Goal: Task Accomplishment & Management: Manage account settings

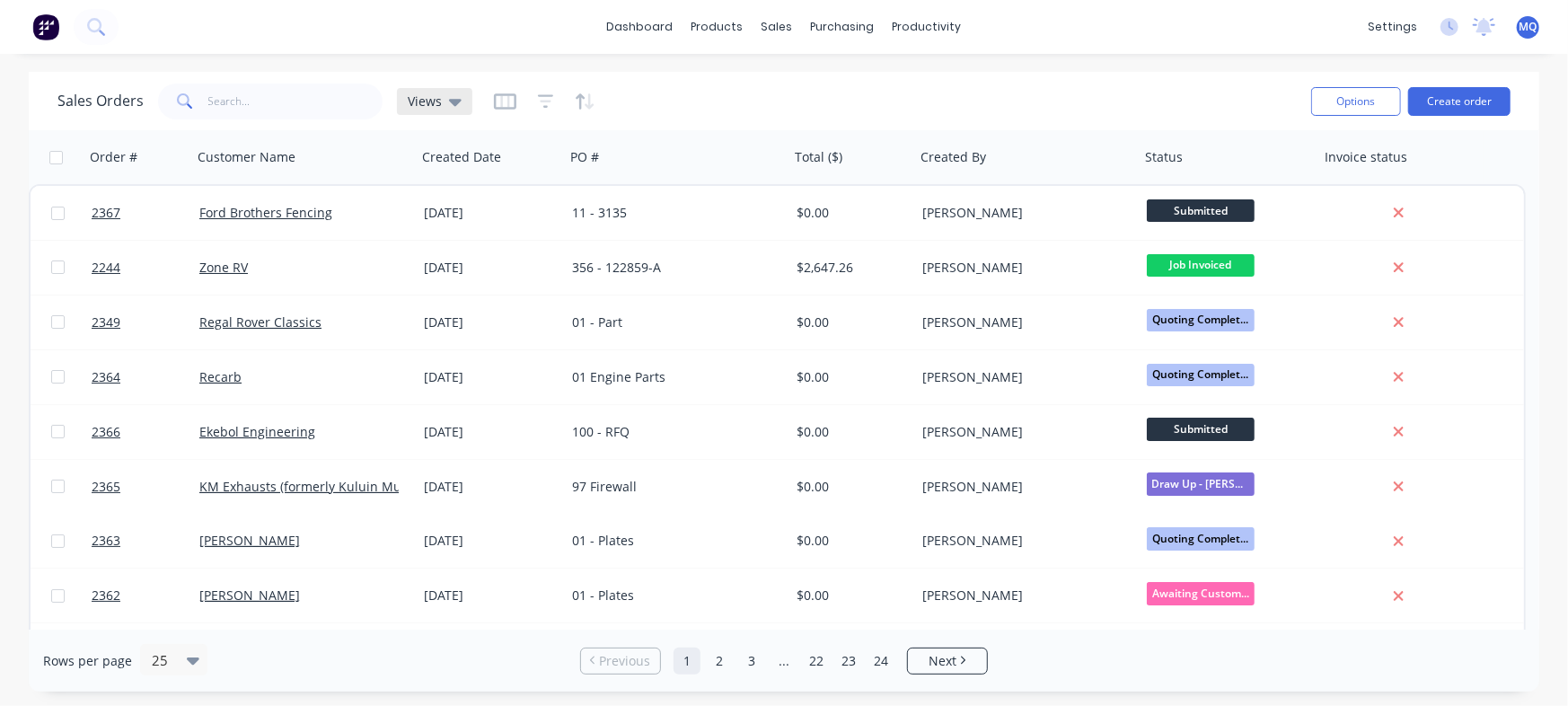
click at [428, 102] on span "Views" at bounding box center [424, 101] width 34 height 19
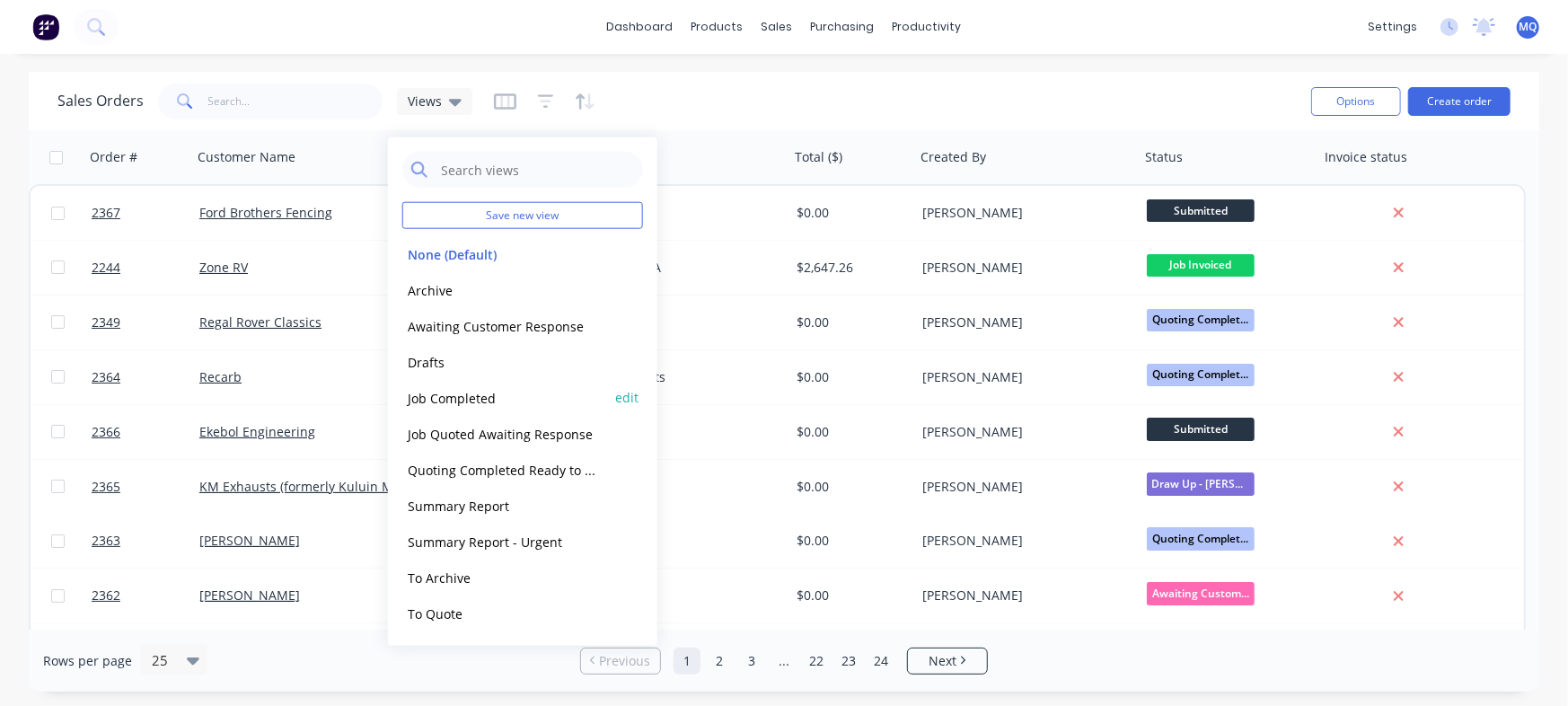
click at [457, 401] on button "Job Completed" at bounding box center [504, 396] width 205 height 21
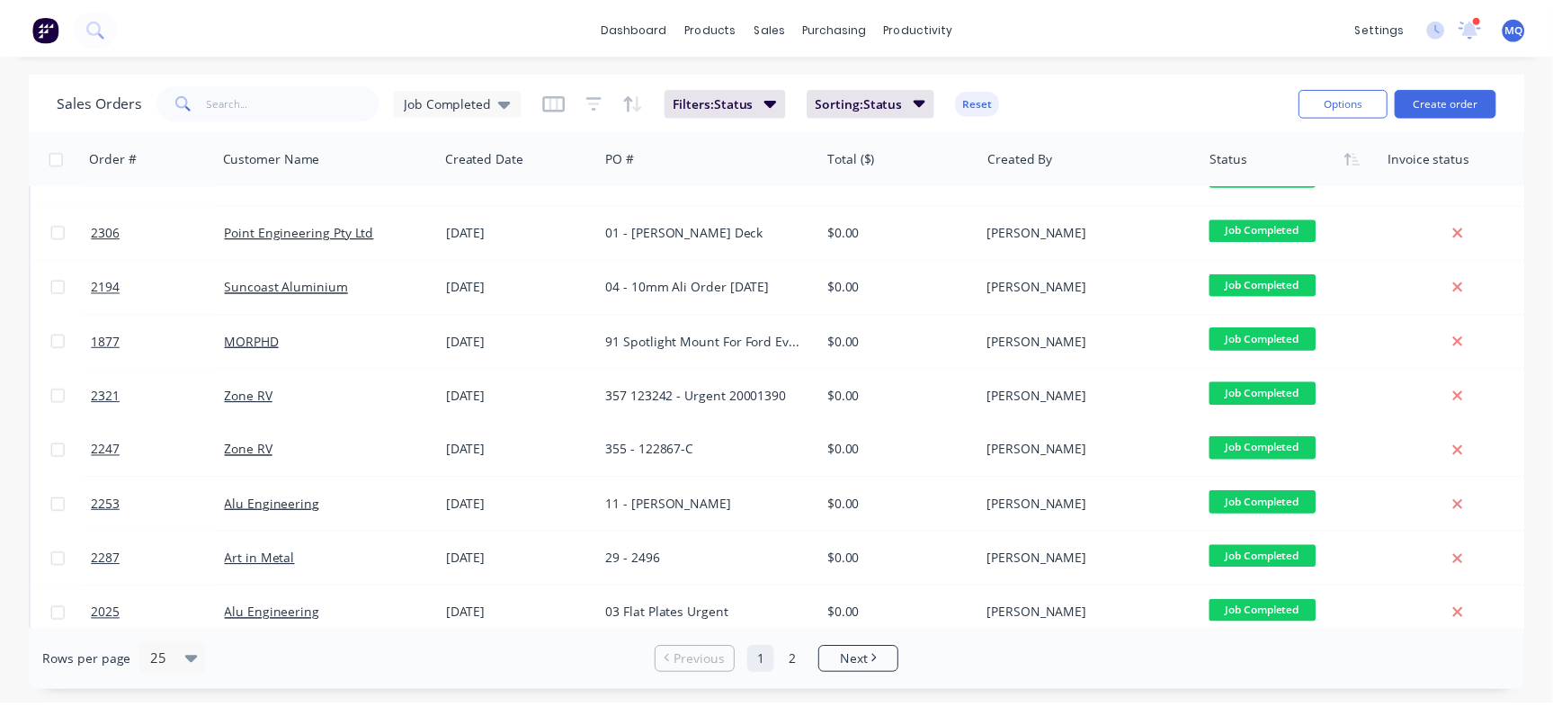
scroll to position [694, 0]
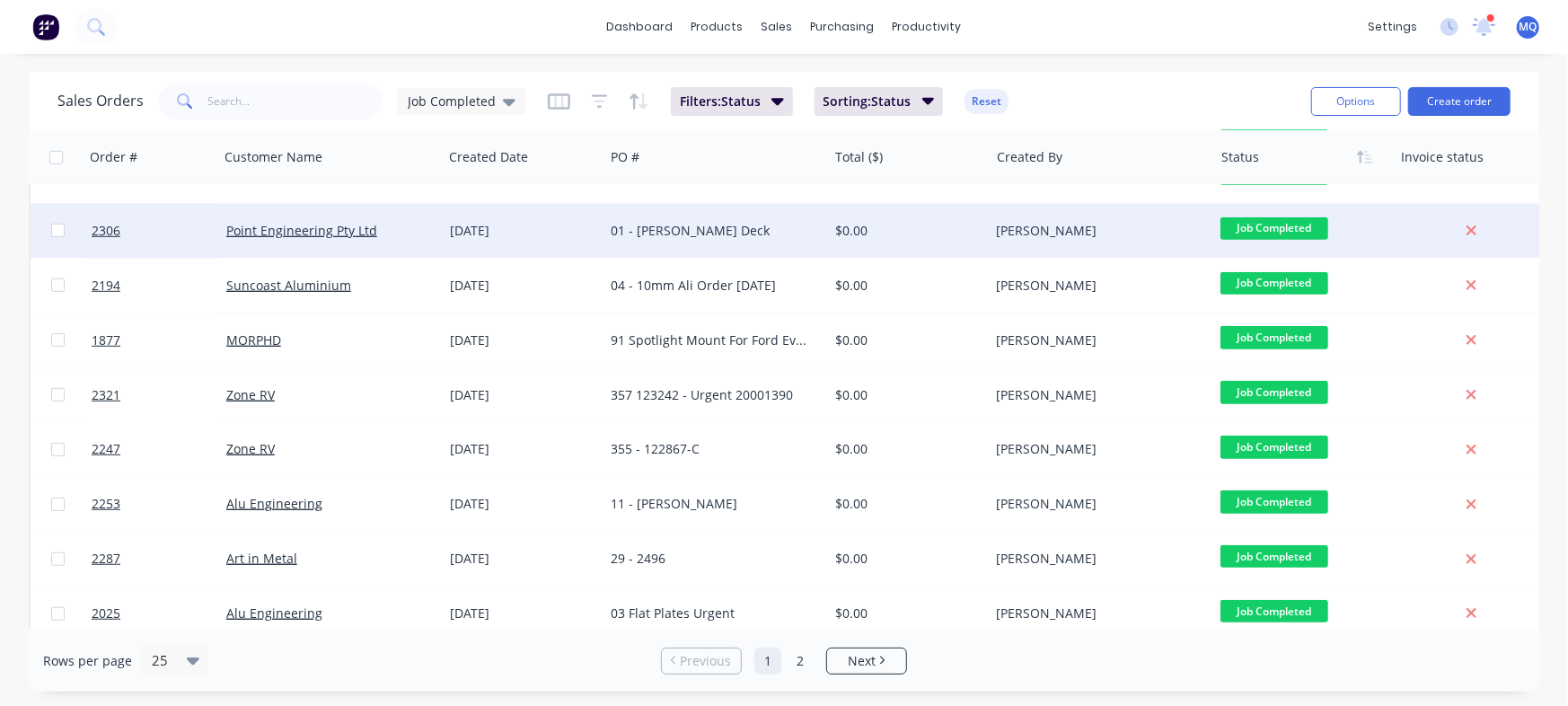
click at [740, 248] on div "01 - Michael Magnussen Deck" at bounding box center [715, 231] width 224 height 54
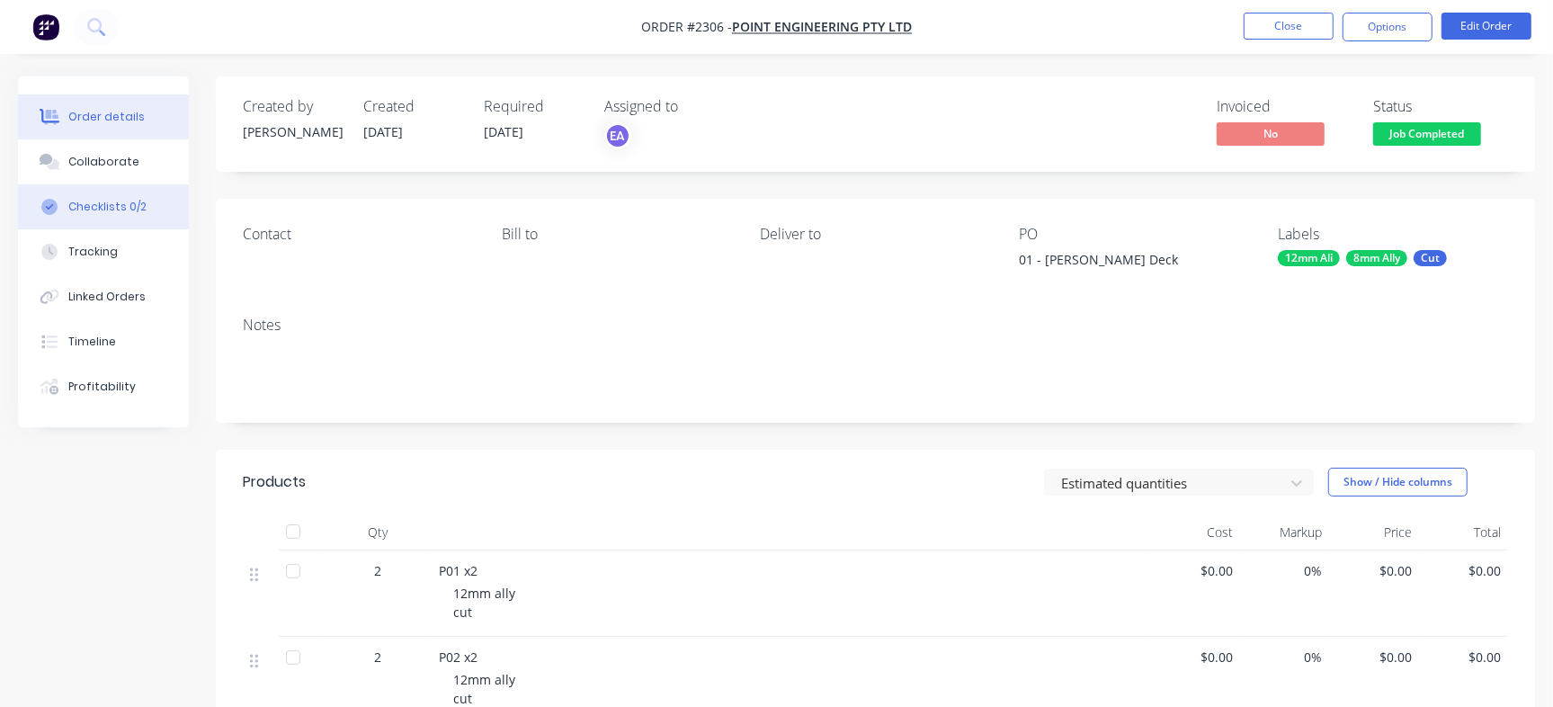
click at [142, 211] on button "Checklists 0/2" at bounding box center [103, 206] width 171 height 45
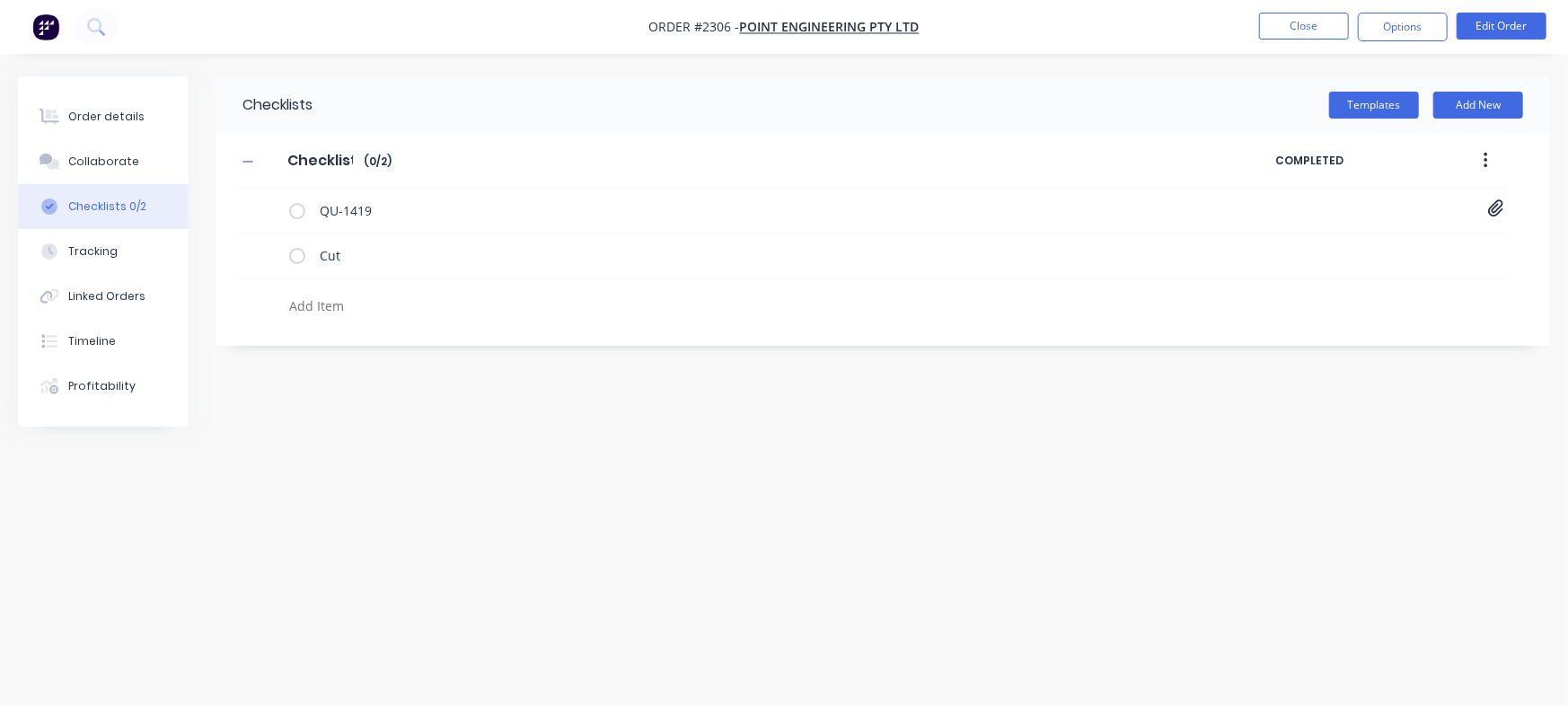
type textarea "x"
click at [411, 318] on textarea at bounding box center [690, 306] width 817 height 26
paste textarea "INV-3035"
type textarea "INV-3035"
type textarea "x"
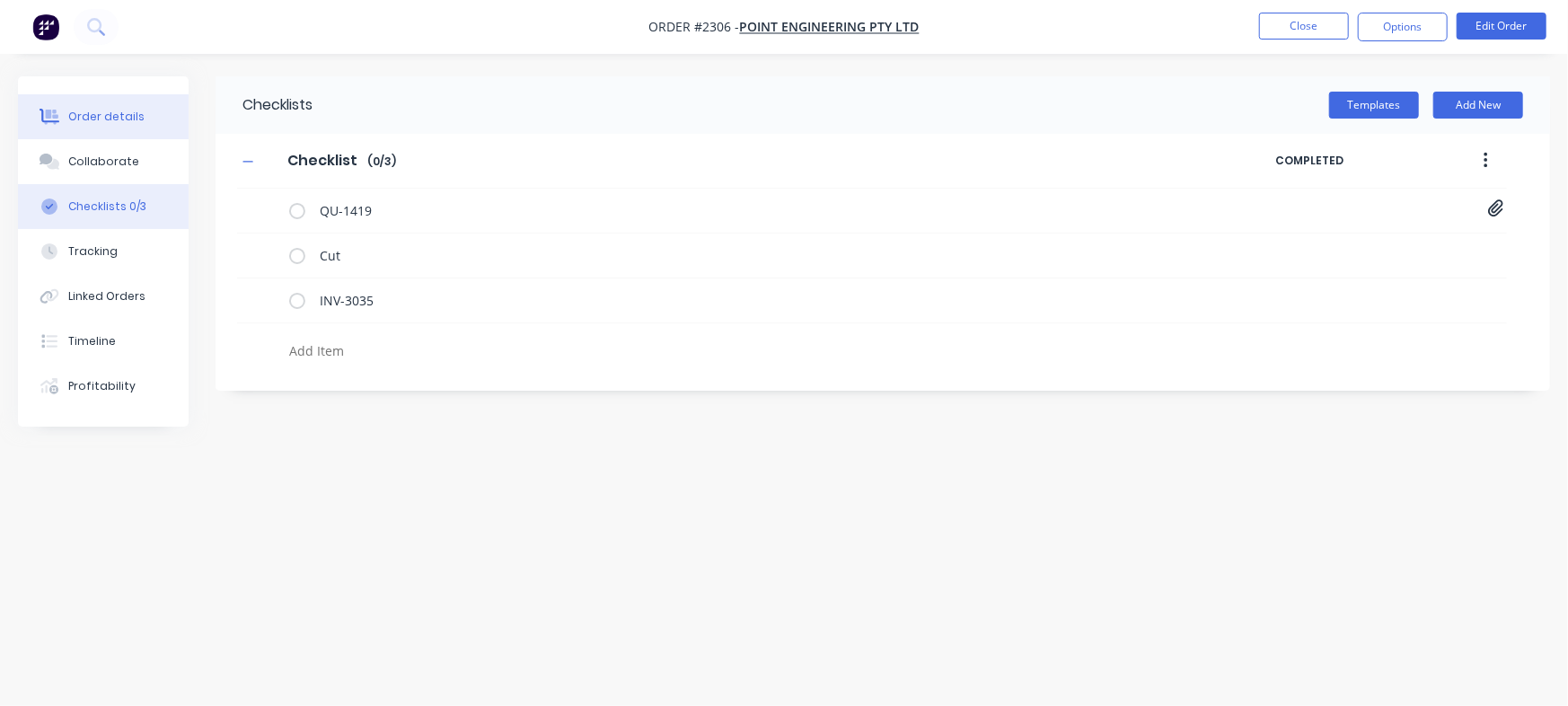
click at [151, 112] on button "Order details" at bounding box center [103, 116] width 171 height 45
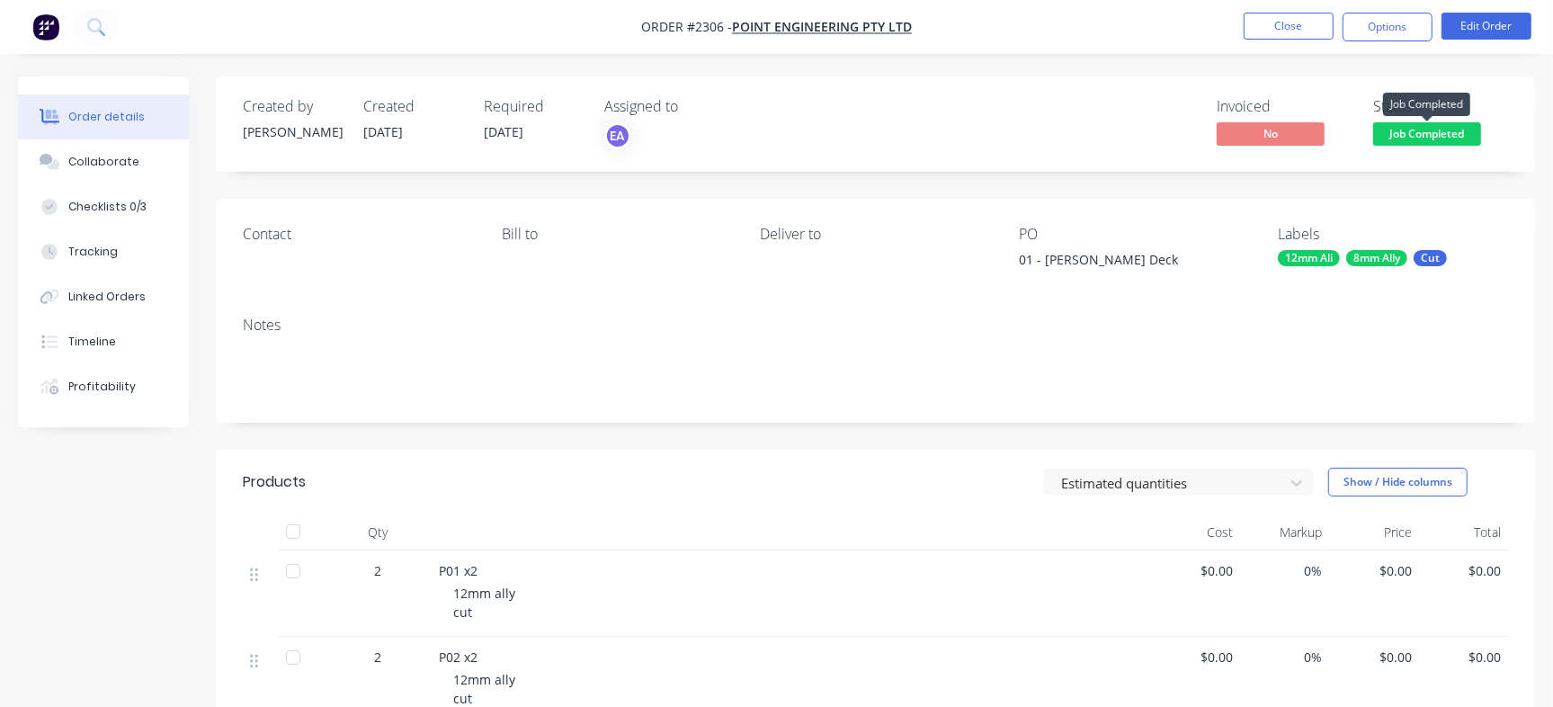
click at [1385, 128] on span "Job Completed" at bounding box center [1427, 133] width 108 height 22
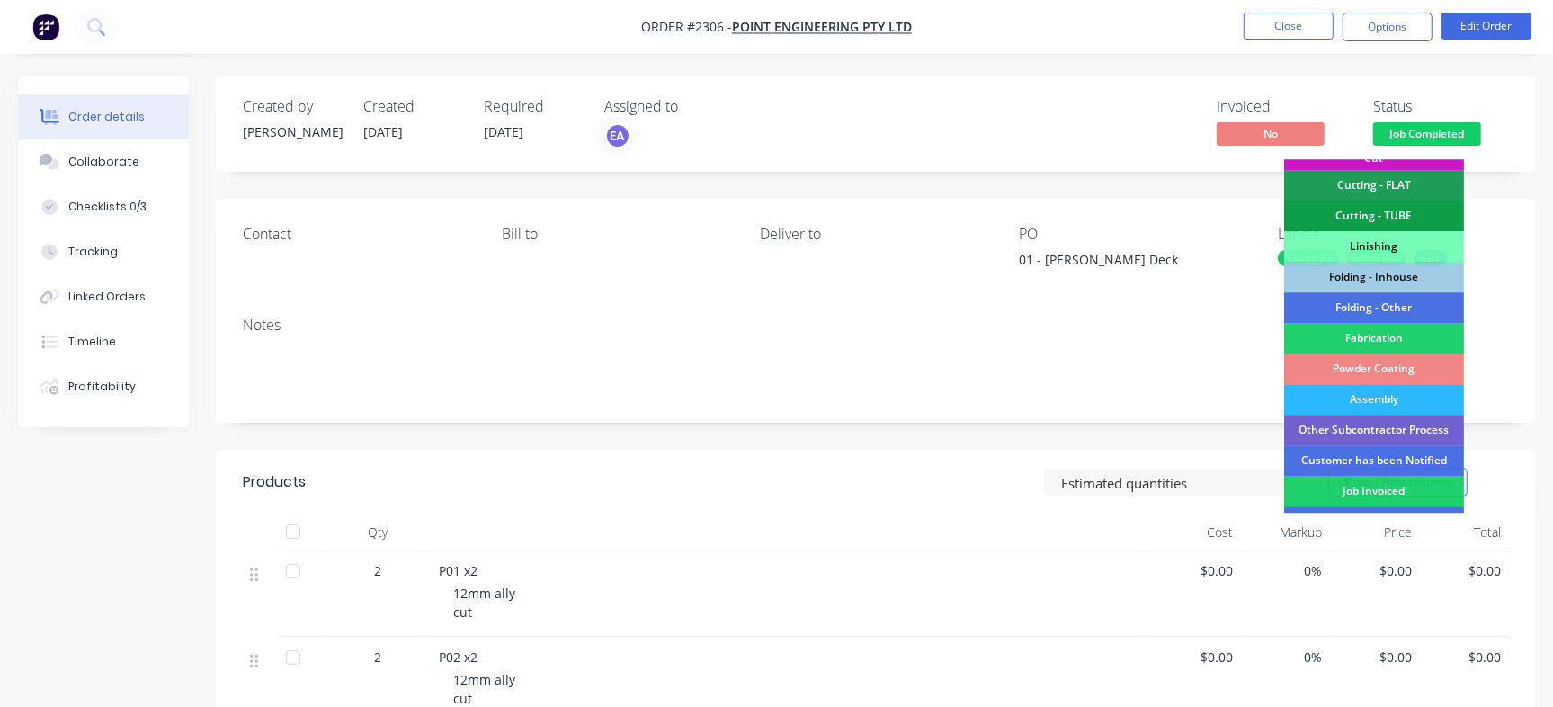
scroll to position [542, 0]
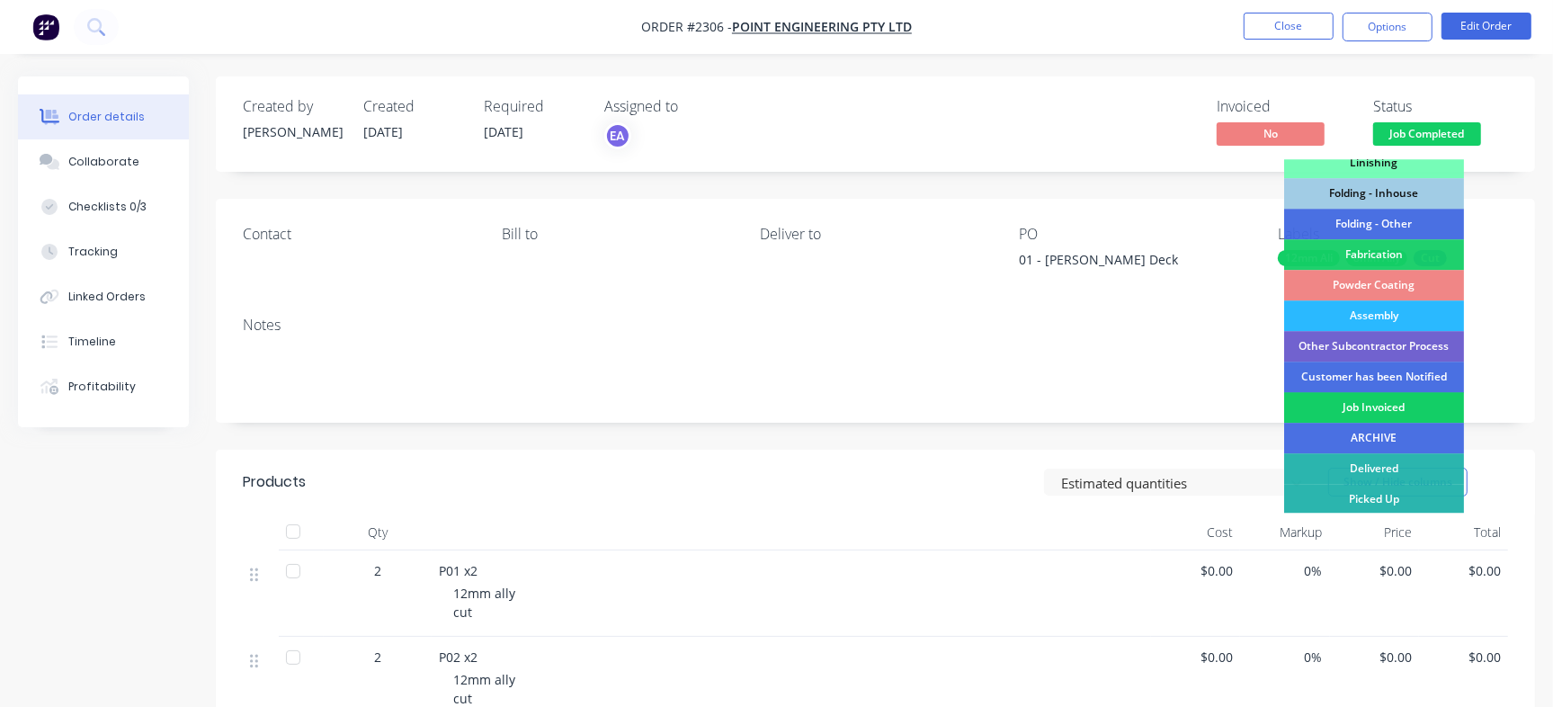
click at [1357, 405] on div "Job Invoiced" at bounding box center [1374, 407] width 180 height 31
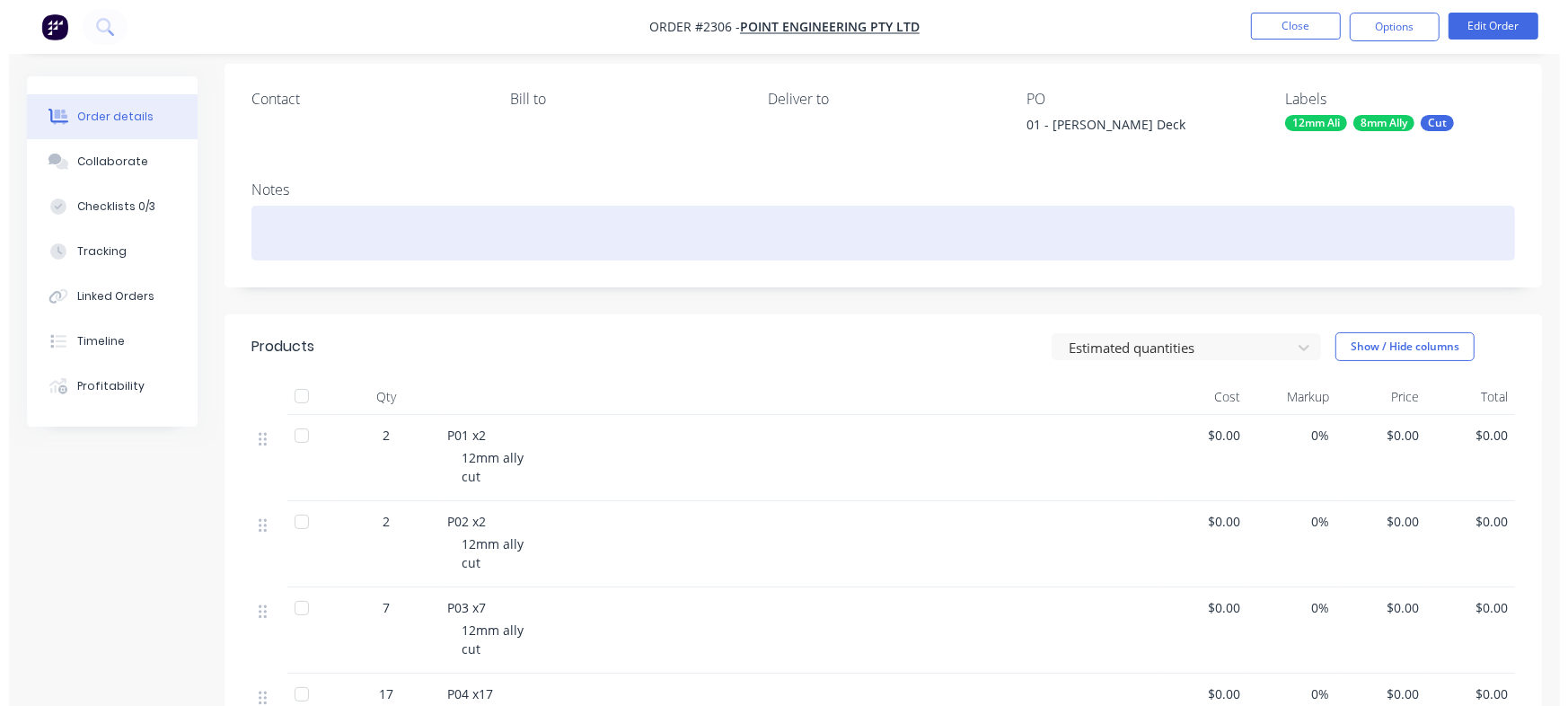
scroll to position [0, 0]
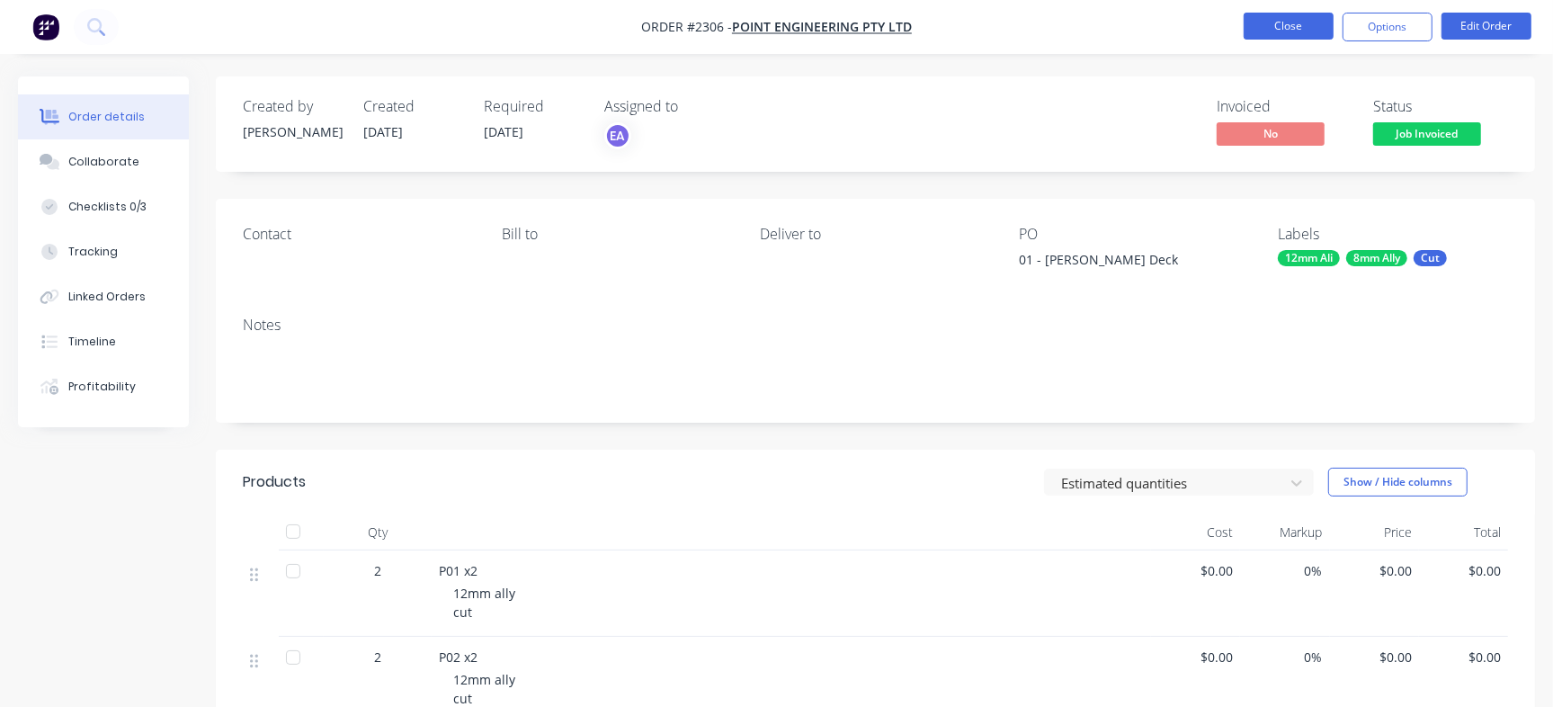
click at [1312, 22] on button "Close" at bounding box center [1288, 26] width 90 height 27
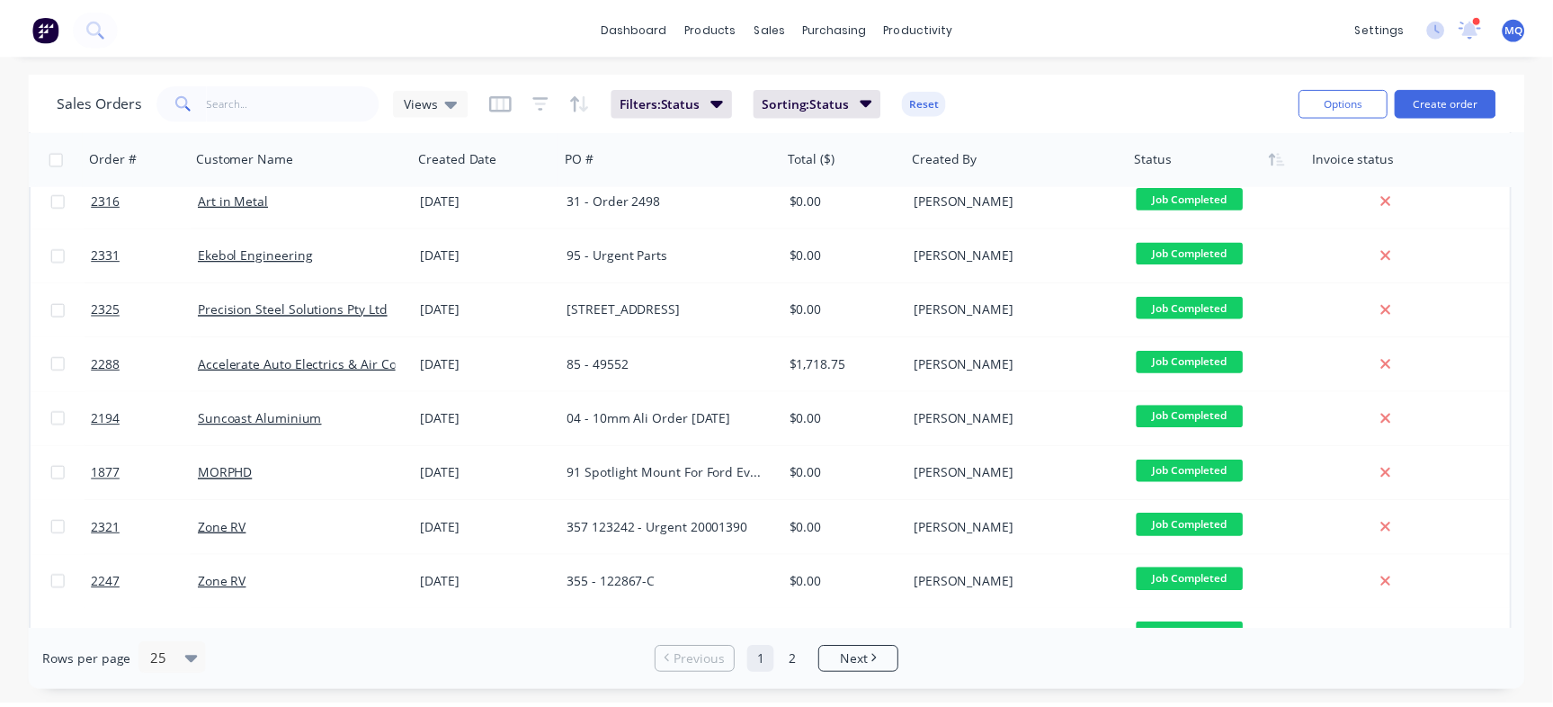
scroll to position [536, 0]
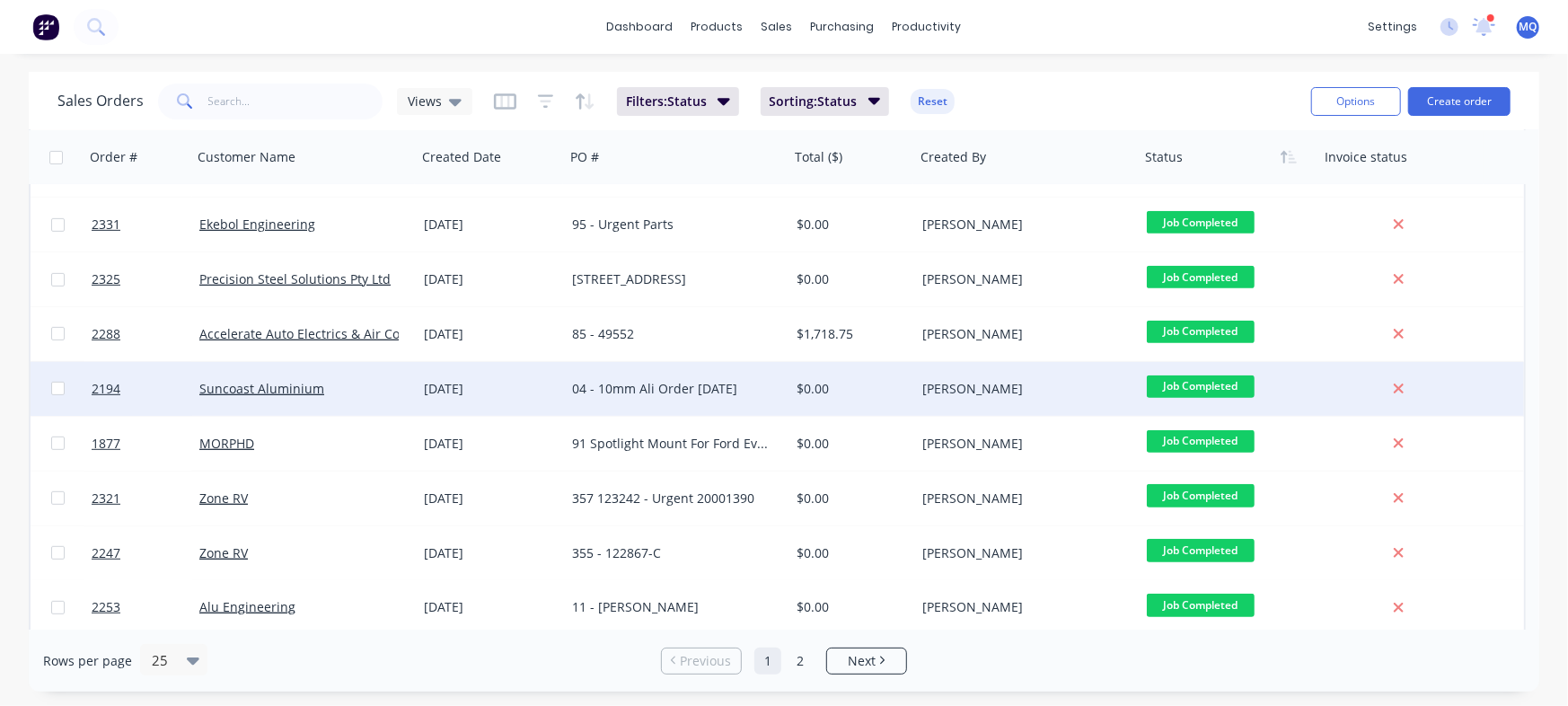
click at [683, 372] on div "04 - 10mm Ali Order 28/8/25" at bounding box center [676, 388] width 225 height 54
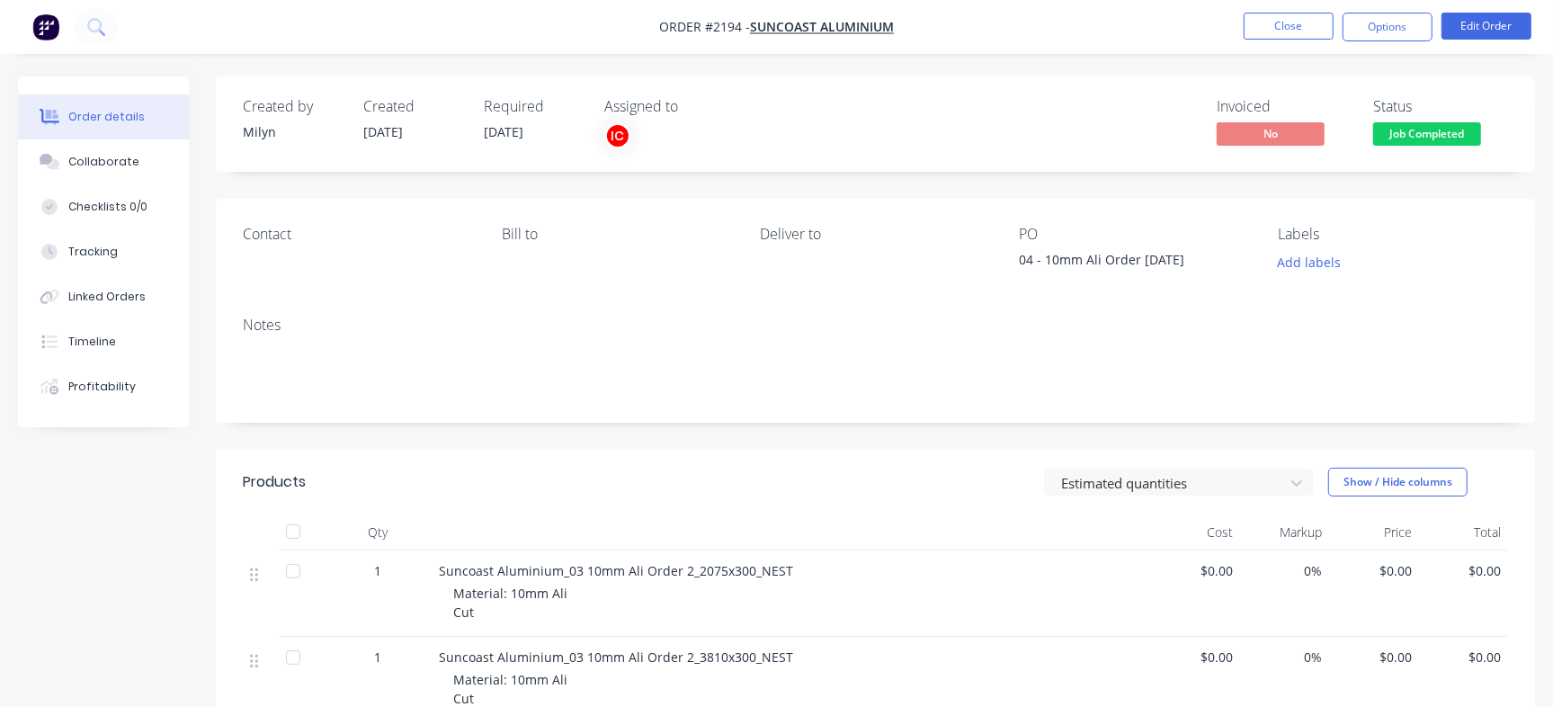
scroll to position [176, 0]
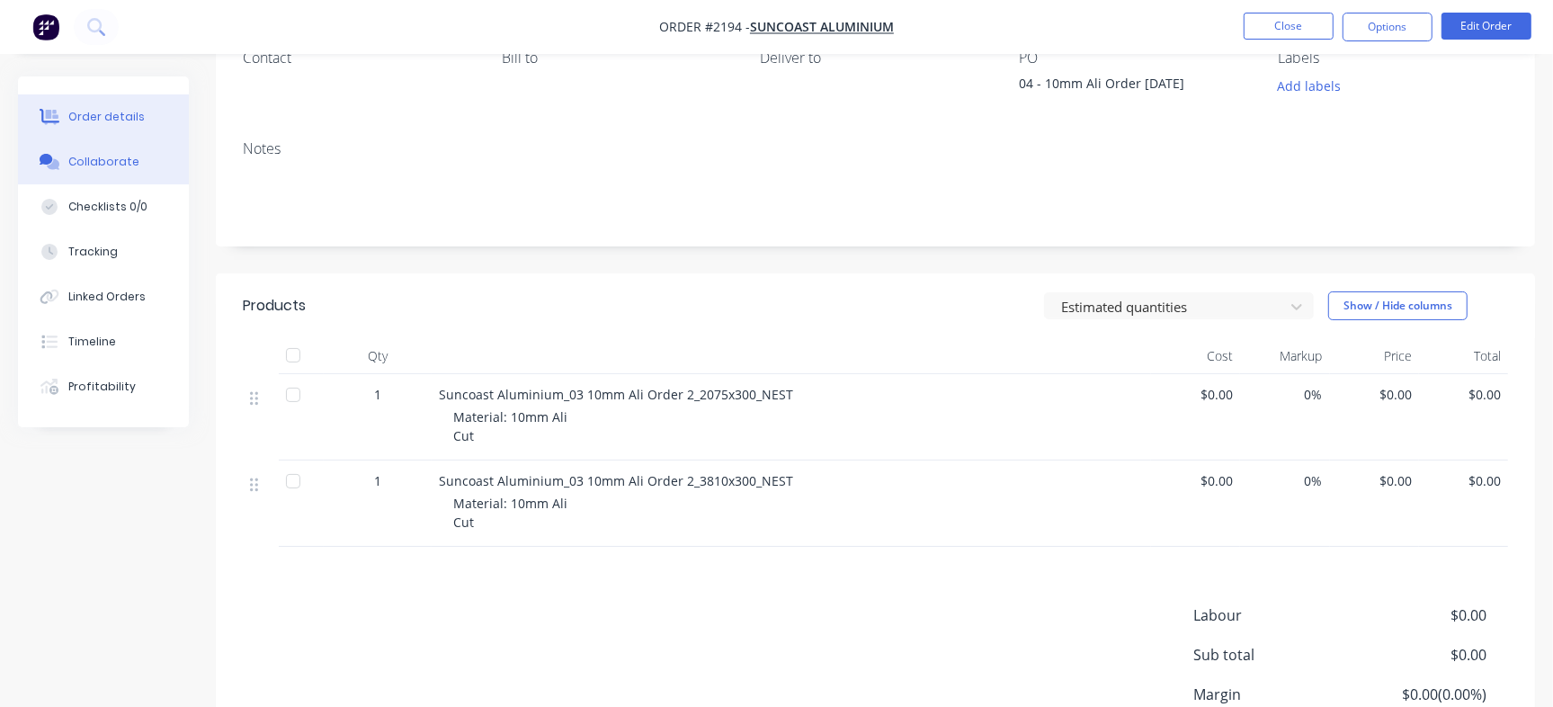
click at [105, 176] on button "Collaborate" at bounding box center [103, 161] width 171 height 45
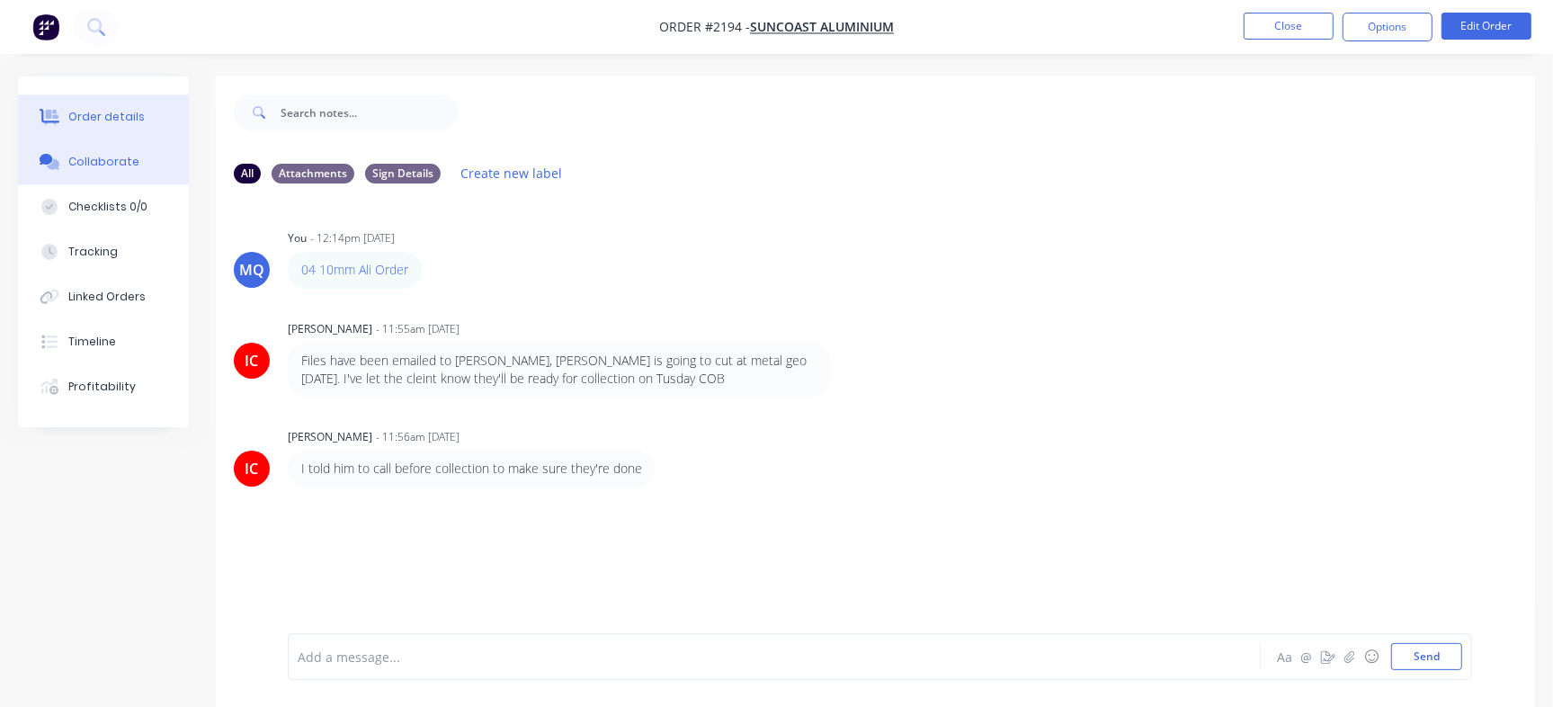
click at [134, 113] on div "Order details" at bounding box center [106, 117] width 76 height 16
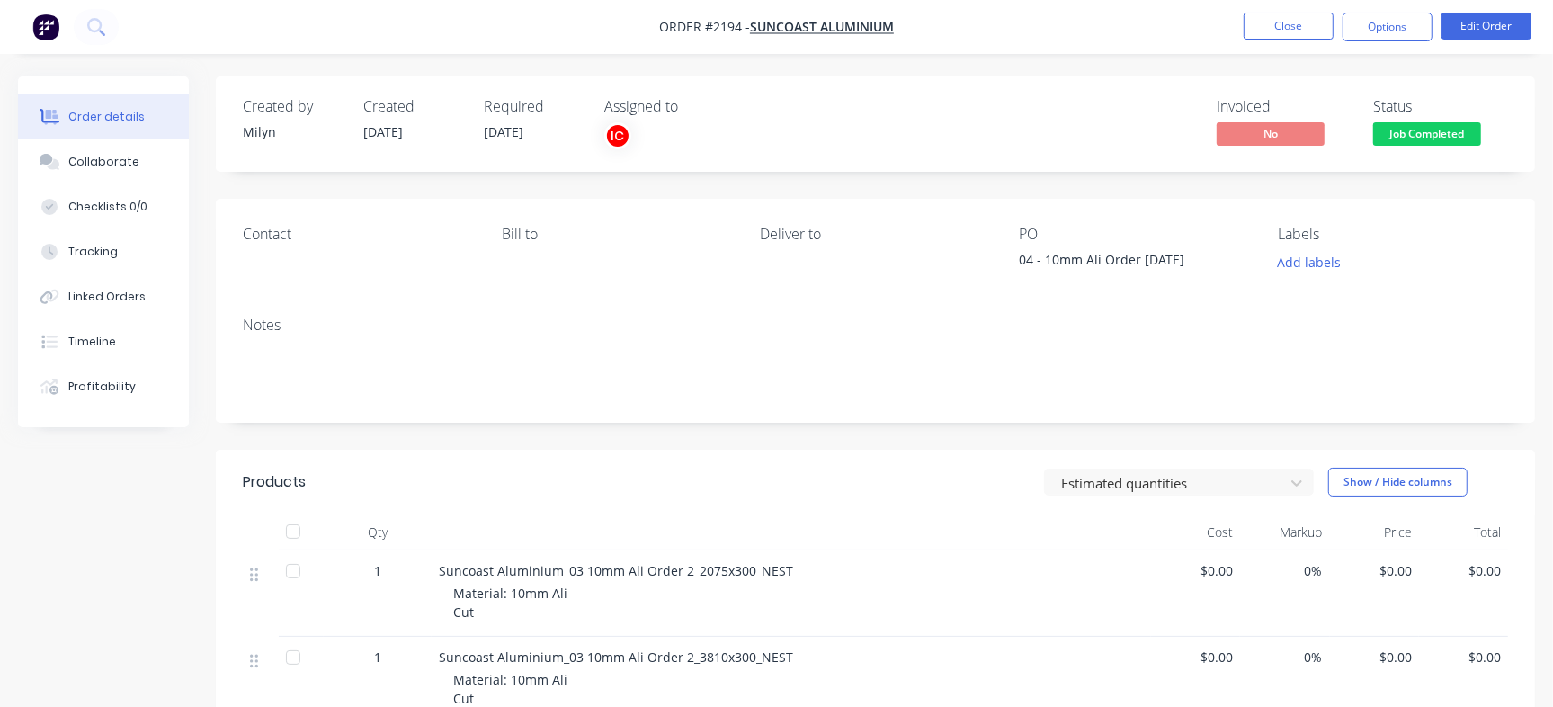
drag, startPoint x: 1143, startPoint y: 263, endPoint x: 1188, endPoint y: 266, distance: 45.1
click at [1188, 266] on div "04 - 10mm Ali Order 28/8/25" at bounding box center [1131, 262] width 225 height 25
copy div "28/8/25"
click at [101, 200] on div "Checklists 0/0" at bounding box center [107, 207] width 79 height 16
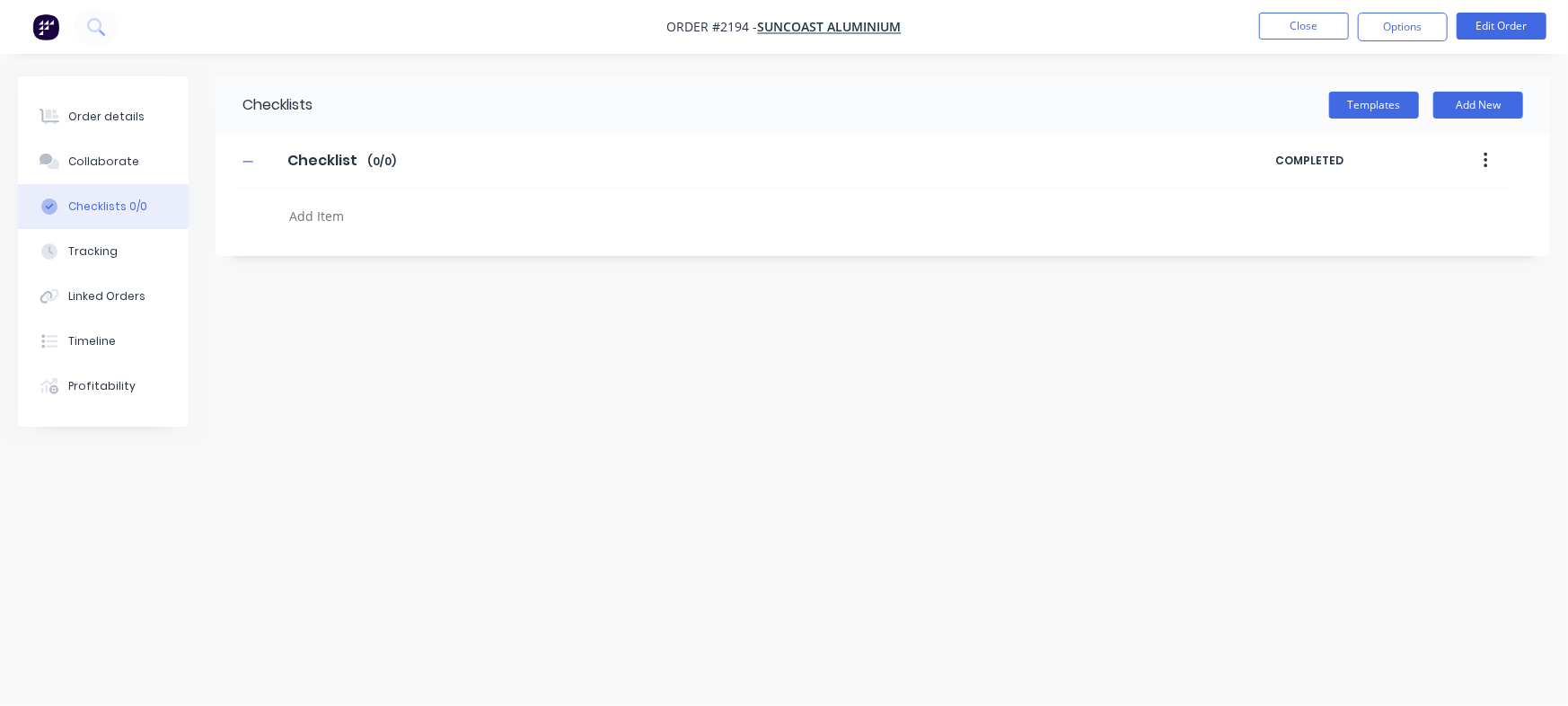
drag, startPoint x: 347, startPoint y: 232, endPoint x: 389, endPoint y: 224, distance: 42.8
click at [389, 224] on div at bounding box center [690, 218] width 817 height 31
click at [389, 224] on textarea at bounding box center [690, 216] width 817 height 26
paste textarea "INV-3040"
type textarea "x"
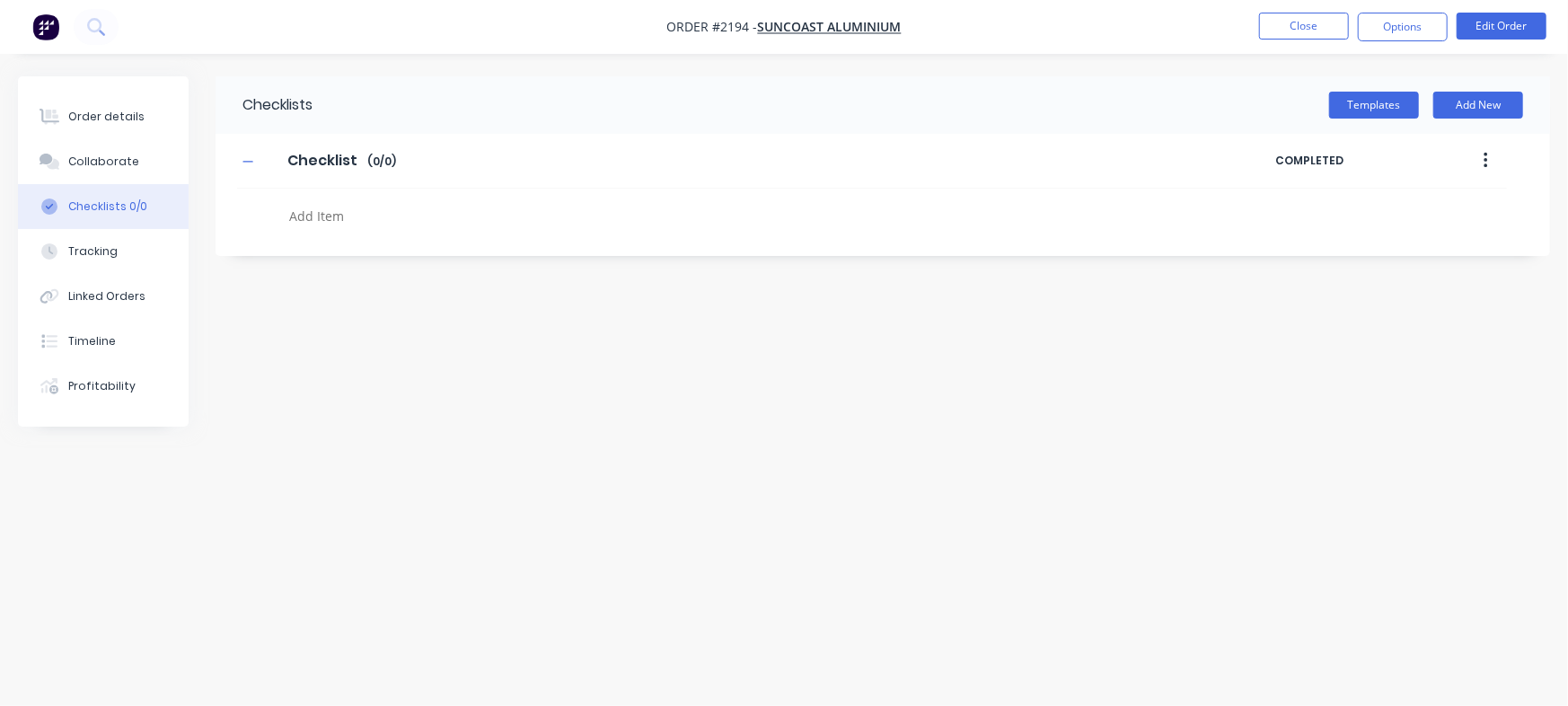
type textarea "INV-3040"
type textarea "x"
click at [132, 132] on button "Order details" at bounding box center [103, 116] width 171 height 45
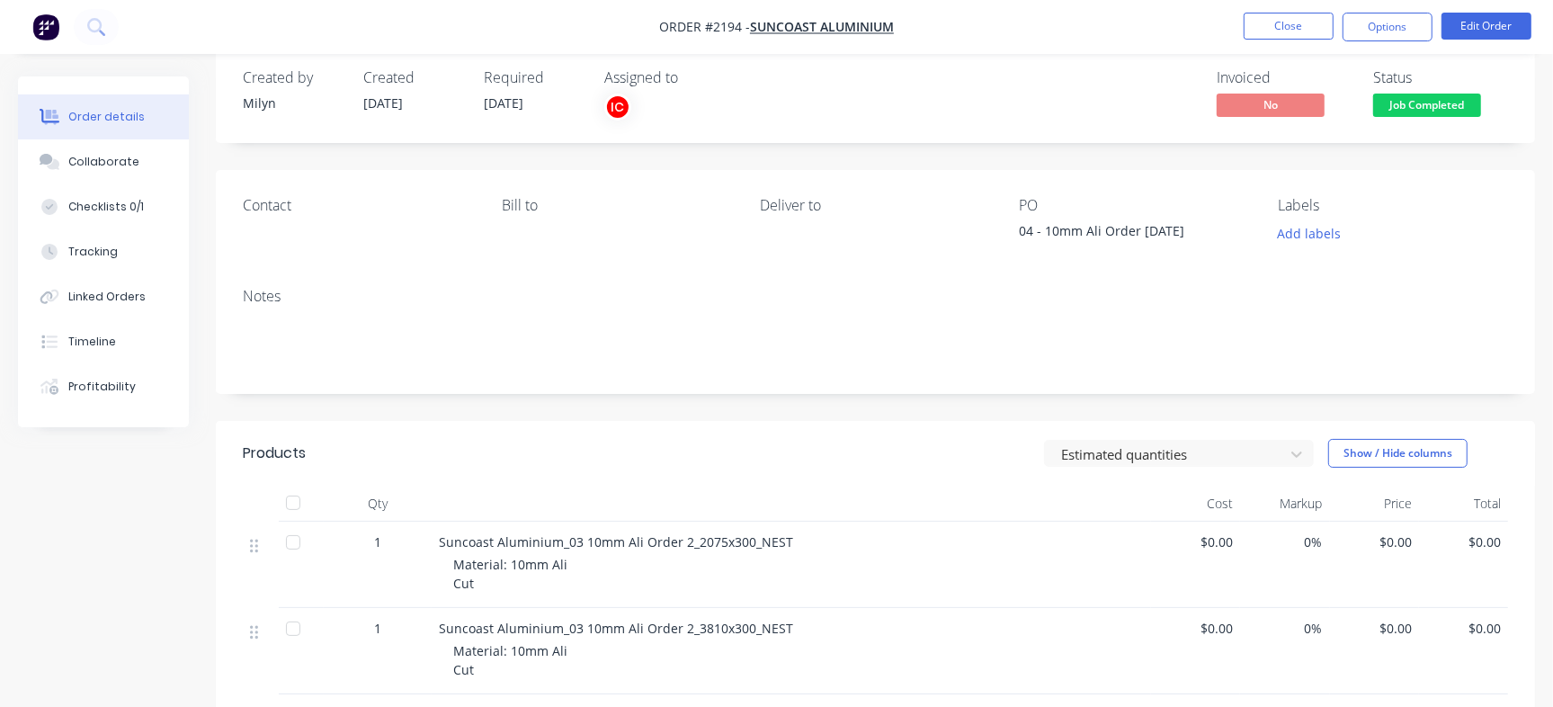
scroll to position [23, 0]
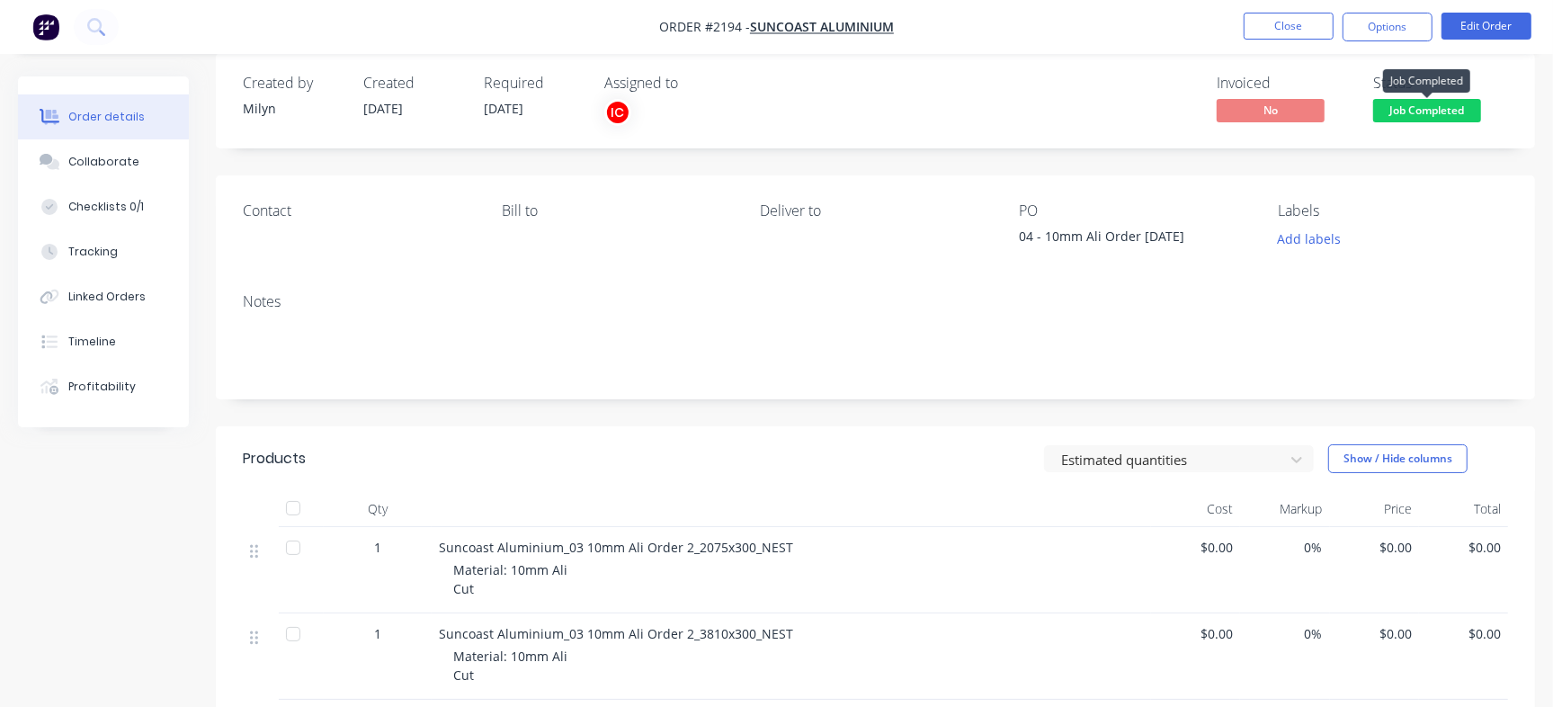
click at [1455, 109] on span "Job Completed" at bounding box center [1427, 110] width 108 height 22
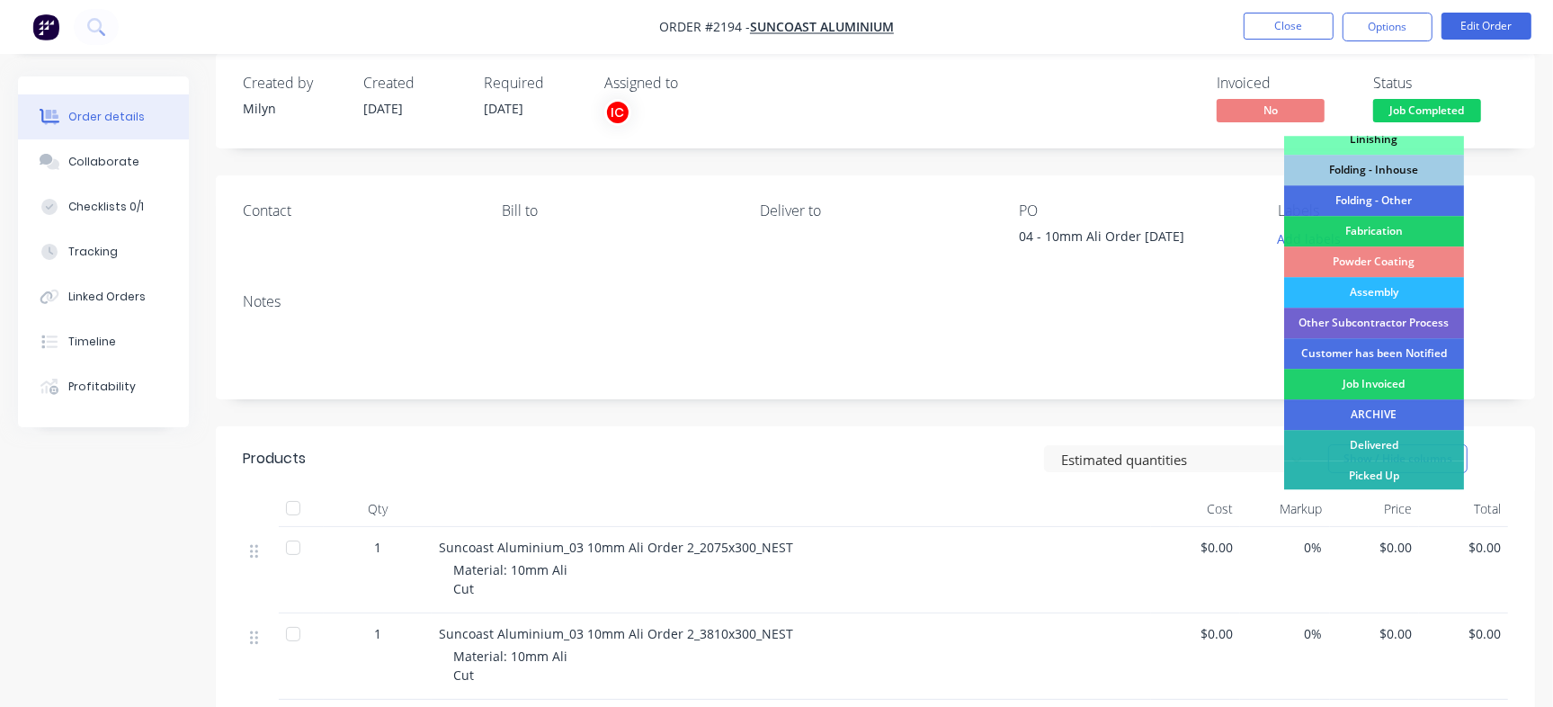
scroll to position [541, 0]
click at [1341, 382] on div "Job Invoiced" at bounding box center [1374, 384] width 180 height 31
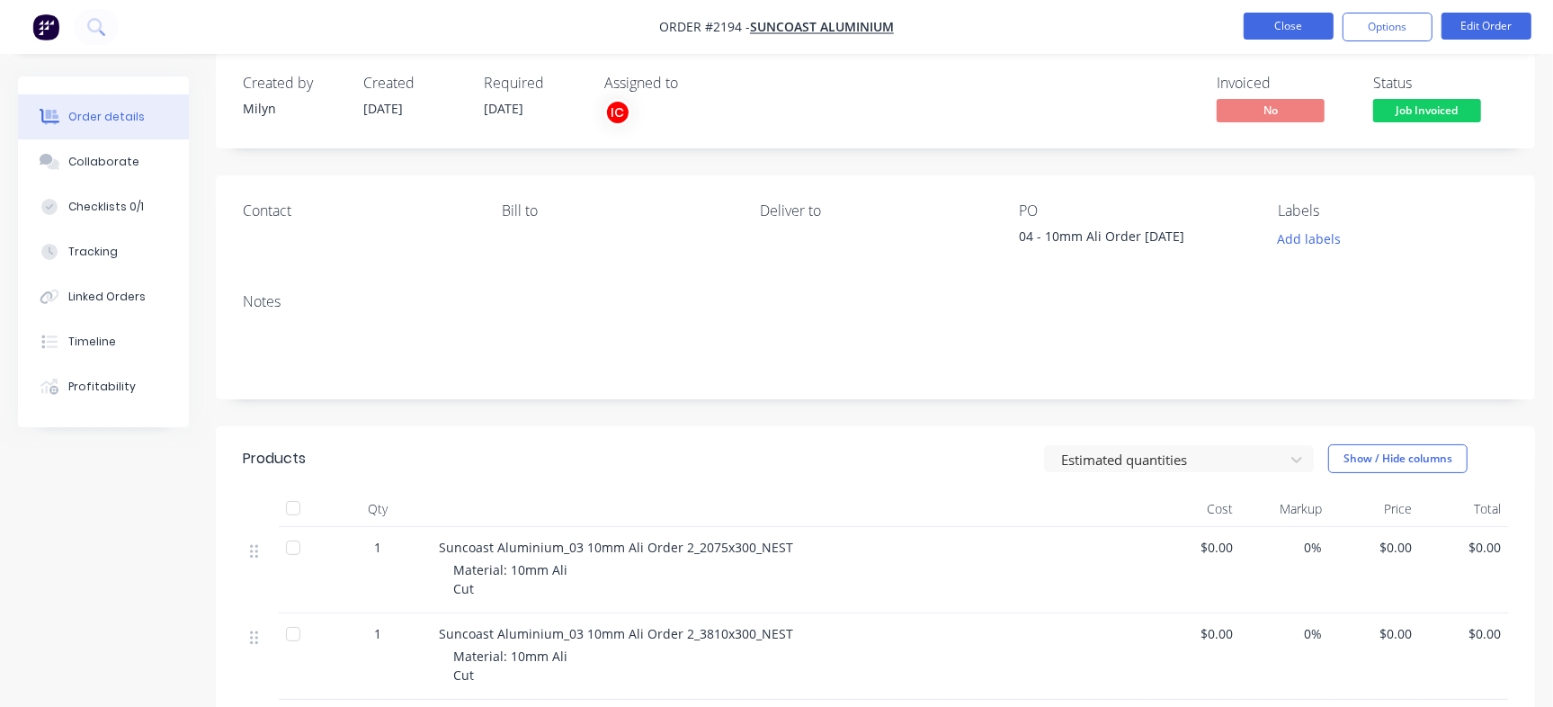
click at [1286, 31] on button "Close" at bounding box center [1288, 26] width 90 height 27
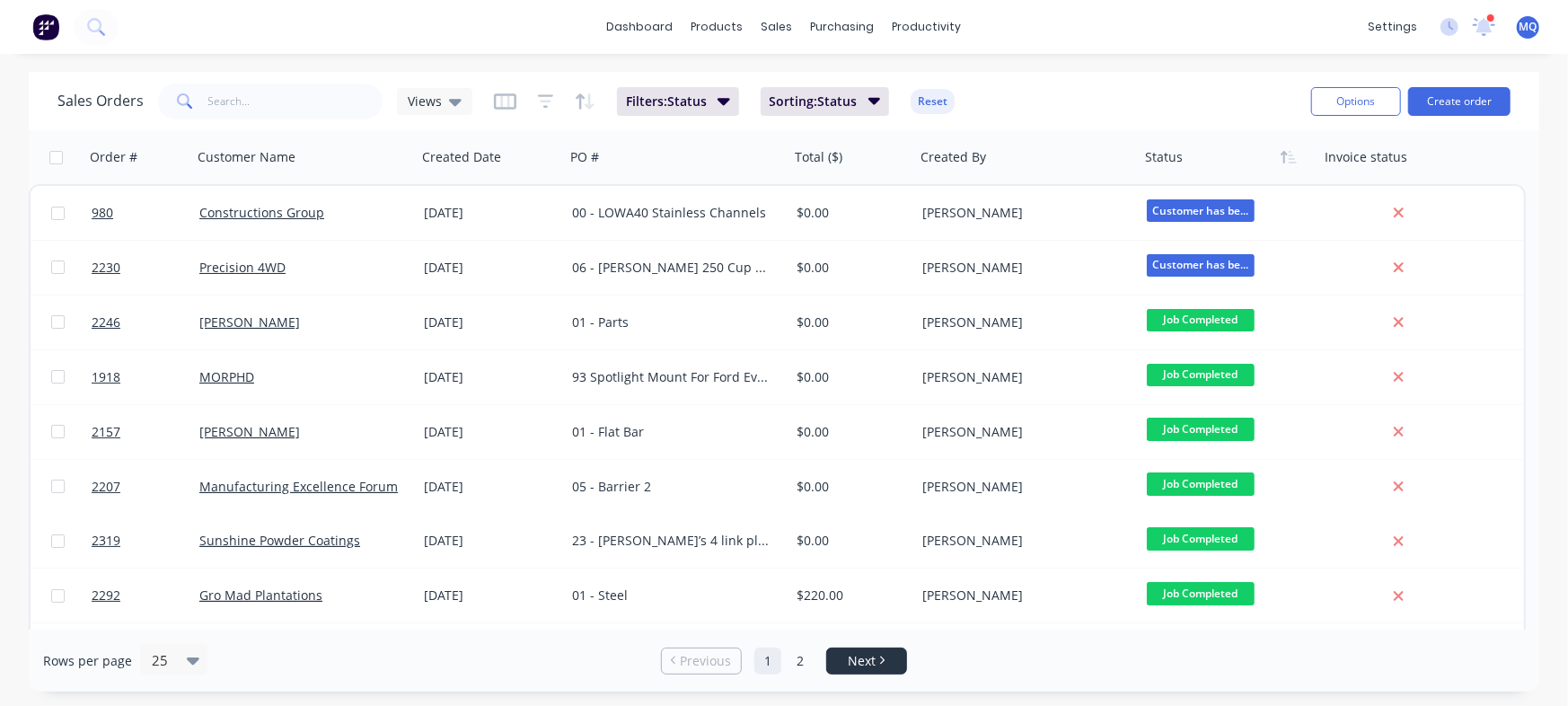
click at [874, 650] on li "Next" at bounding box center [866, 660] width 81 height 27
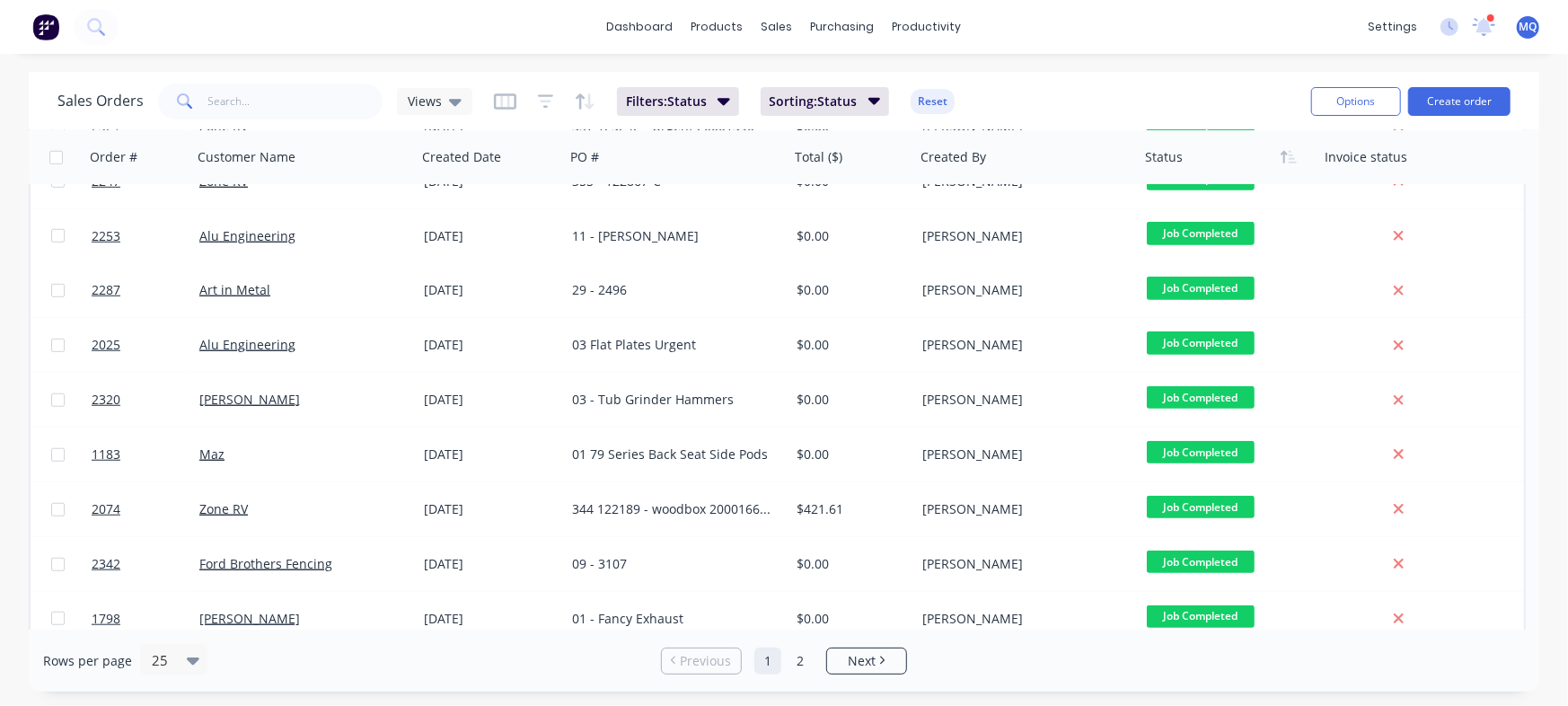
scroll to position [921, 0]
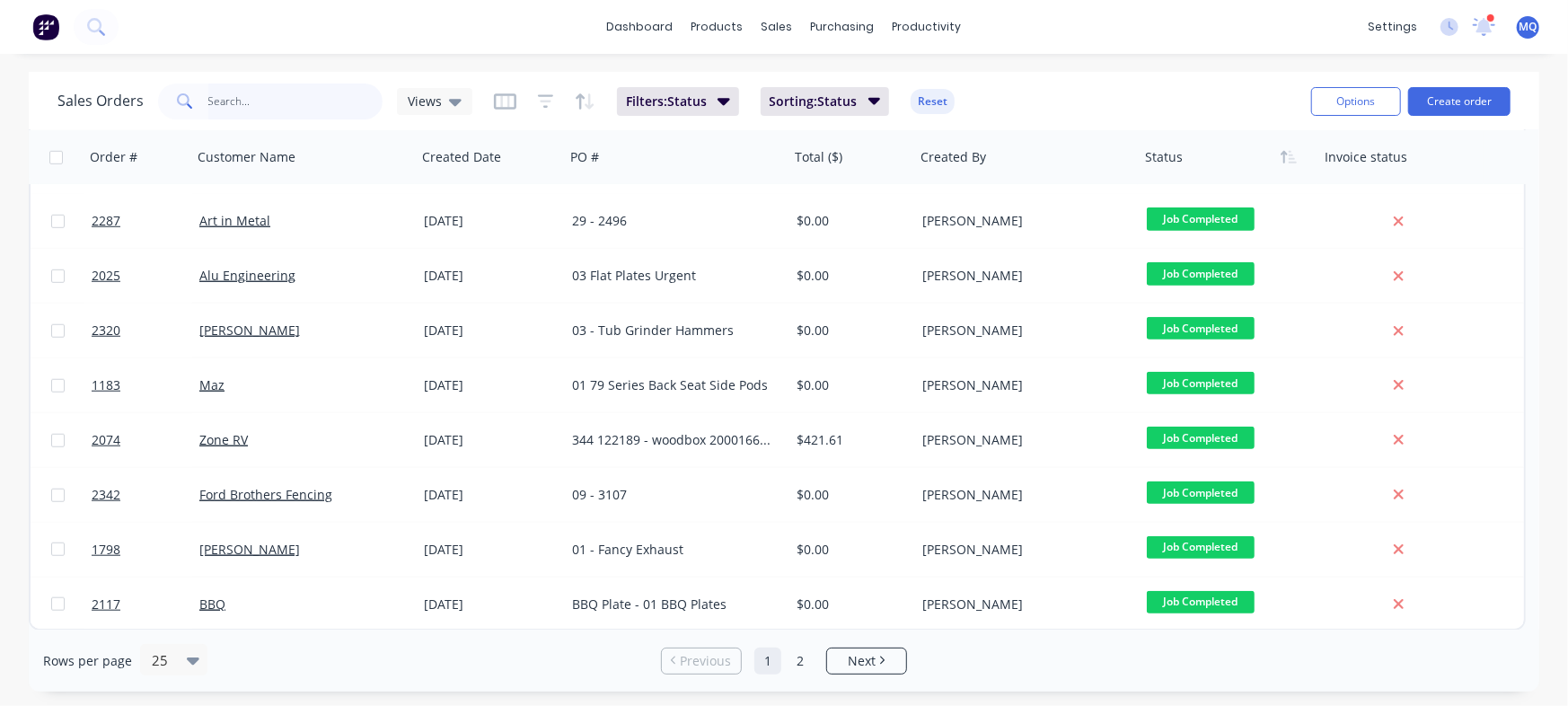
click at [280, 90] on input "text" at bounding box center [296, 102] width 175 height 36
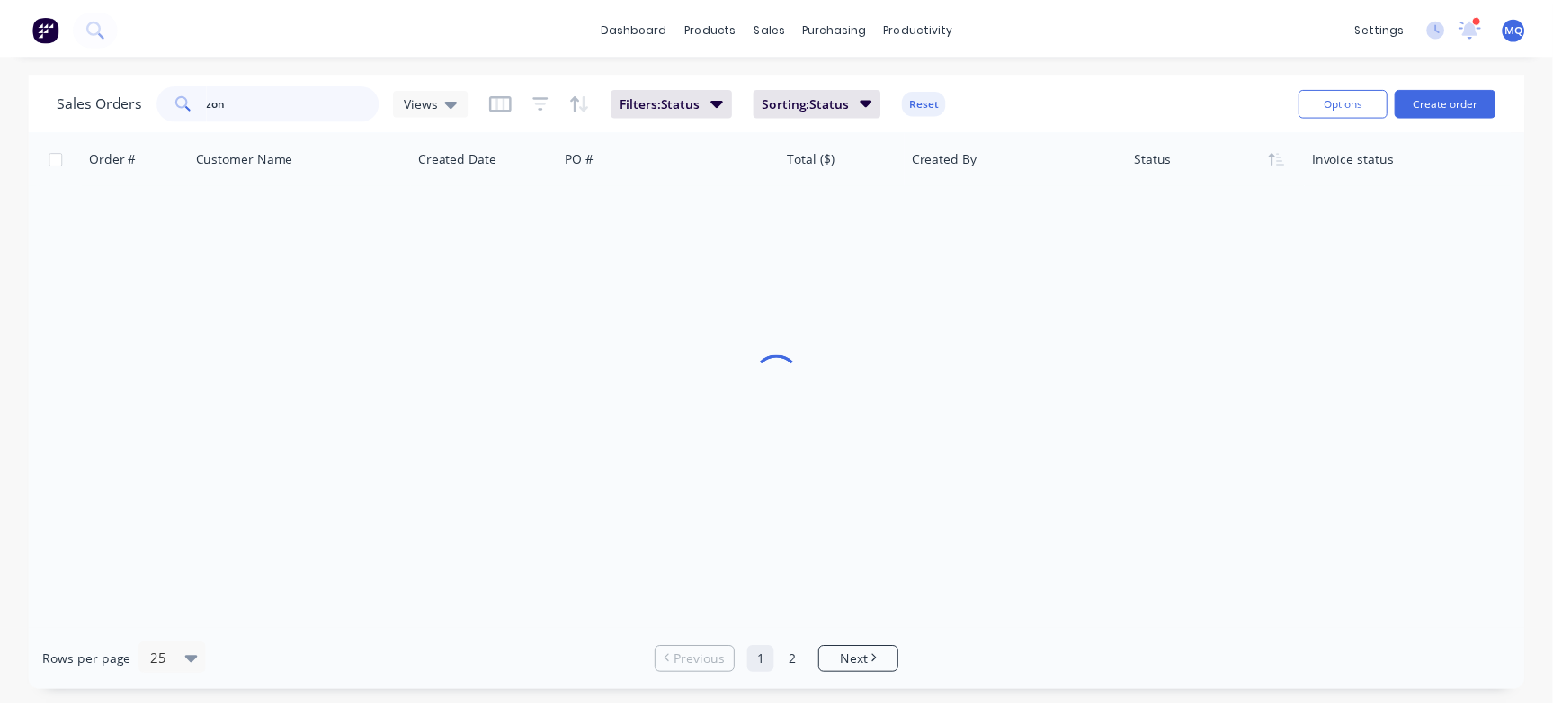
scroll to position [0, 0]
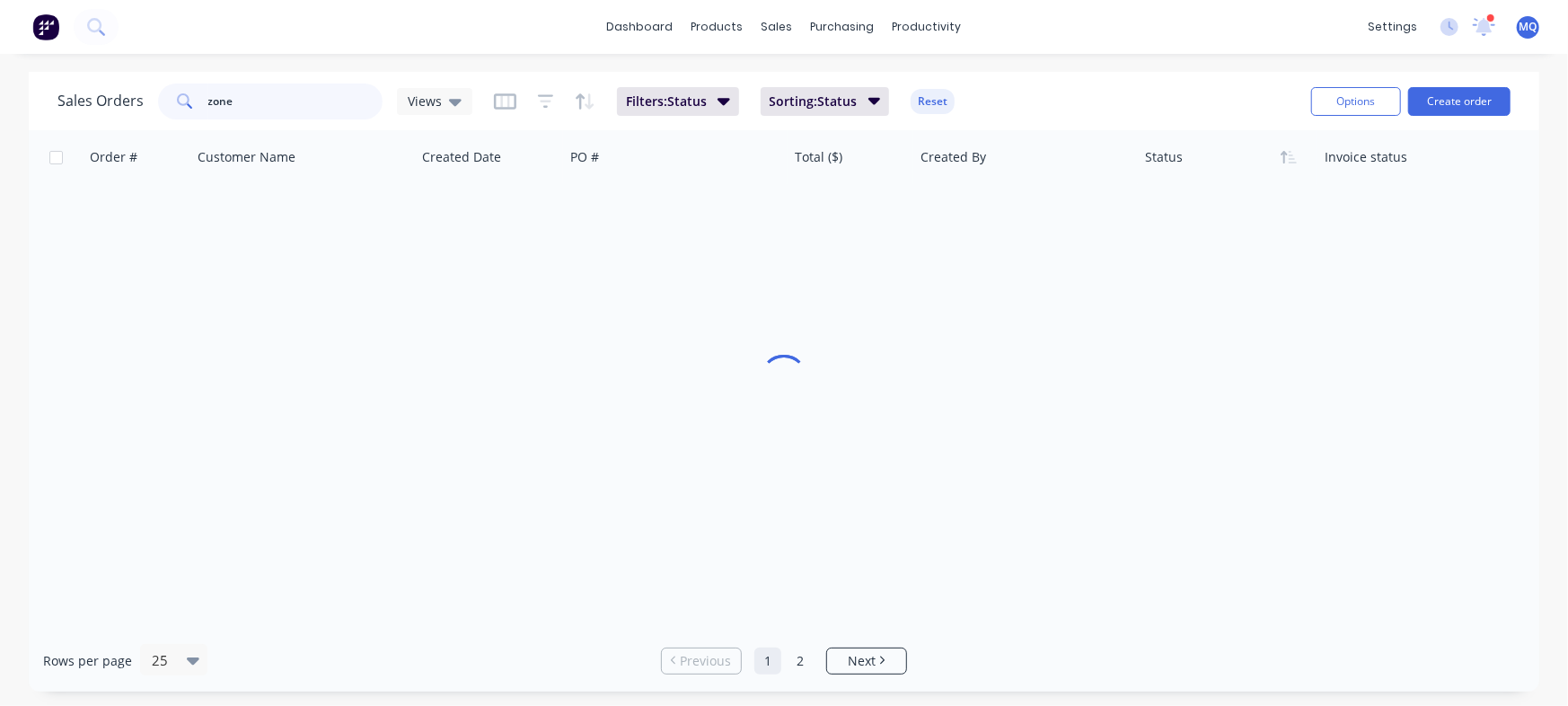
type input "zone"
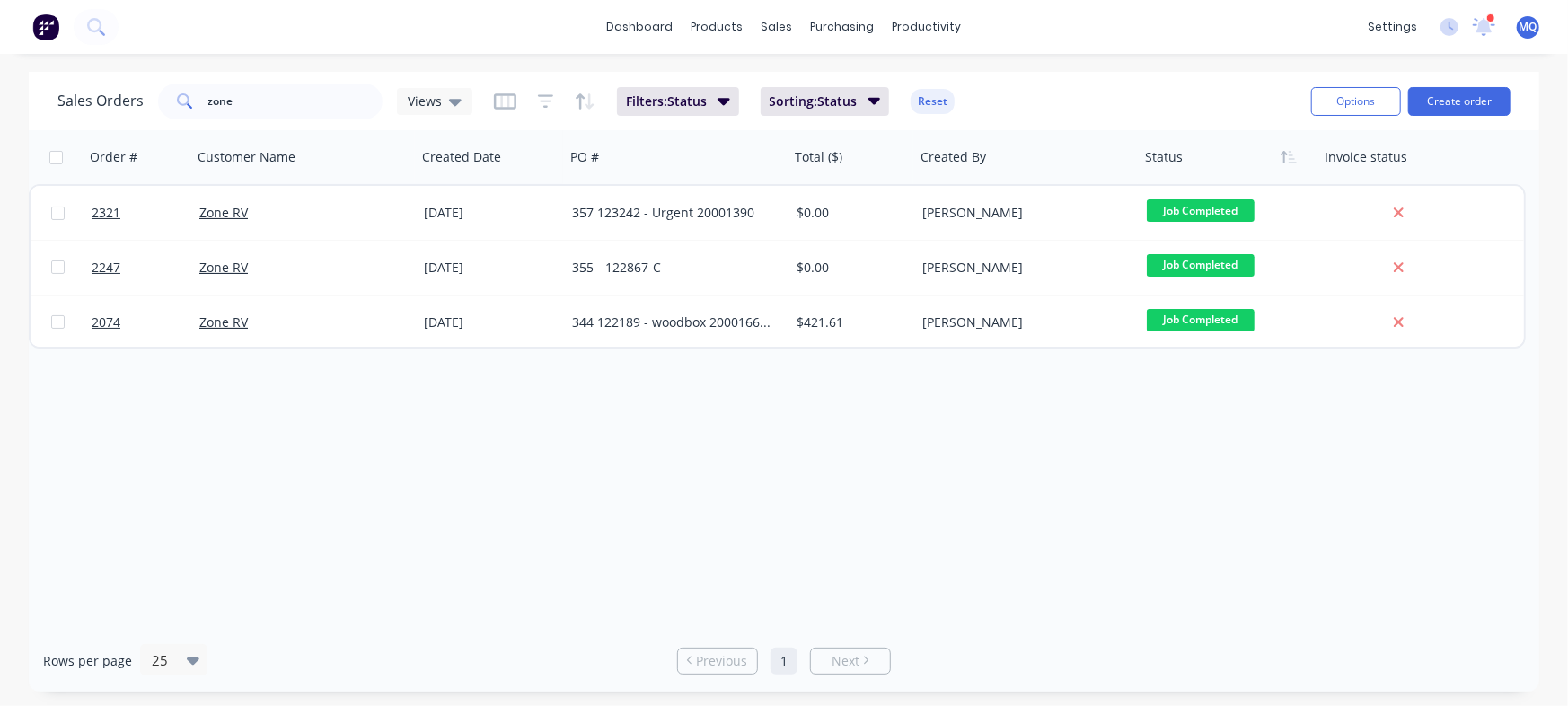
click at [508, 393] on div "Order # Customer Name Created Date PO # Total ($) Created By Status Invoice sta…" at bounding box center [784, 379] width 1510 height 499
click at [299, 95] on input "zone" at bounding box center [296, 102] width 175 height 36
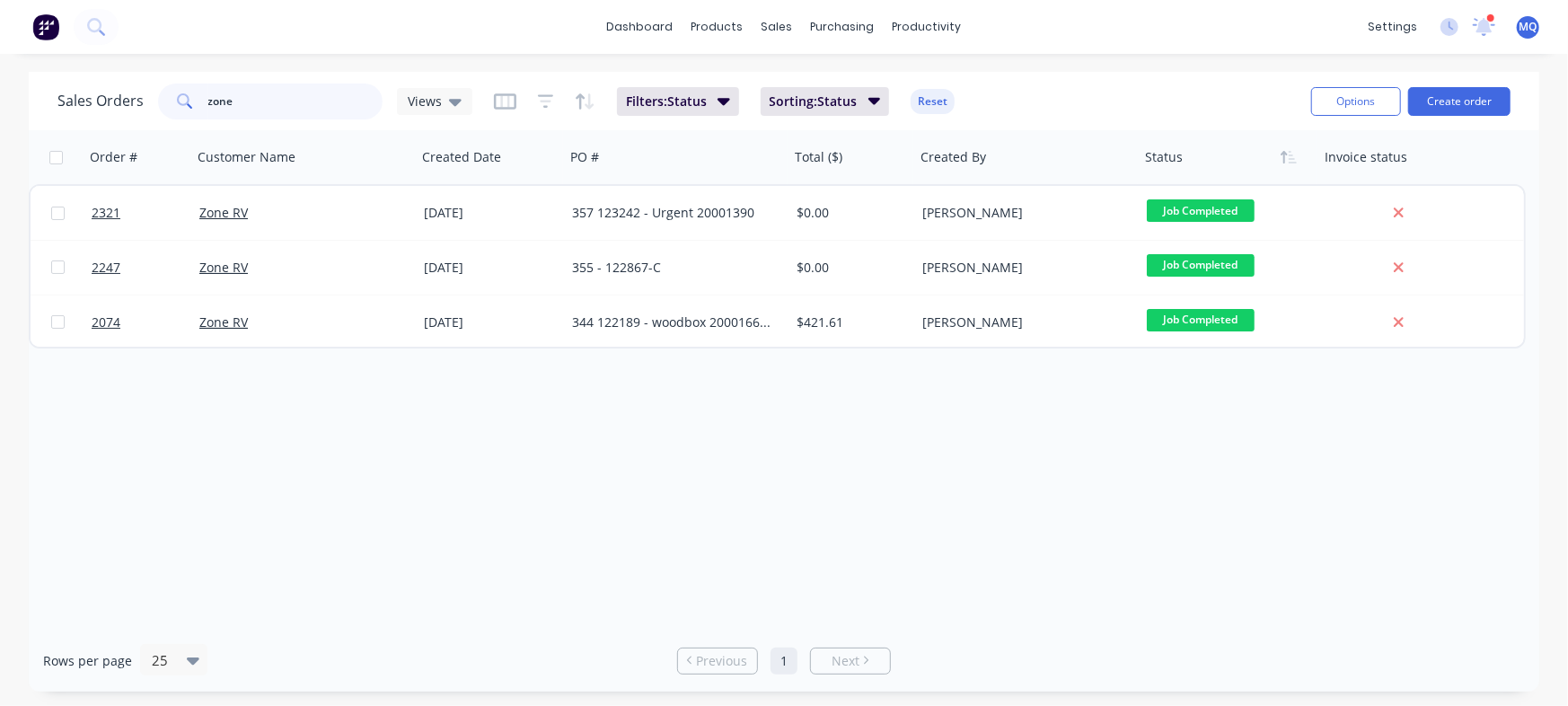
click at [299, 95] on input "zone" at bounding box center [296, 102] width 175 height 36
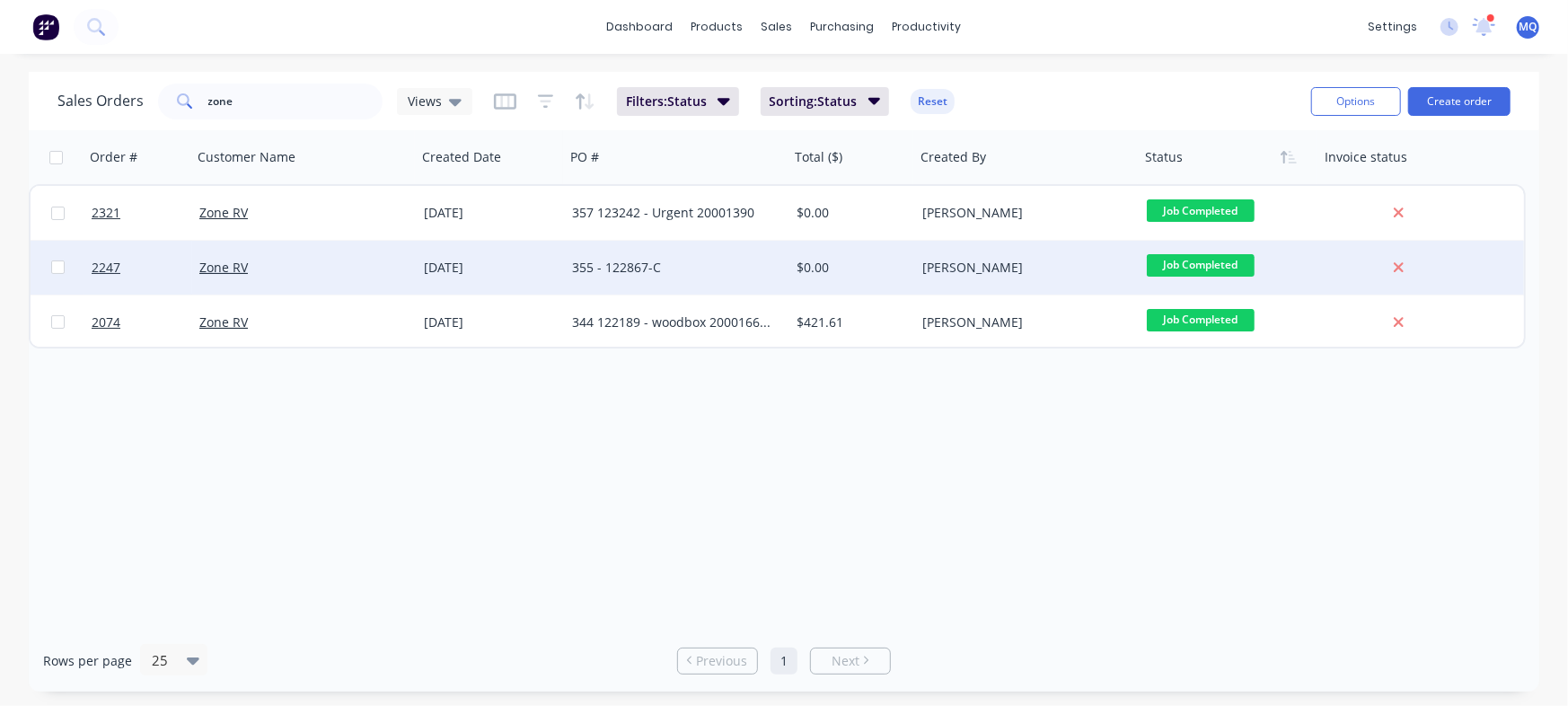
click at [611, 271] on div "355 - 122867-C" at bounding box center [672, 268] width 200 height 18
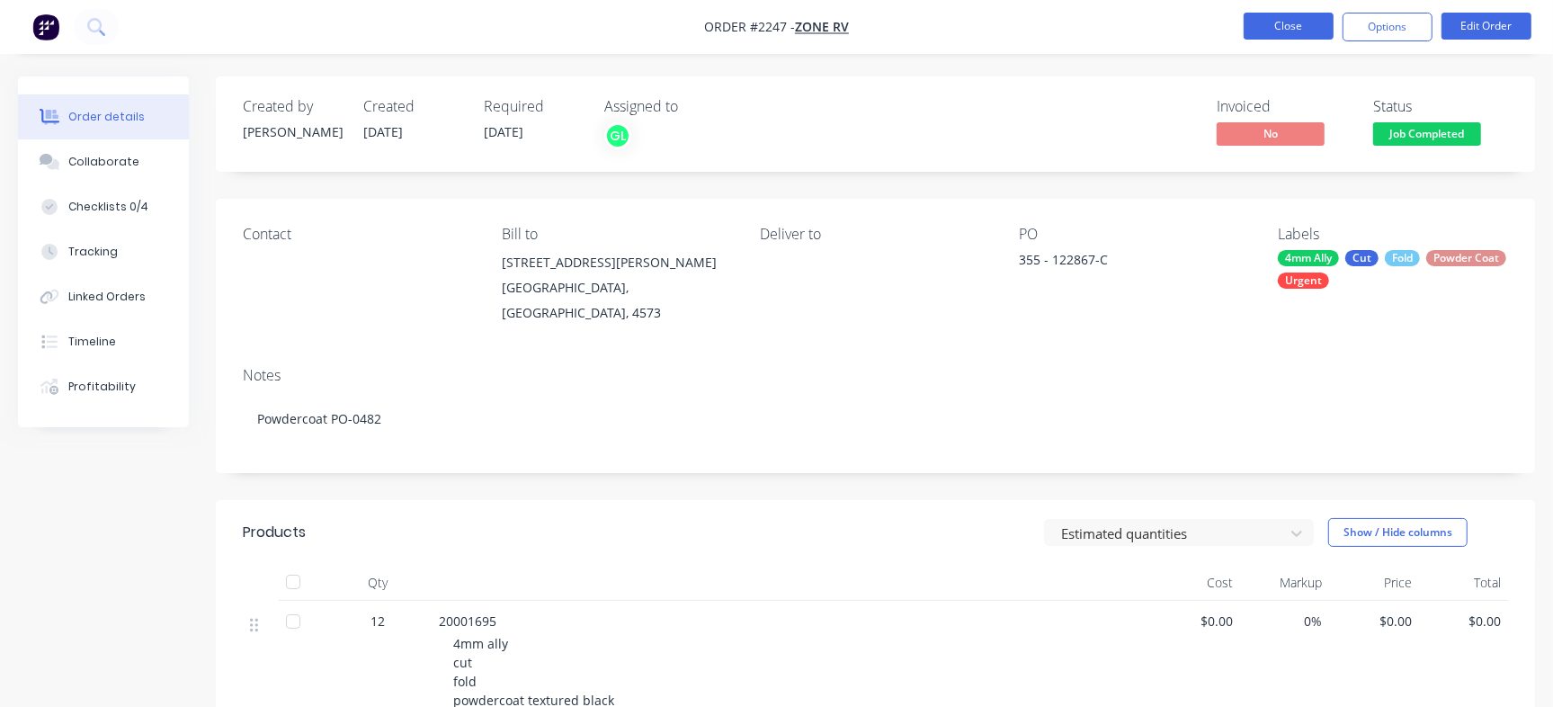
click at [1246, 22] on button "Close" at bounding box center [1288, 26] width 90 height 27
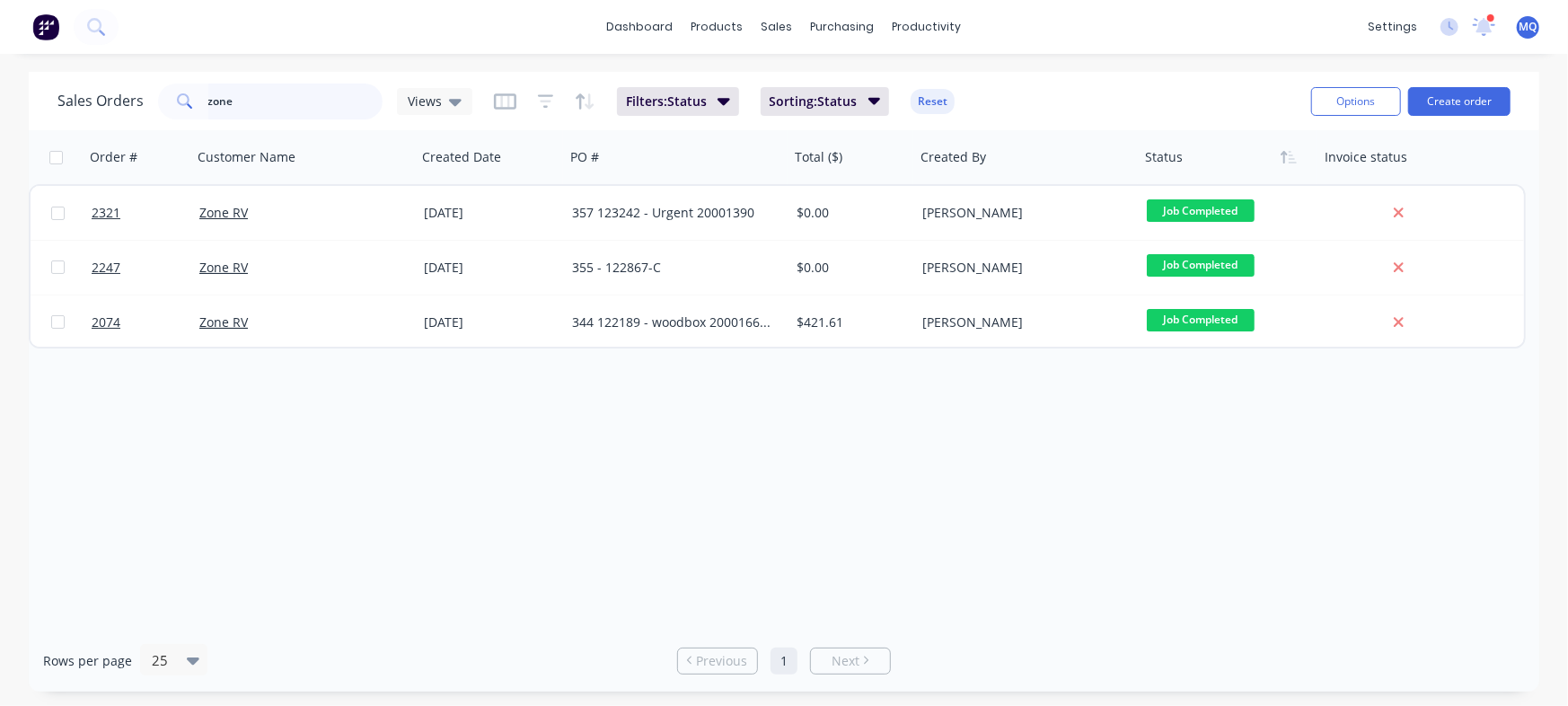
click at [239, 102] on input "zone" at bounding box center [296, 102] width 175 height 36
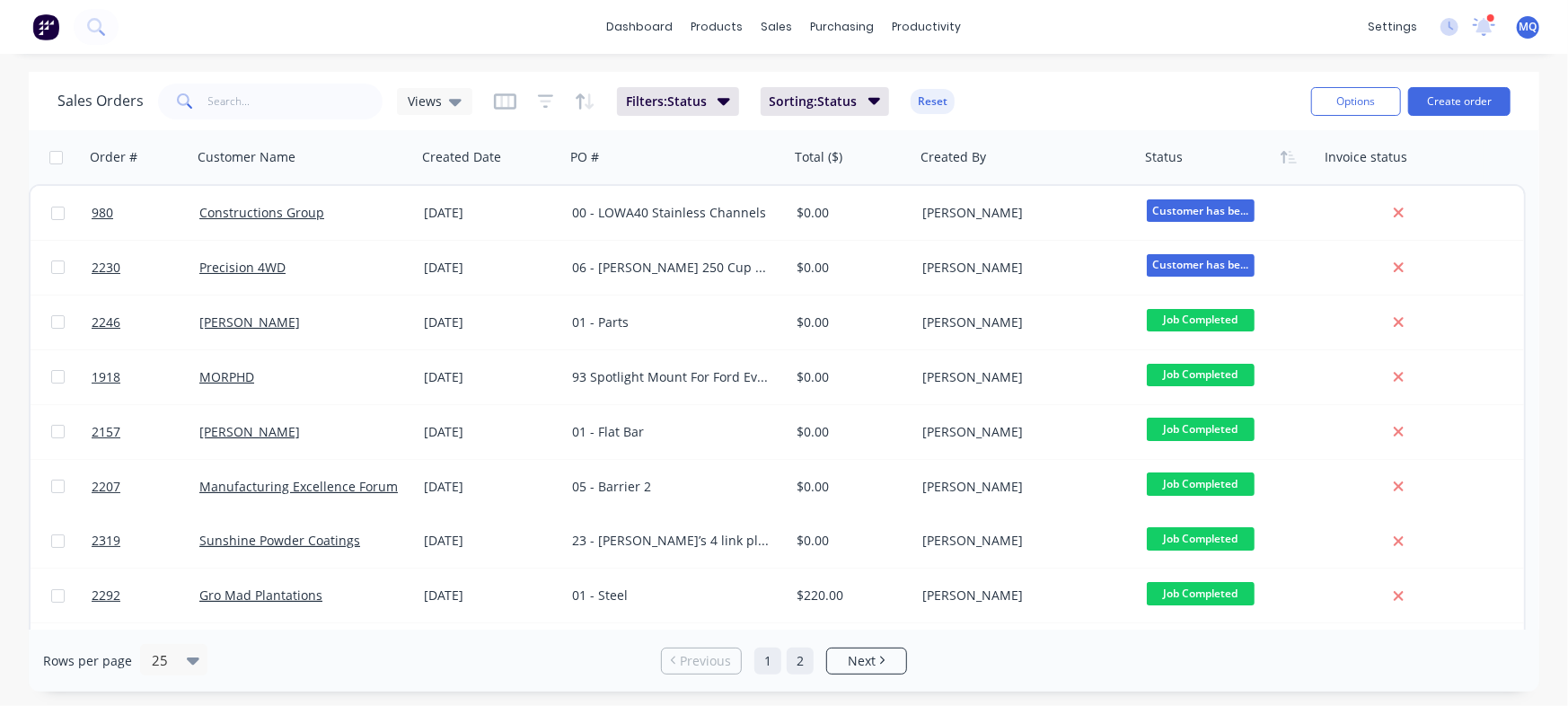
click at [802, 668] on link "2" at bounding box center [800, 660] width 27 height 27
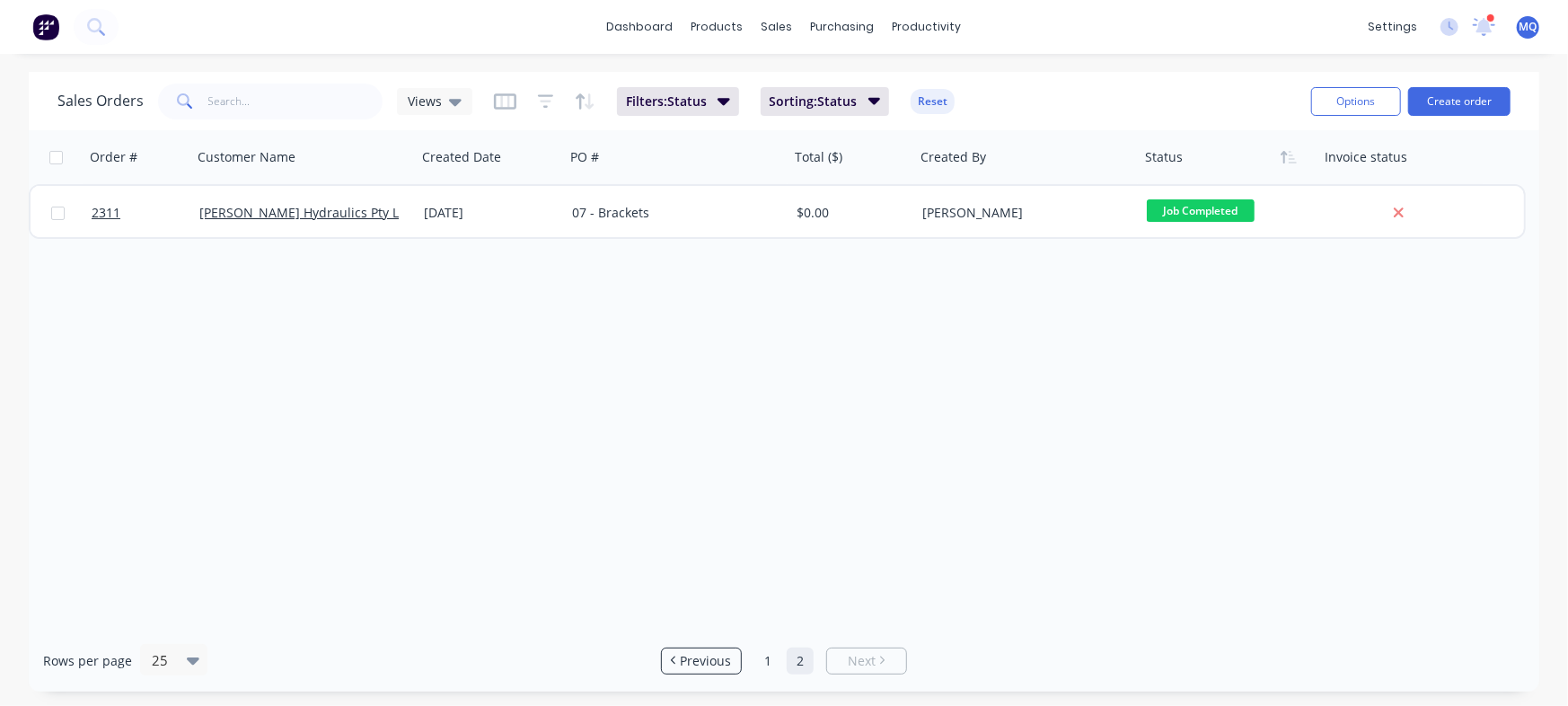
click at [746, 653] on ul "Previous 1 2 Next" at bounding box center [783, 660] width 261 height 27
click at [787, 666] on link "2" at bounding box center [800, 660] width 27 height 27
click at [766, 671] on link "1" at bounding box center [767, 660] width 27 height 27
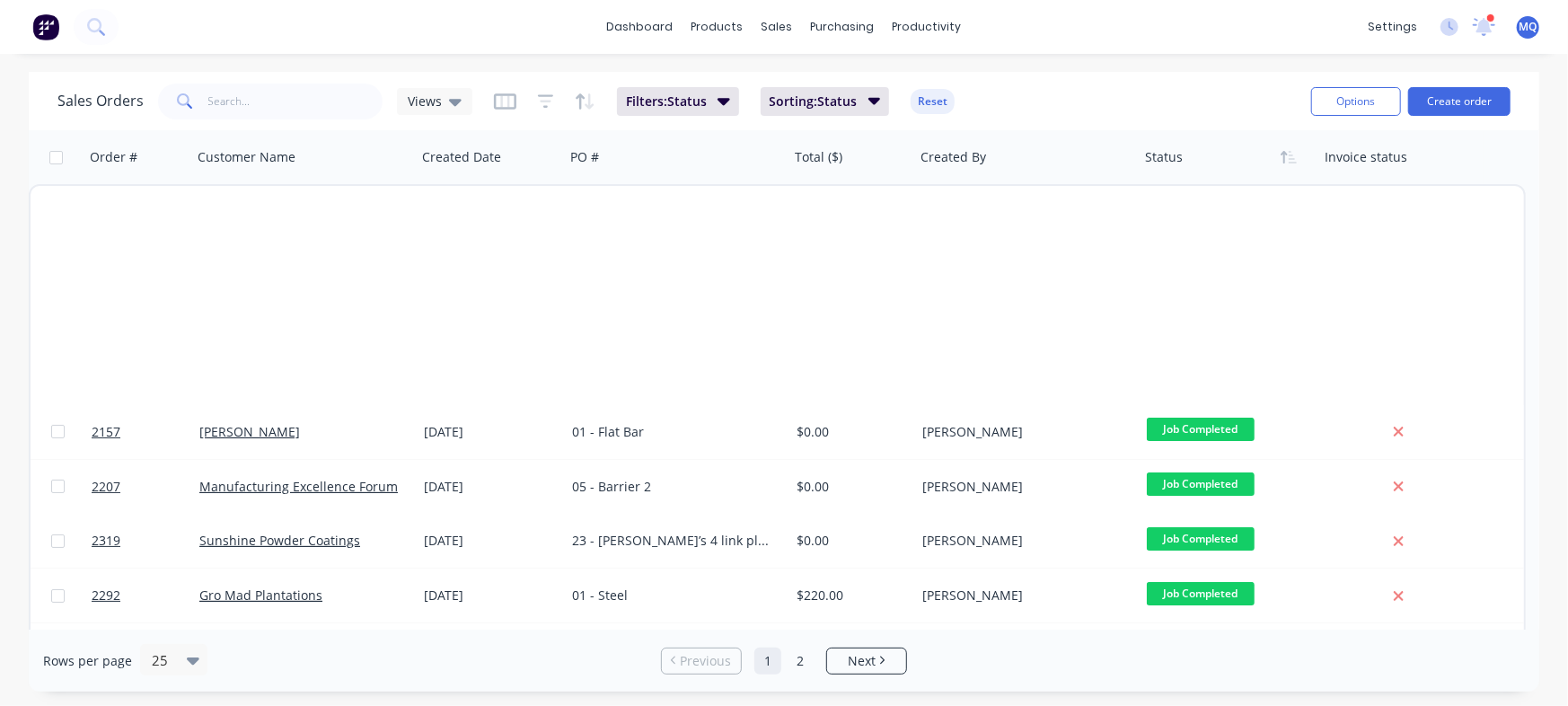
scroll to position [921, 0]
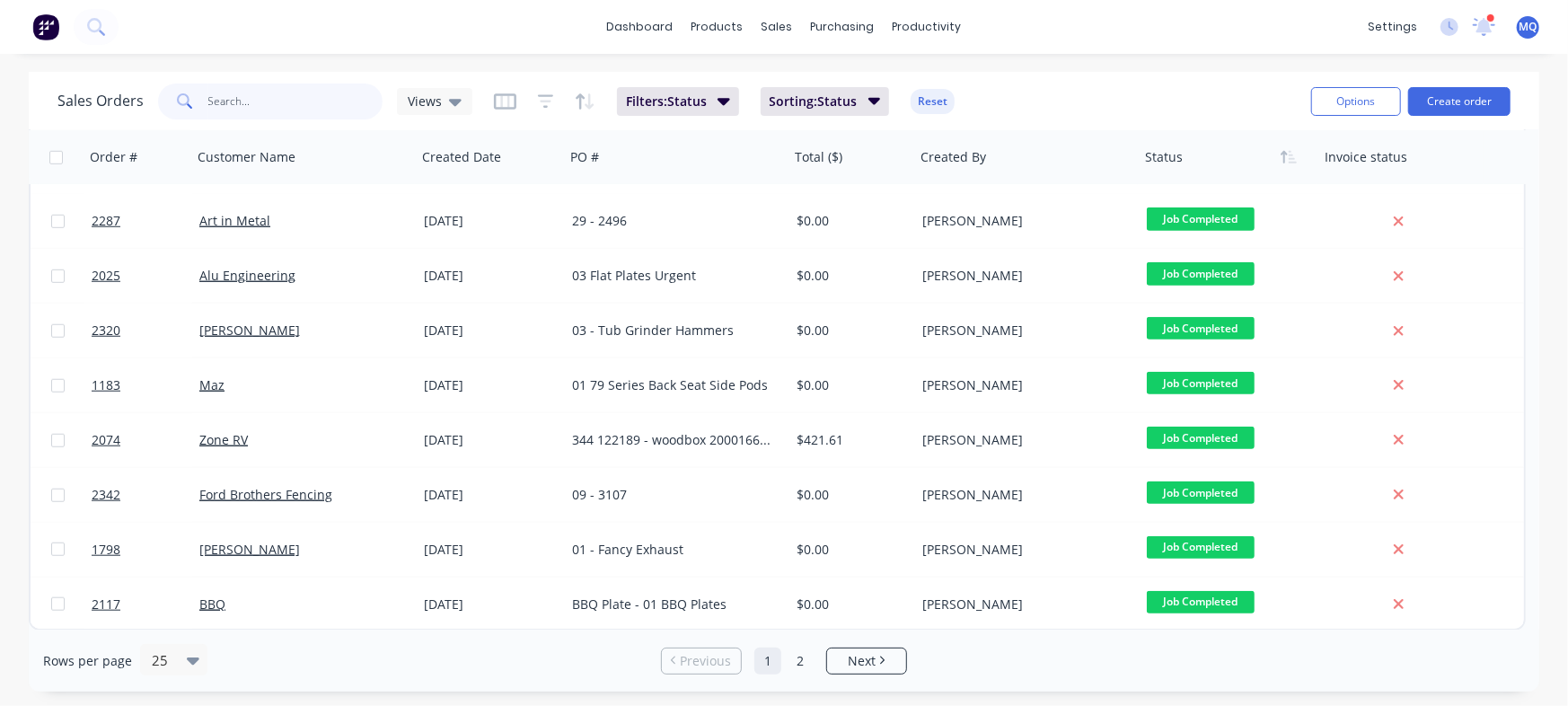
click at [331, 84] on input "text" at bounding box center [296, 102] width 175 height 36
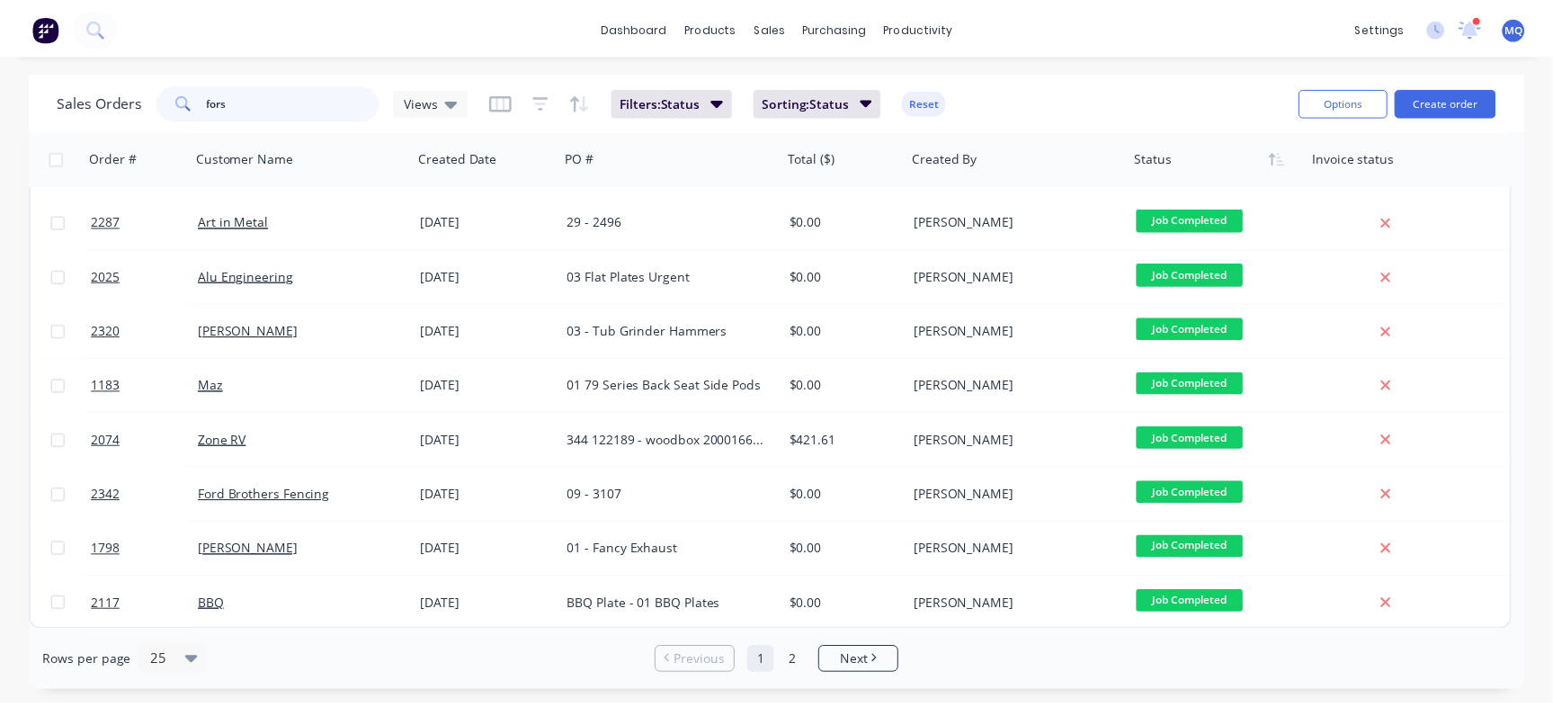
scroll to position [0, 0]
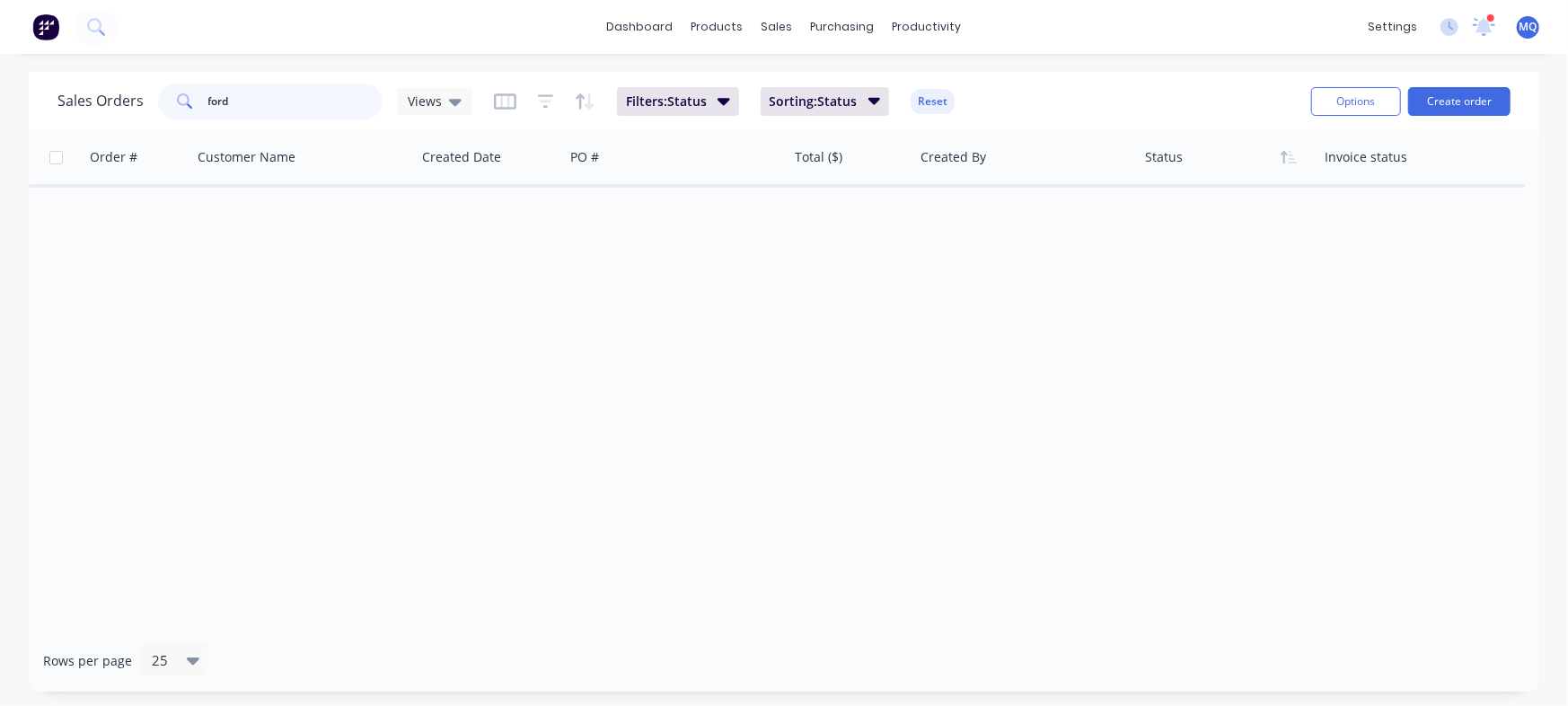
type input "ford"
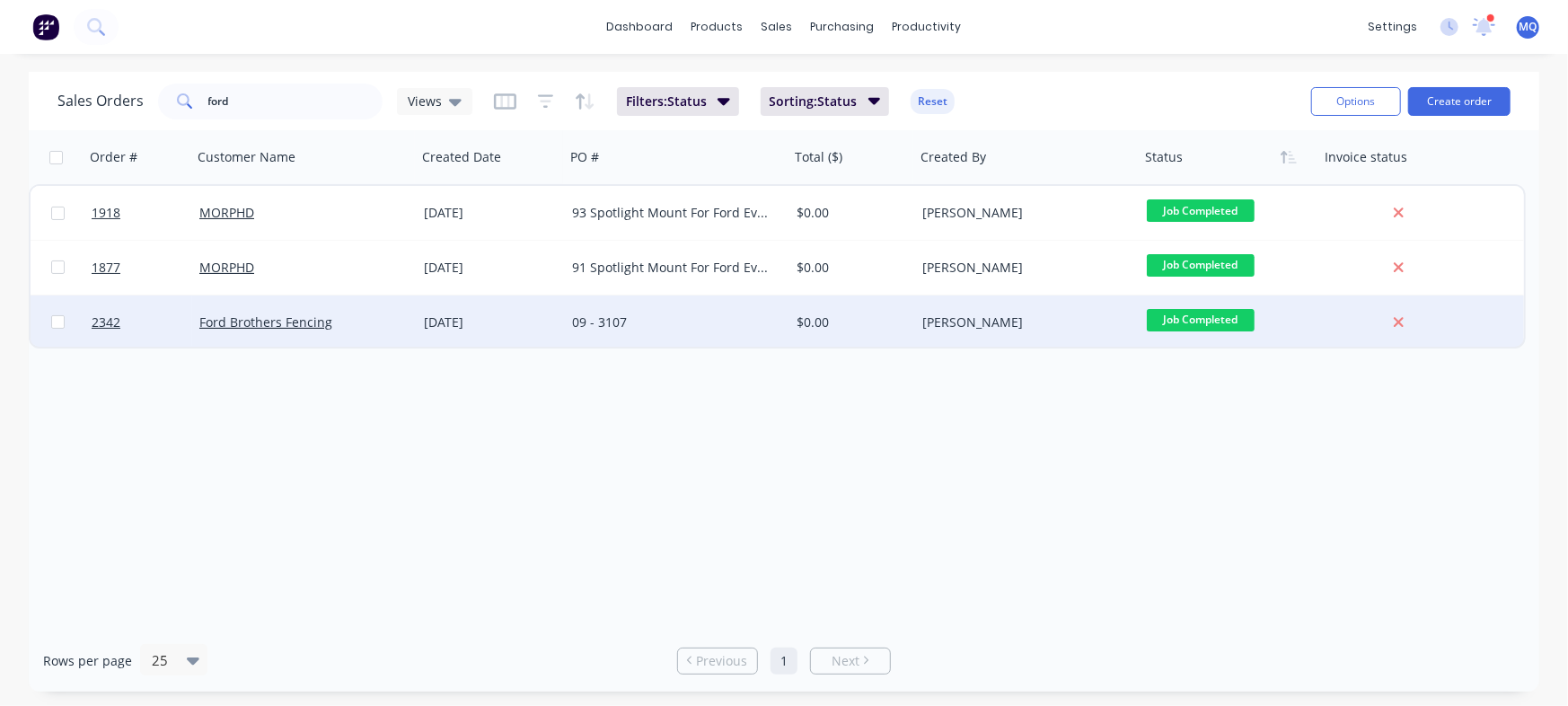
click at [582, 342] on div "09 - 3107" at bounding box center [676, 323] width 225 height 54
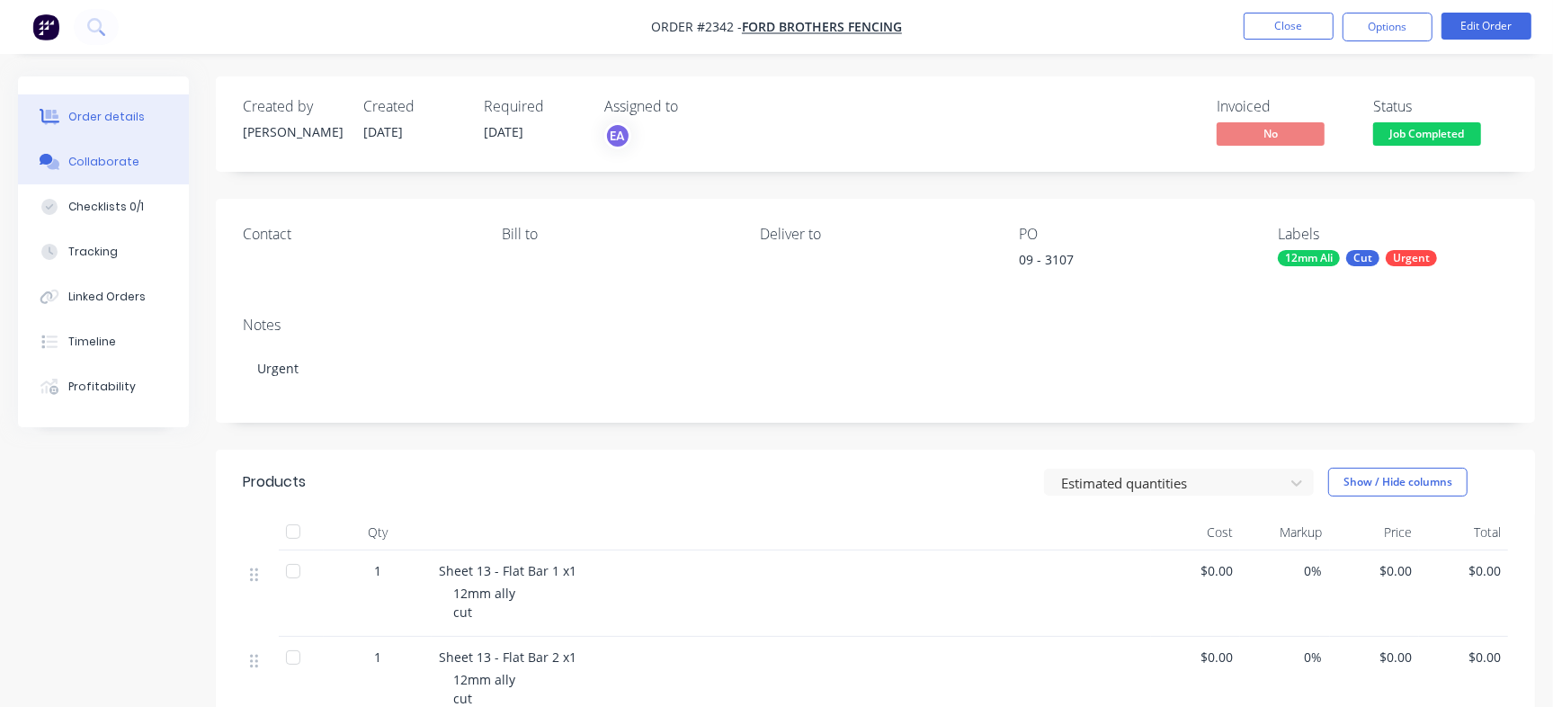
click at [109, 165] on div "Collaborate" at bounding box center [103, 162] width 71 height 16
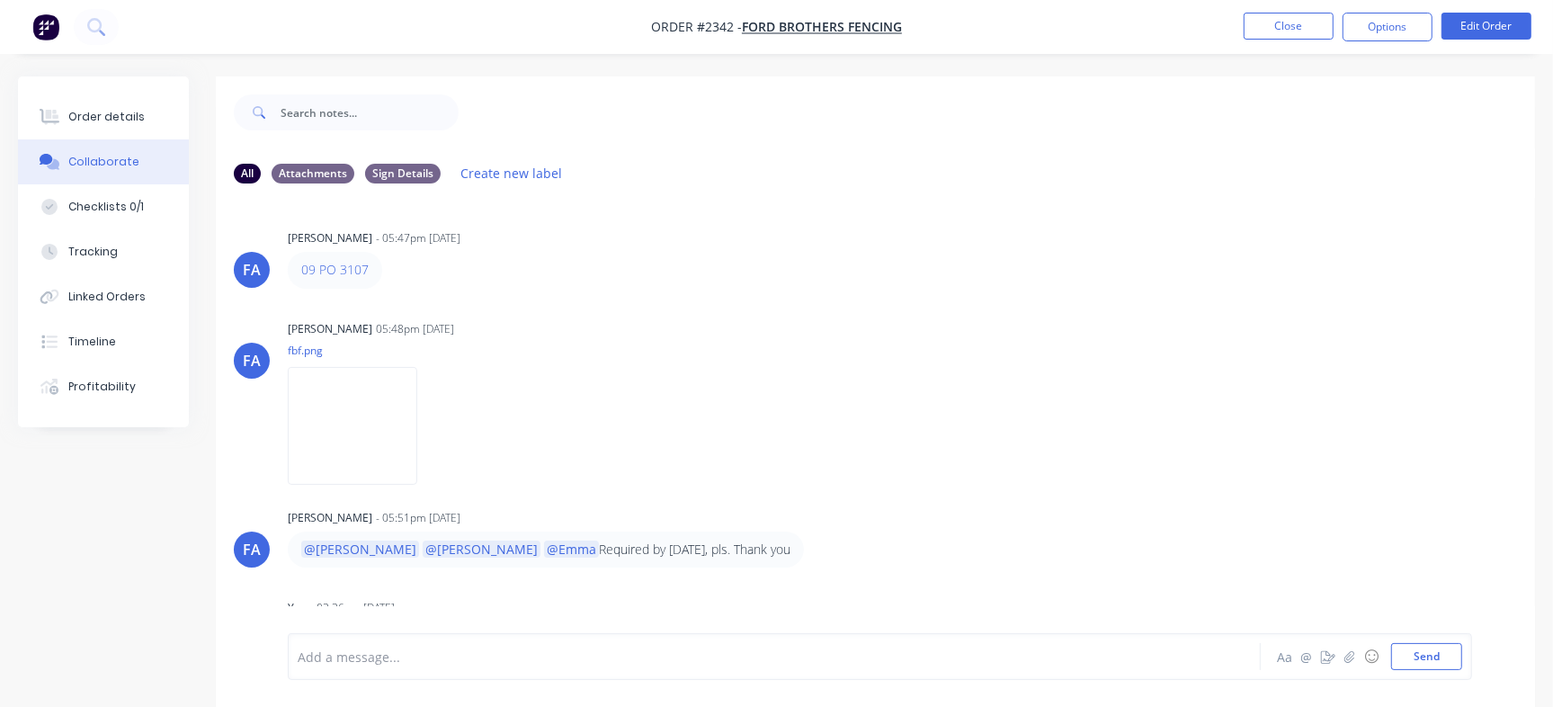
click at [1292, 11] on nav "Order #2342 - Ford Brothers Fencing Close Options Edit Order" at bounding box center [776, 27] width 1553 height 54
click at [1292, 25] on button "Close" at bounding box center [1288, 26] width 90 height 27
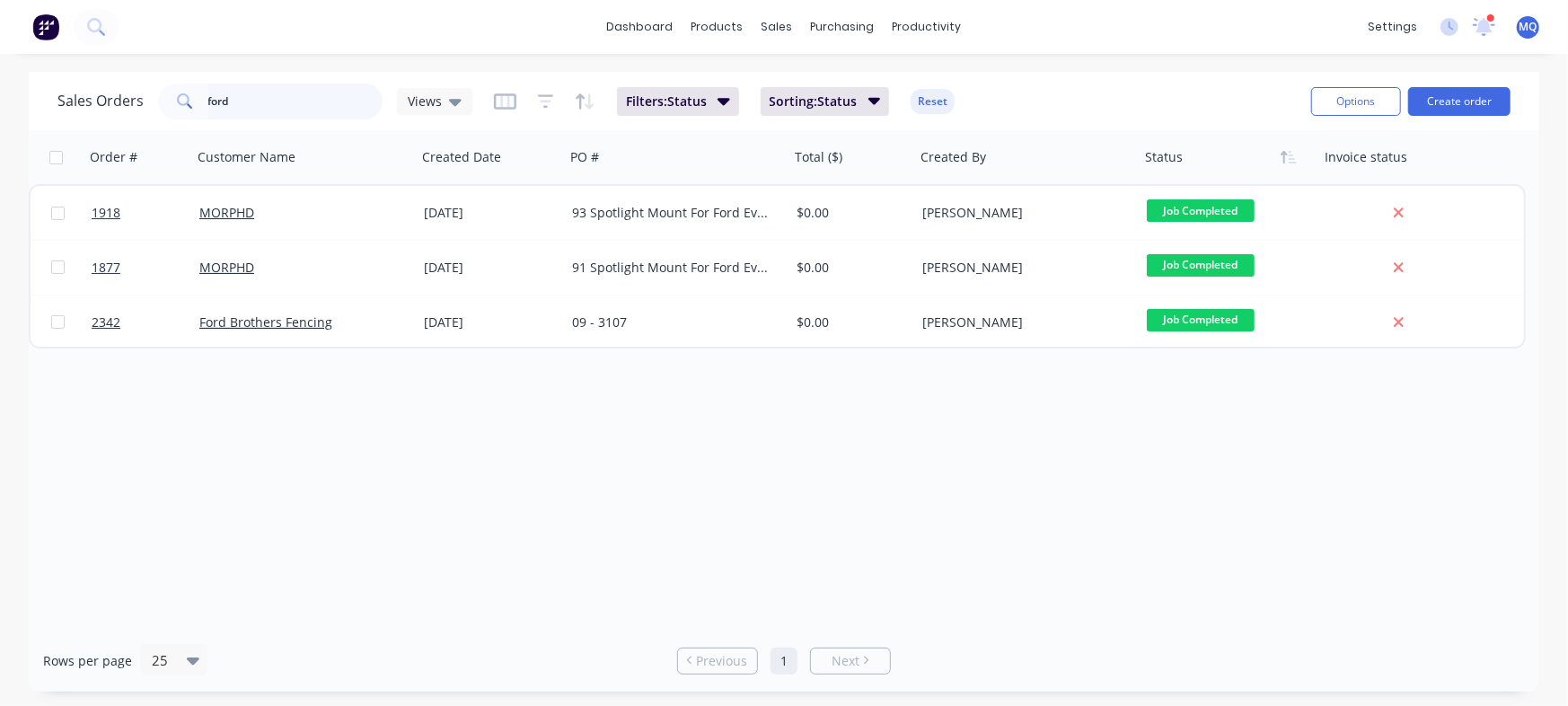
click at [269, 99] on input "ford" at bounding box center [296, 102] width 175 height 36
type input "a"
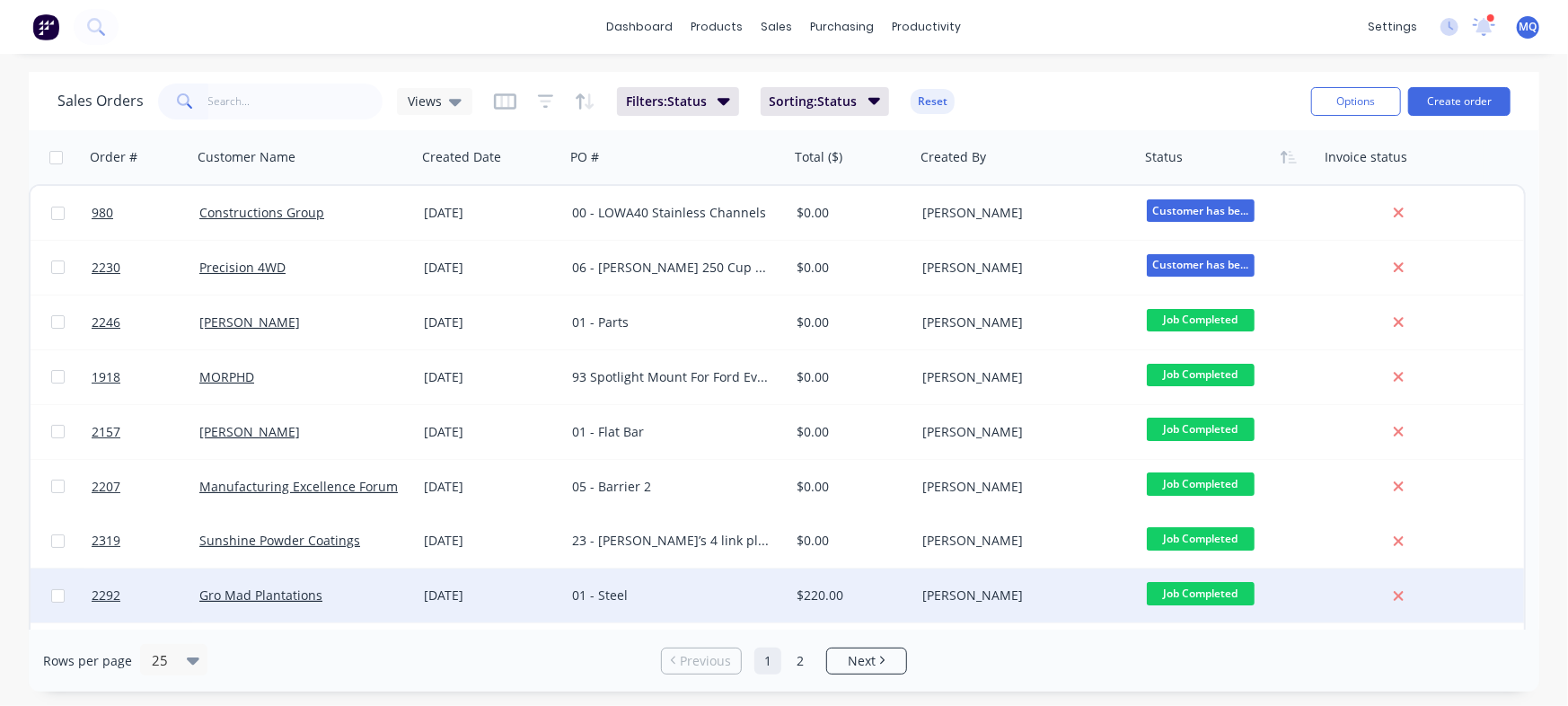
click at [671, 591] on div "01 - Steel" at bounding box center [672, 595] width 200 height 18
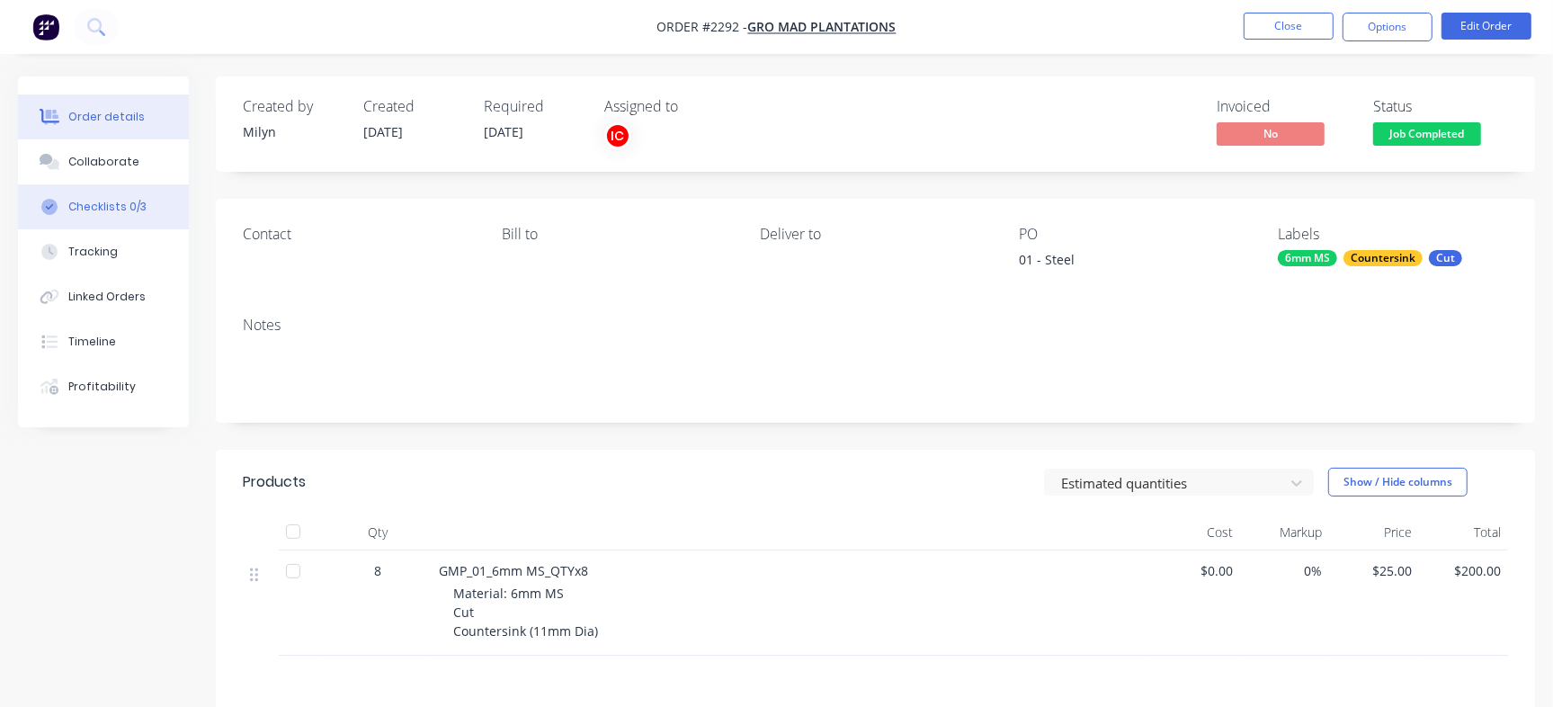
click at [118, 215] on button "Checklists 0/3" at bounding box center [103, 206] width 171 height 45
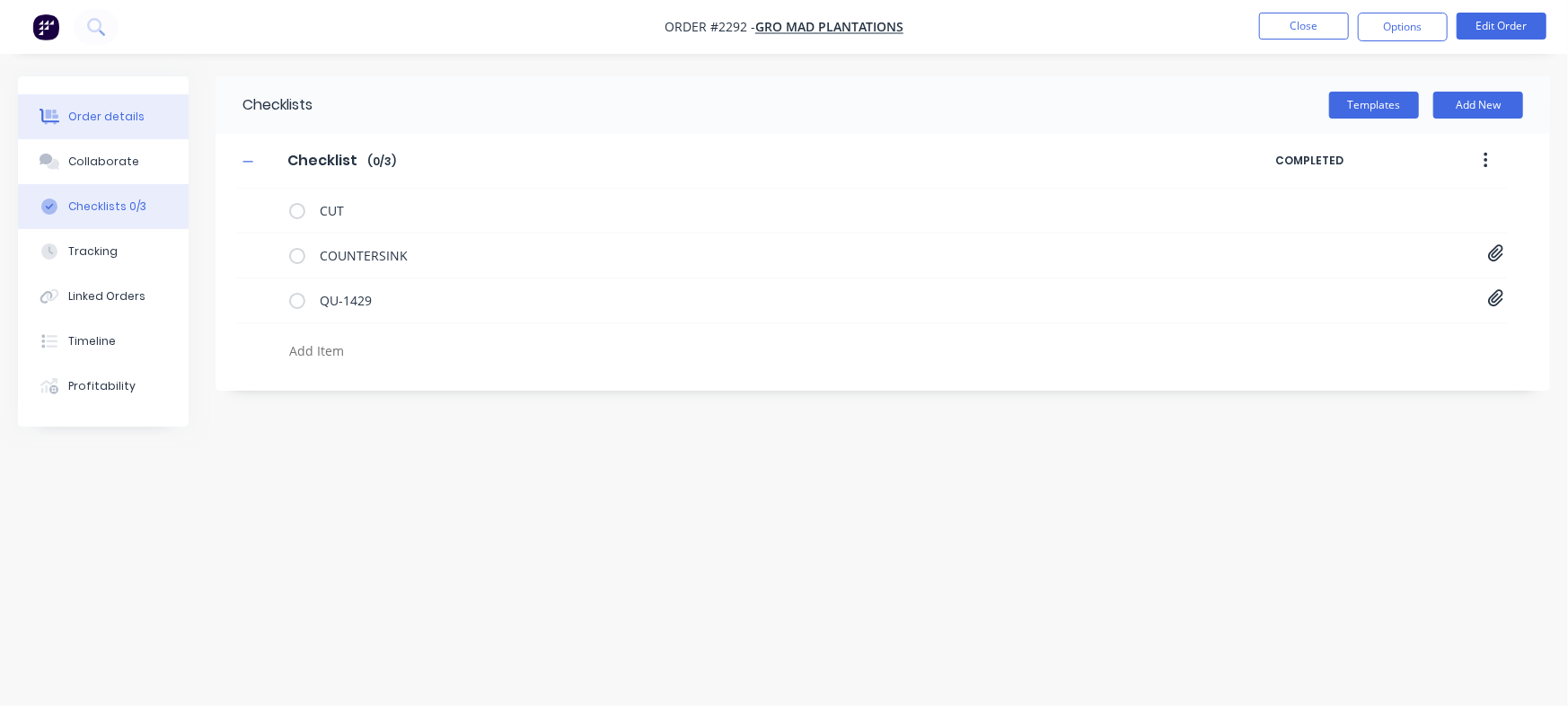
click at [60, 123] on div at bounding box center [49, 117] width 27 height 16
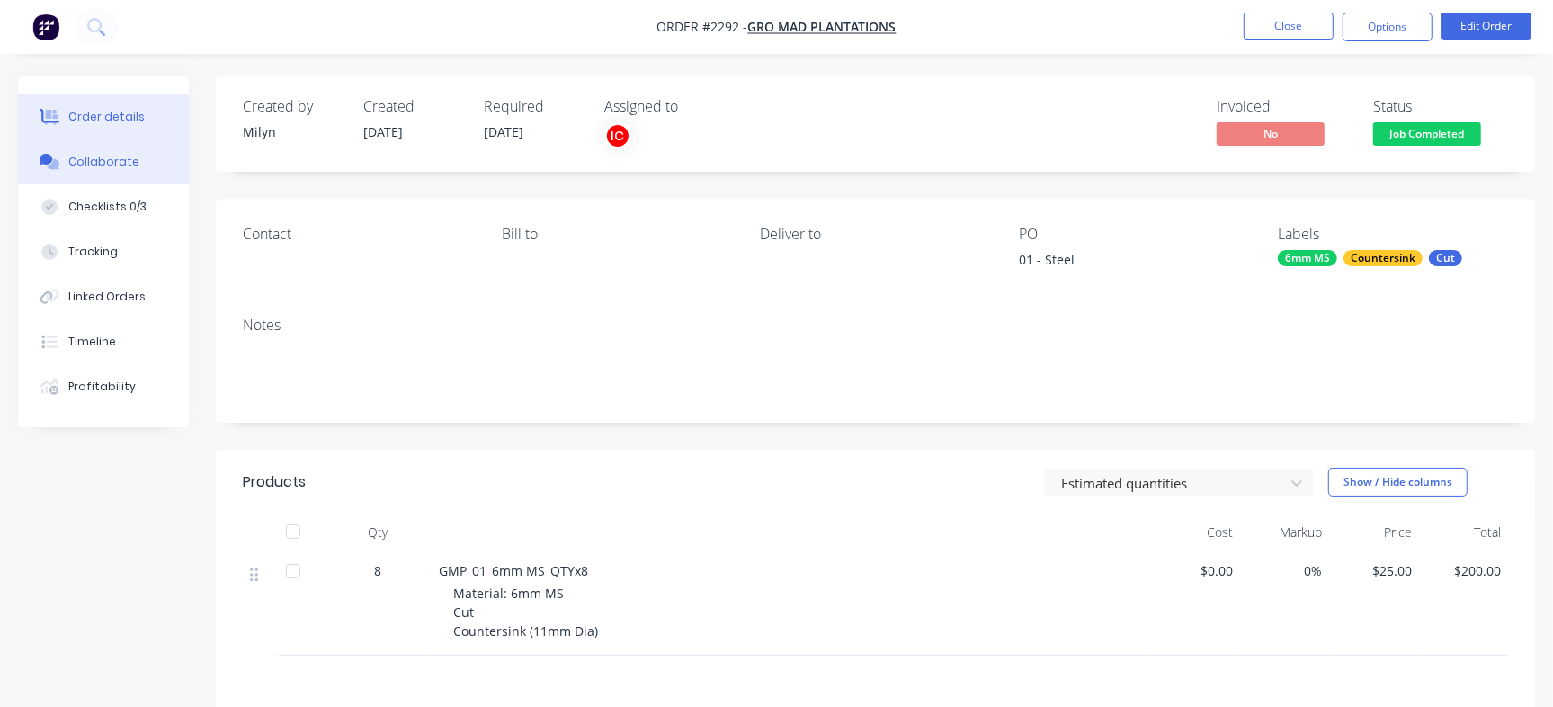
click at [91, 149] on button "Collaborate" at bounding box center [103, 161] width 171 height 45
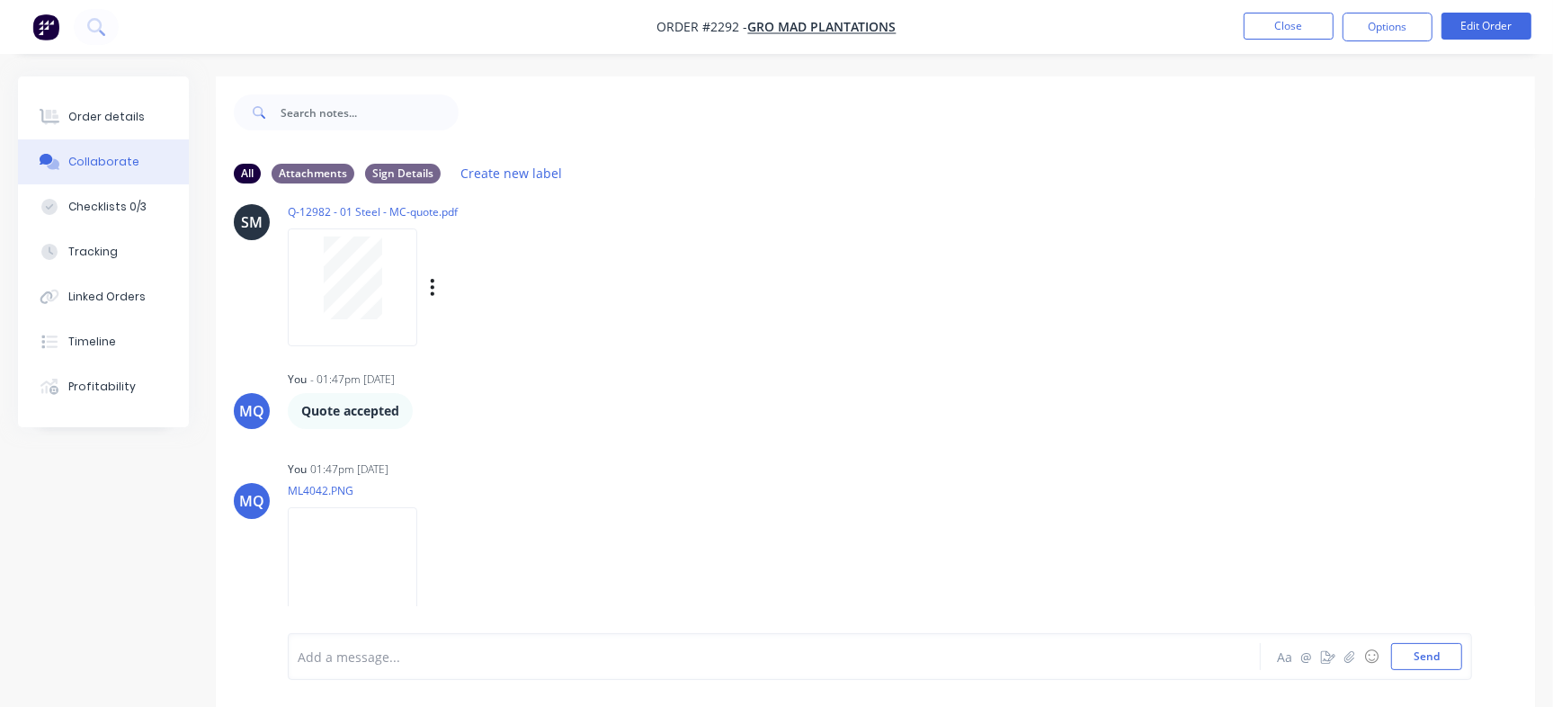
scroll to position [403, 0]
click at [120, 206] on div "Checklists 0/3" at bounding box center [107, 207] width 78 height 16
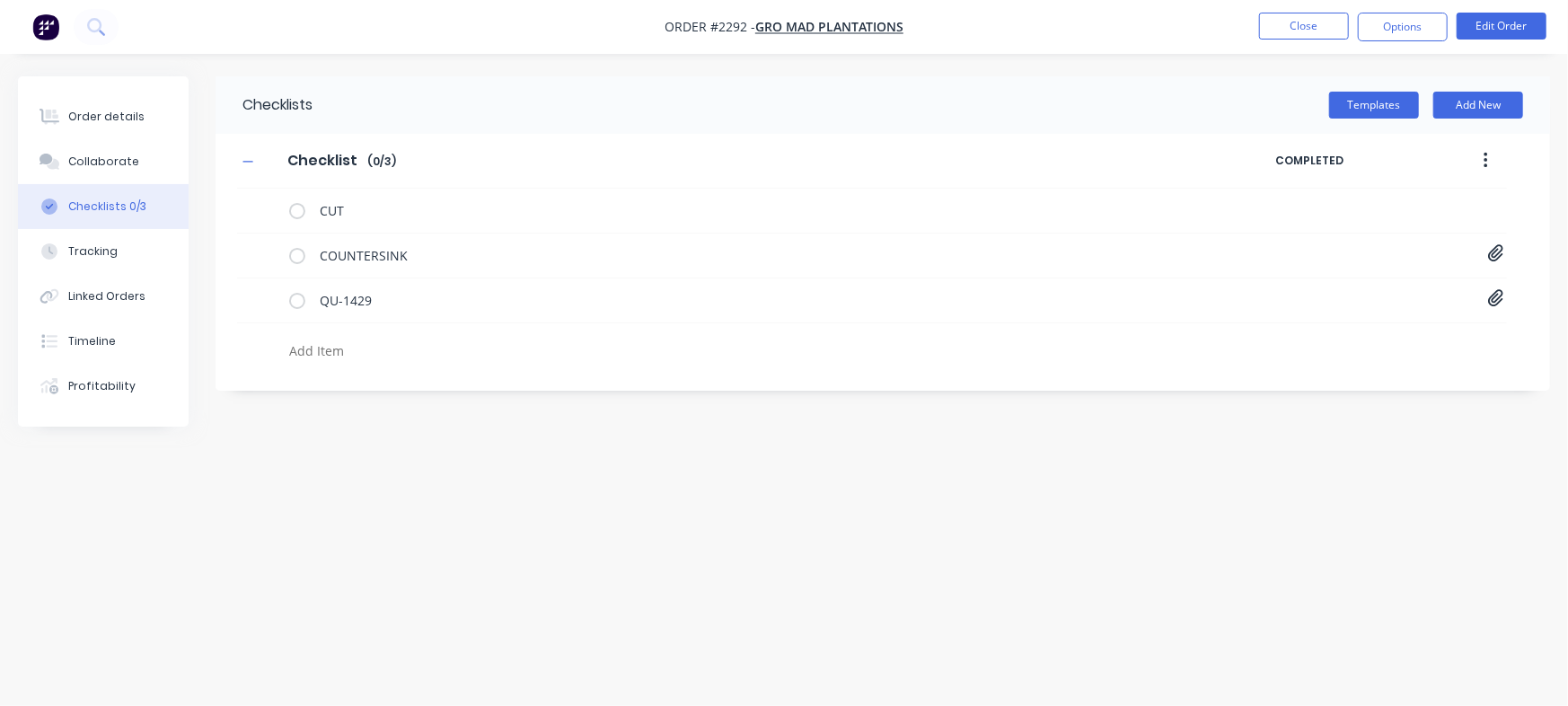
click at [341, 357] on textarea at bounding box center [690, 351] width 817 height 26
paste textarea "INV-3038"
type textarea "x"
type textarea "INV-3038"
type textarea "x"
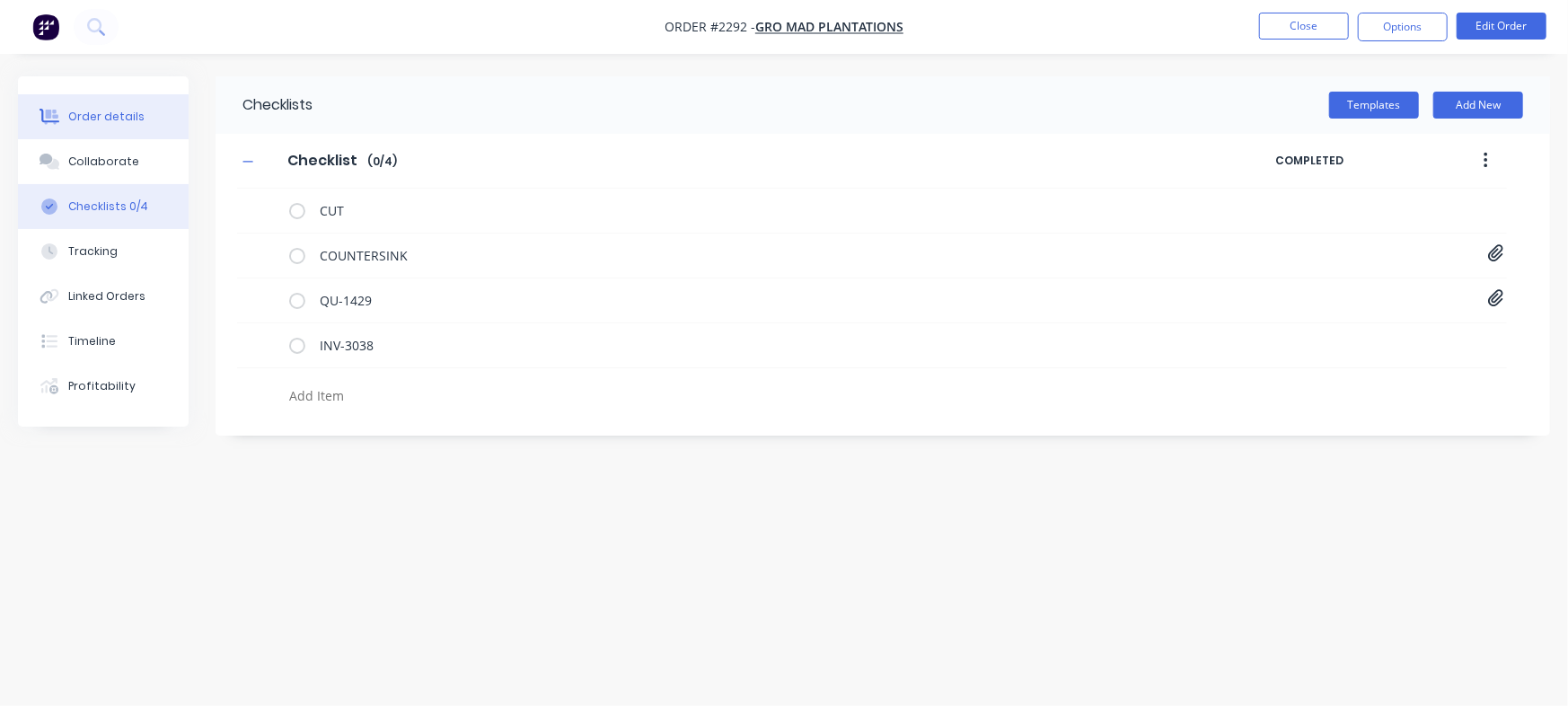
click at [108, 103] on button "Order details" at bounding box center [103, 116] width 171 height 45
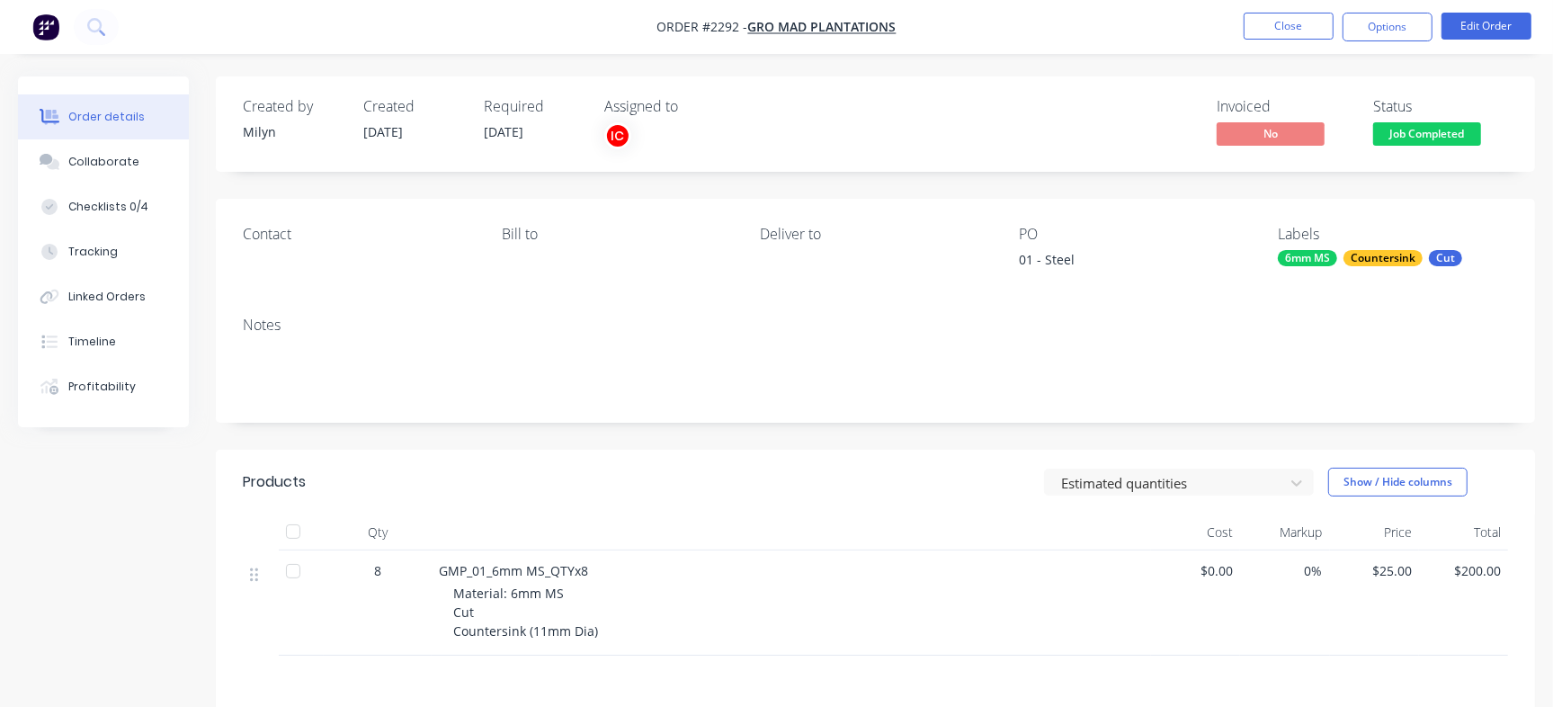
click at [1460, 144] on span "Job Completed" at bounding box center [1427, 133] width 108 height 22
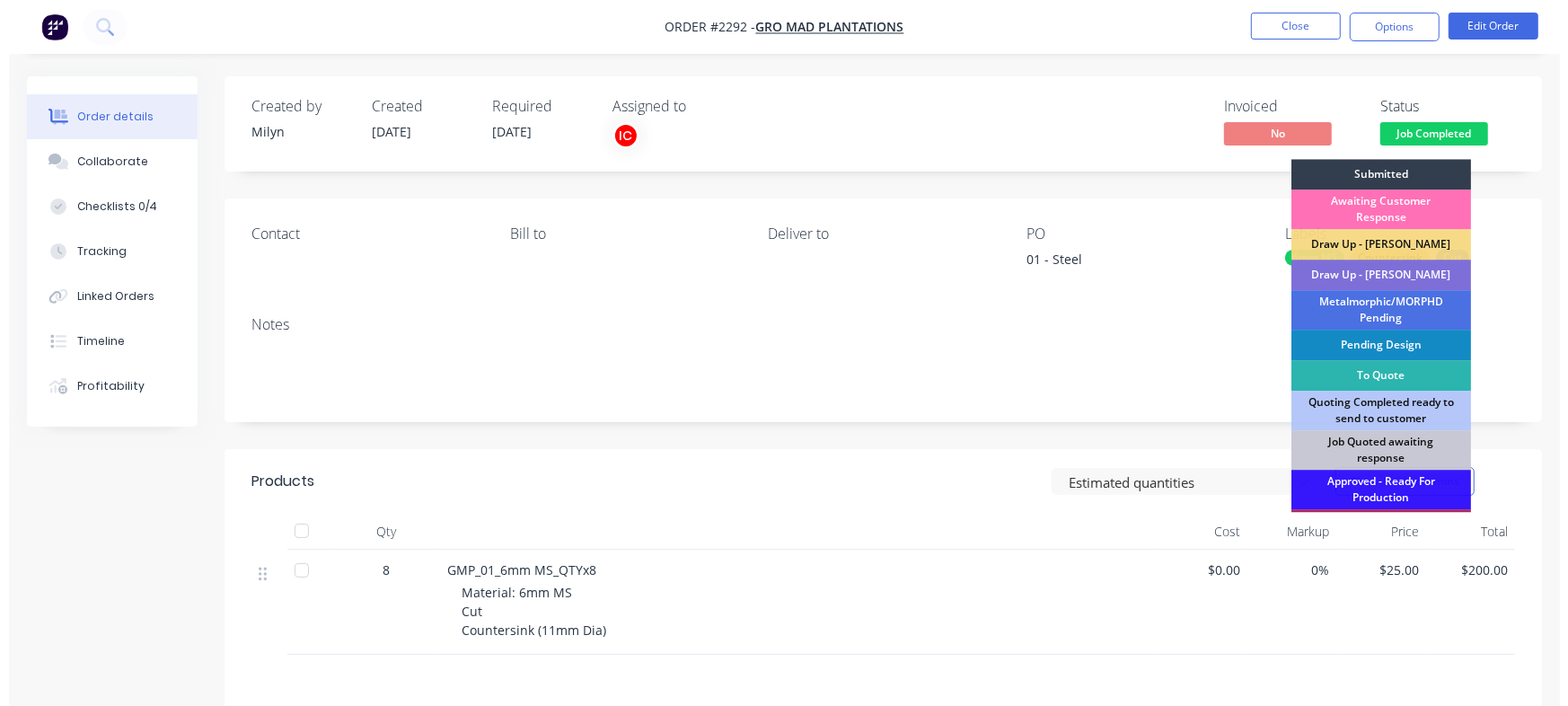
scroll to position [541, 0]
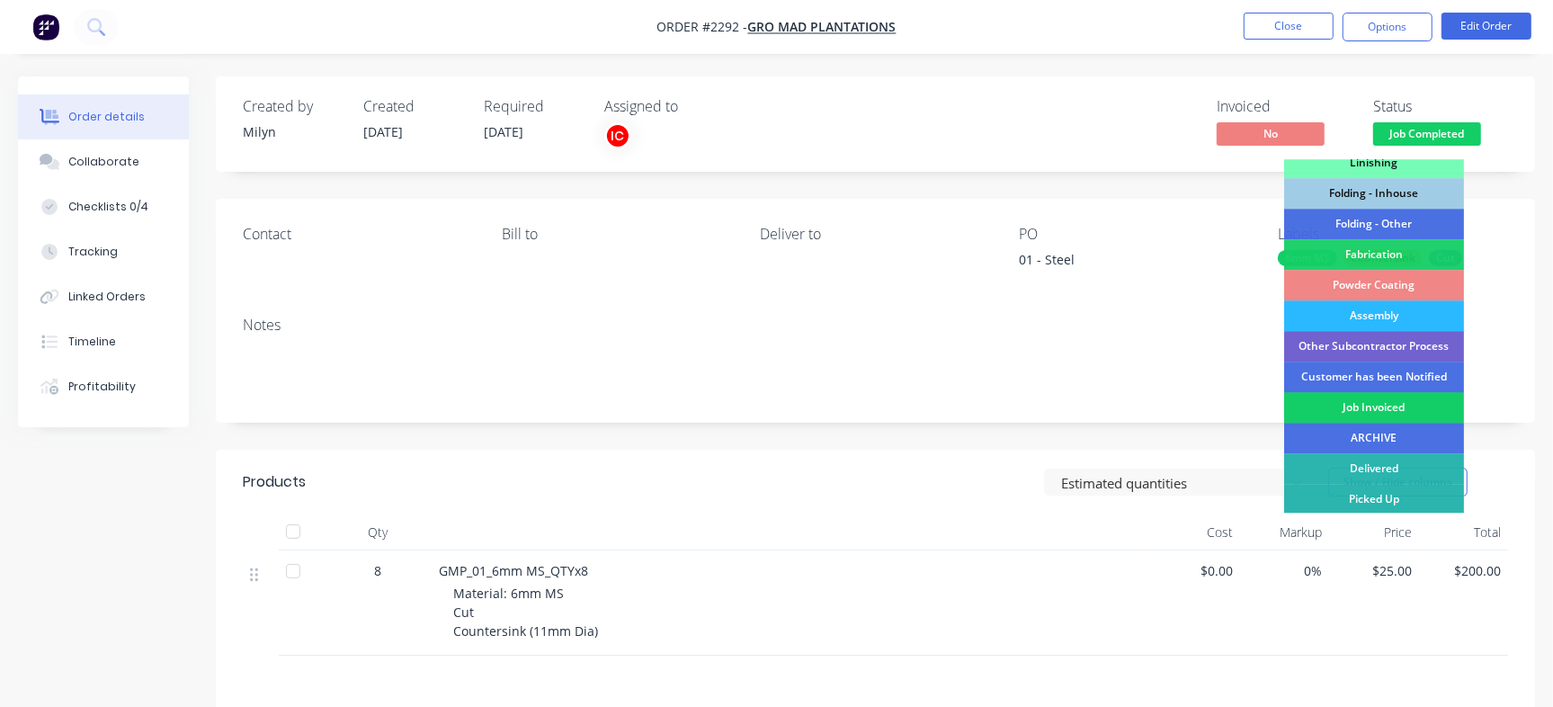
click at [1418, 405] on div "Job Invoiced" at bounding box center [1374, 407] width 180 height 31
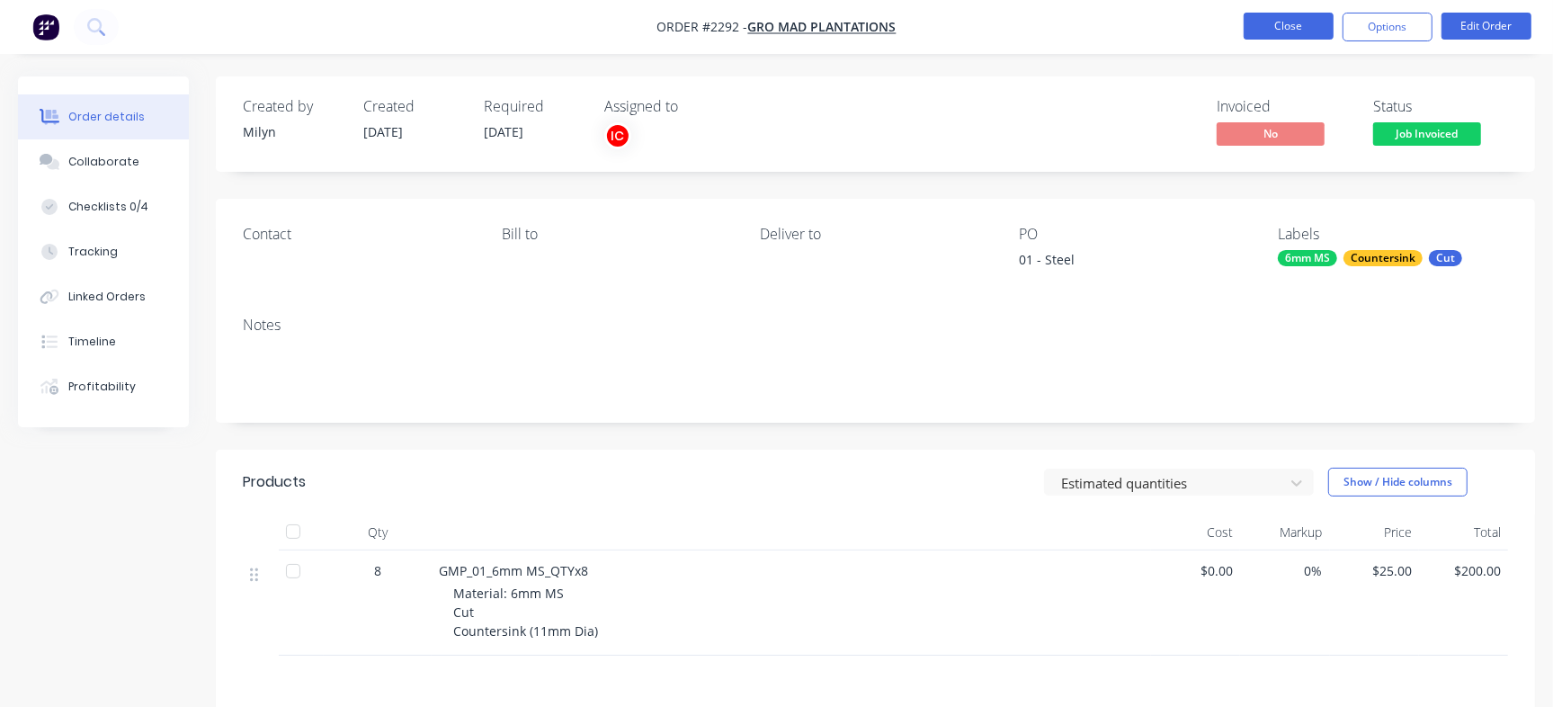
click at [1266, 18] on button "Close" at bounding box center [1288, 26] width 90 height 27
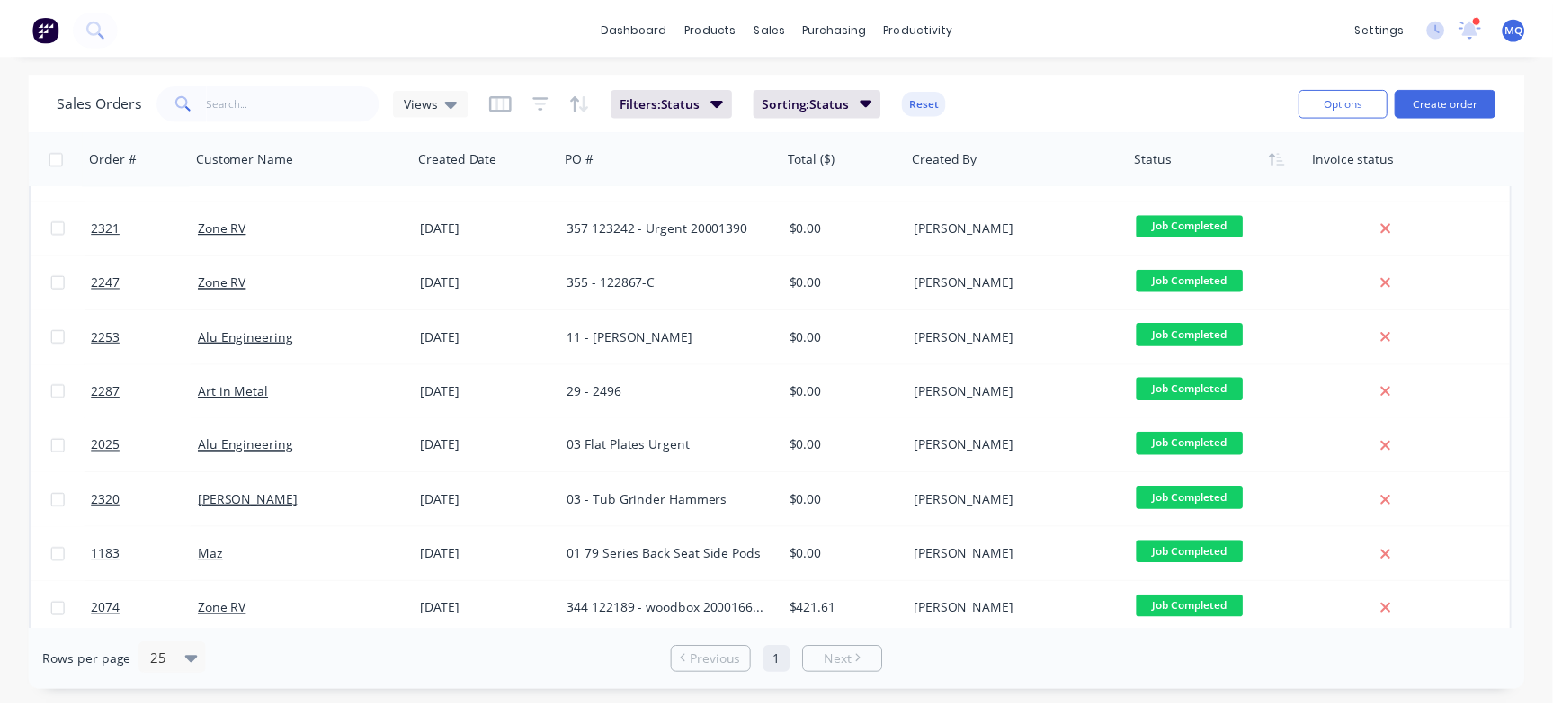
scroll to position [685, 0]
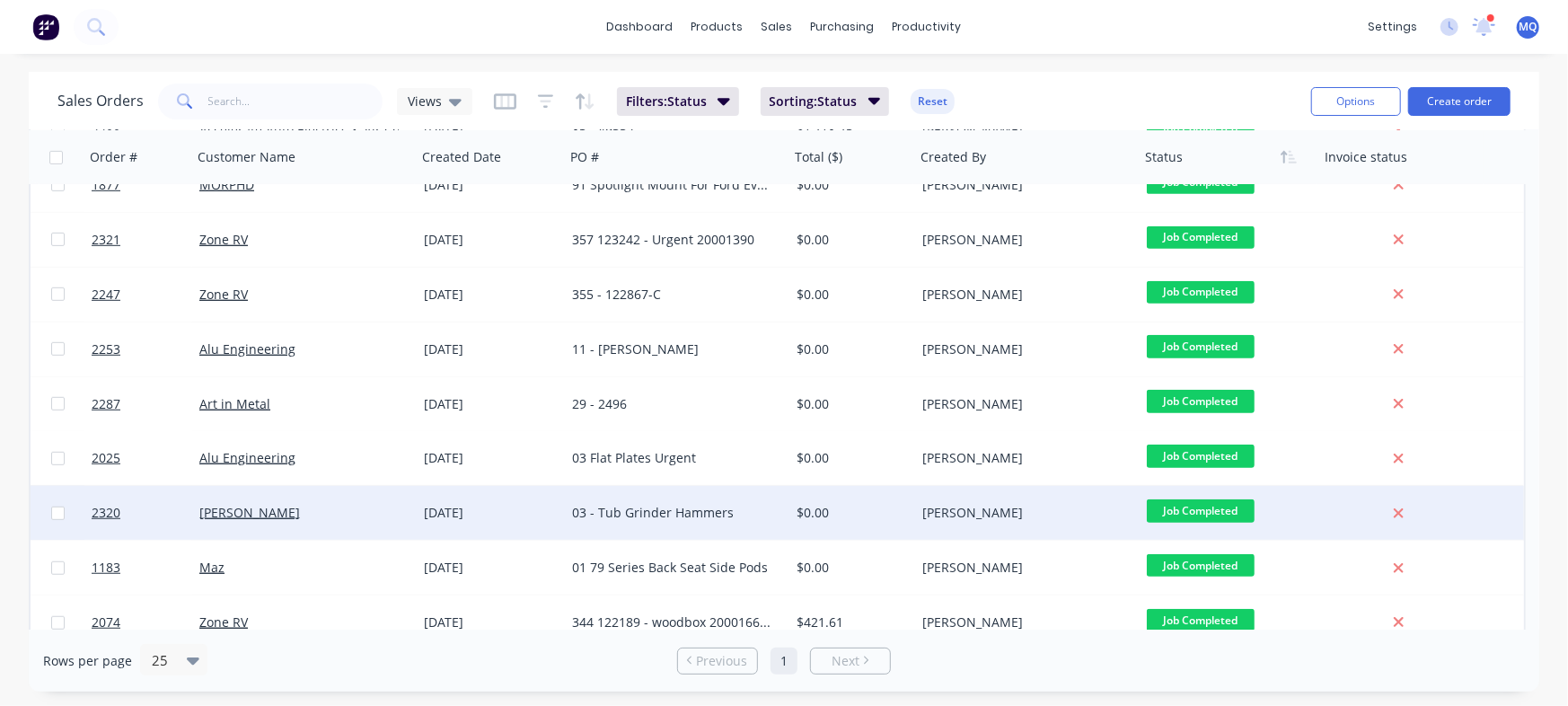
click at [597, 529] on div "03 - Tub Grinder Hammers" at bounding box center [676, 512] width 225 height 54
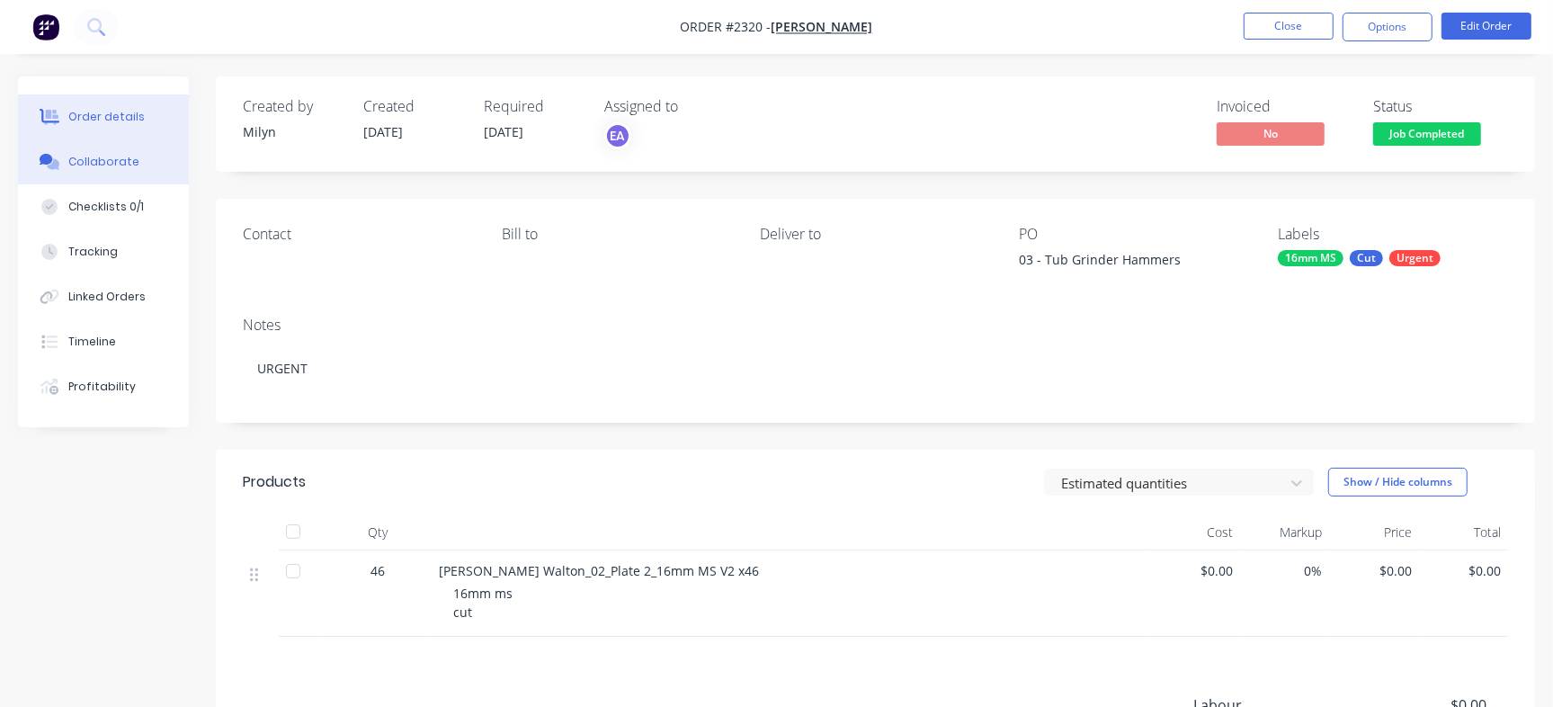
click at [171, 182] on button "Collaborate" at bounding box center [103, 161] width 171 height 45
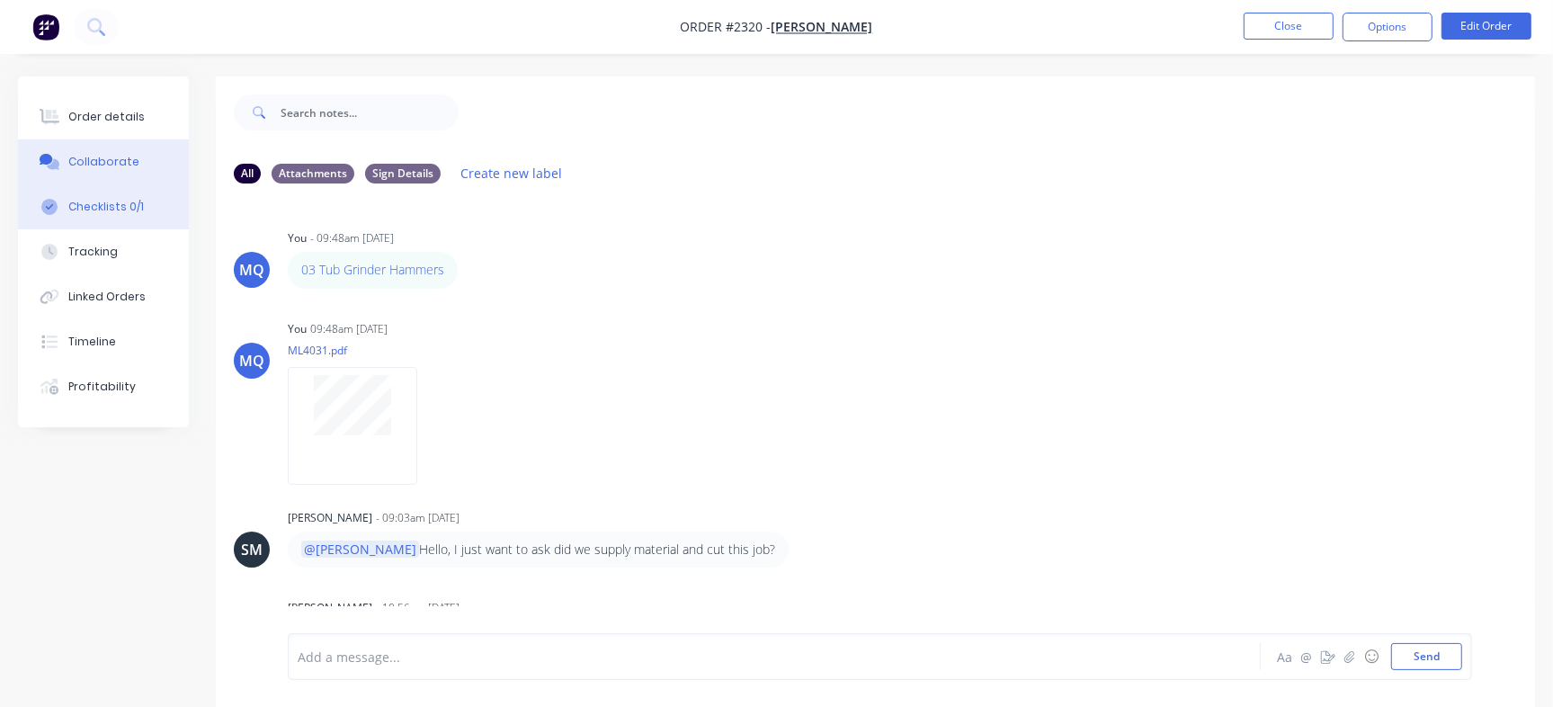
click at [105, 203] on div "Checklists 0/1" at bounding box center [106, 207] width 76 height 16
type textarea "x"
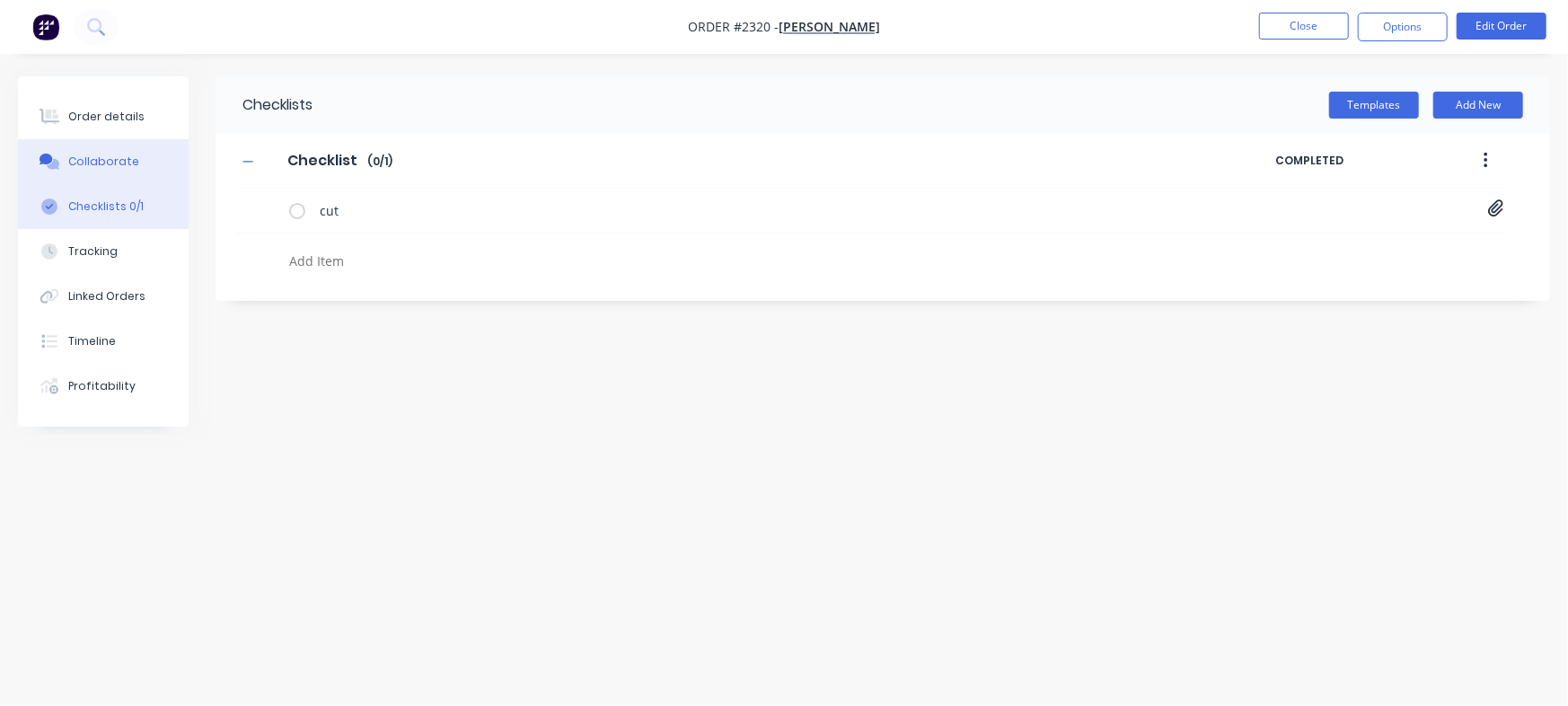
click at [140, 171] on button "Collaborate" at bounding box center [103, 161] width 171 height 45
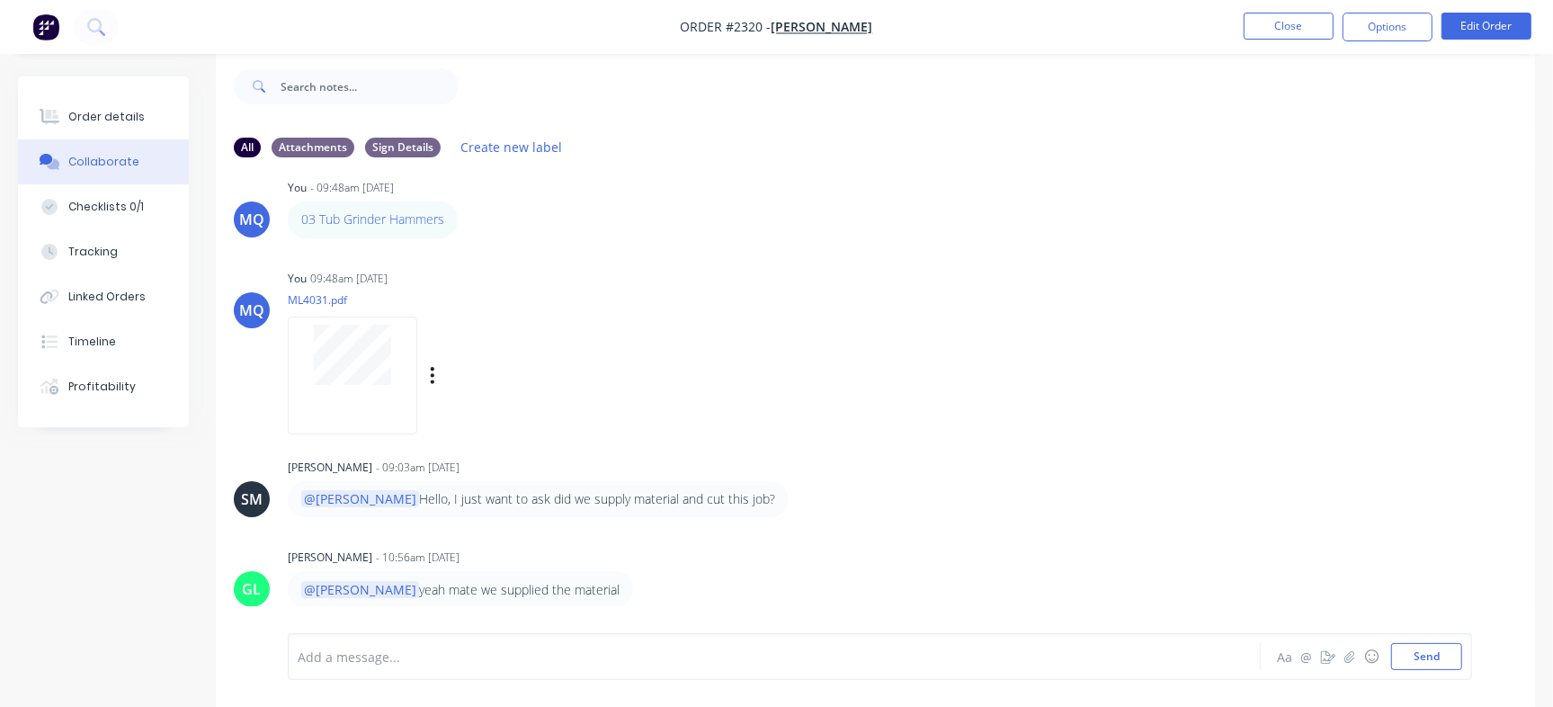
scroll to position [23, 0]
click at [1280, 39] on button "Close" at bounding box center [1288, 26] width 90 height 27
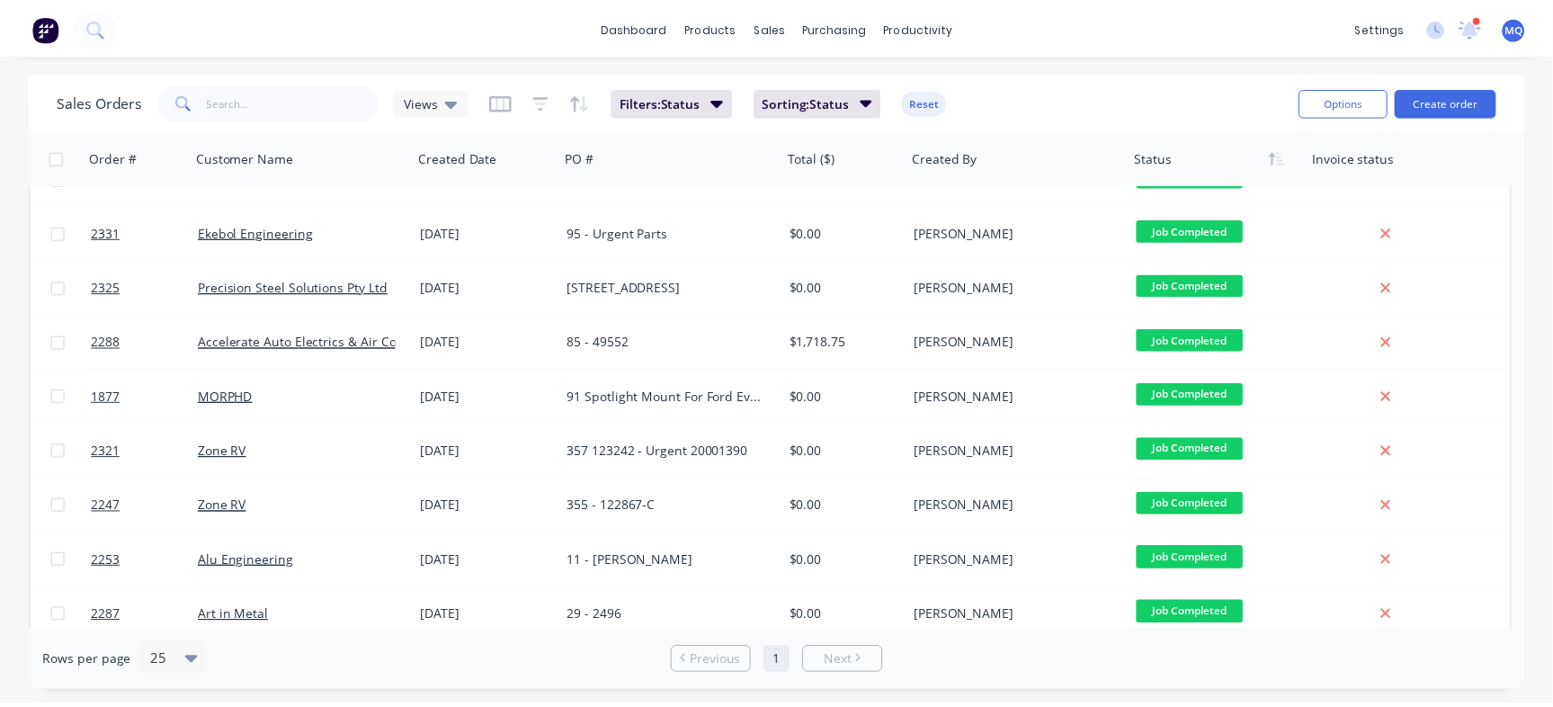
scroll to position [461, 0]
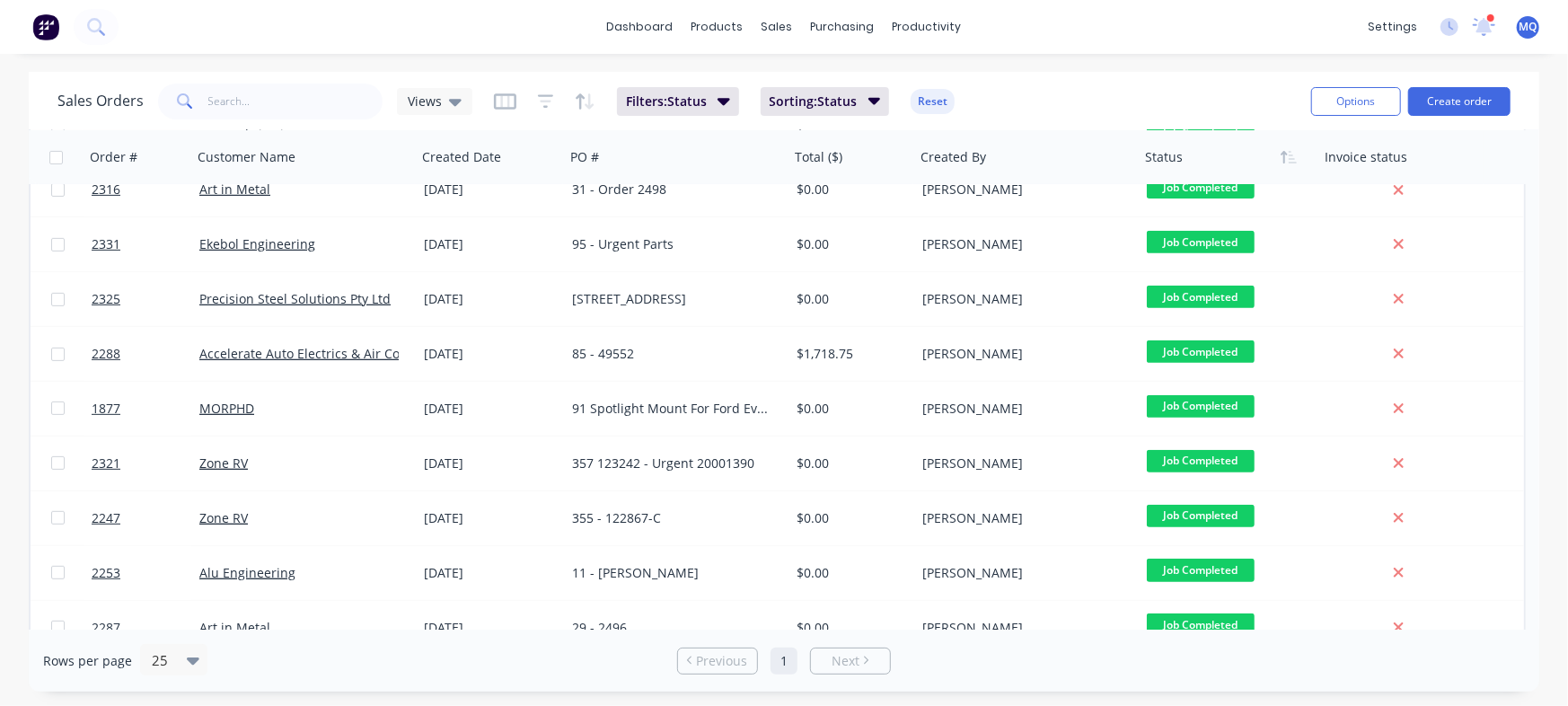
click at [662, 293] on div "[STREET_ADDRESS]" at bounding box center [672, 299] width 200 height 18
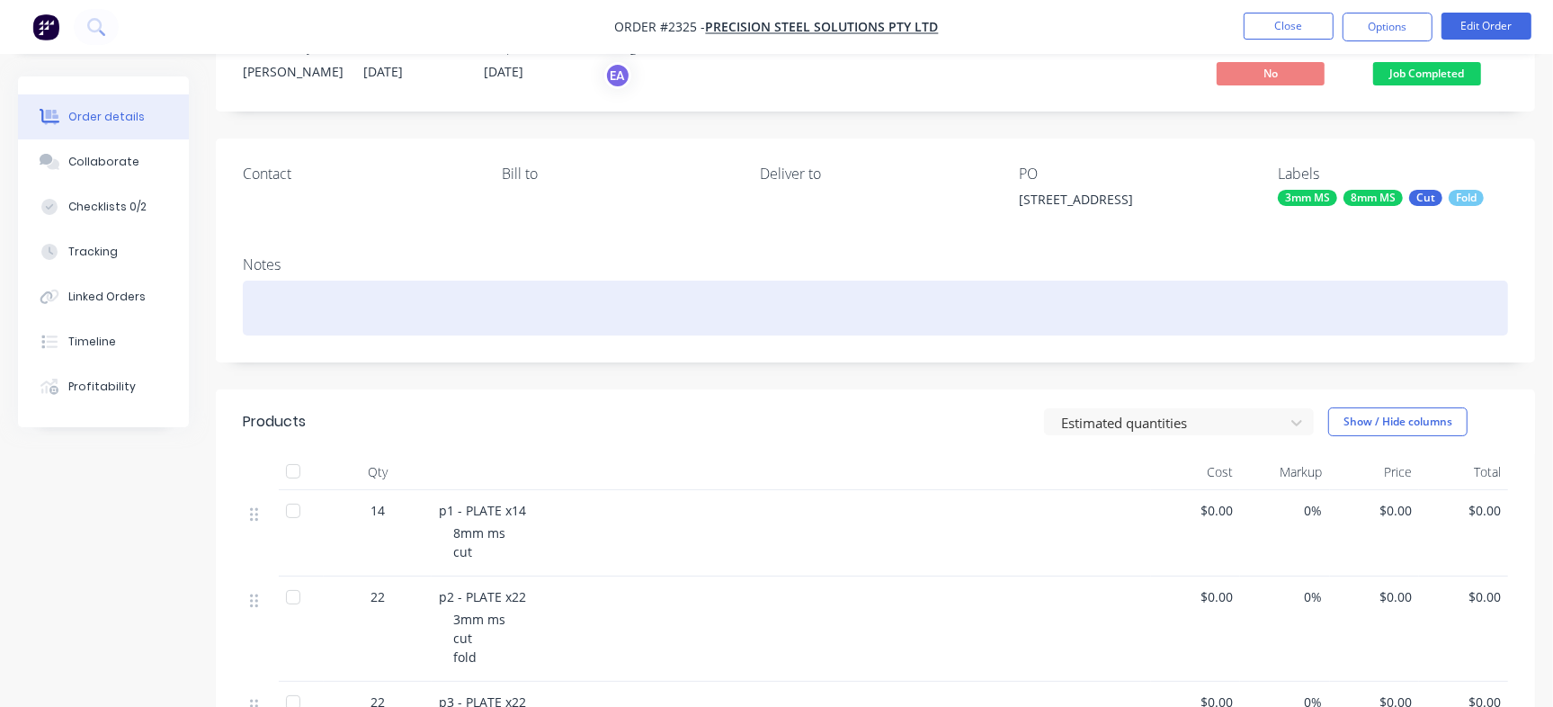
scroll to position [59, 0]
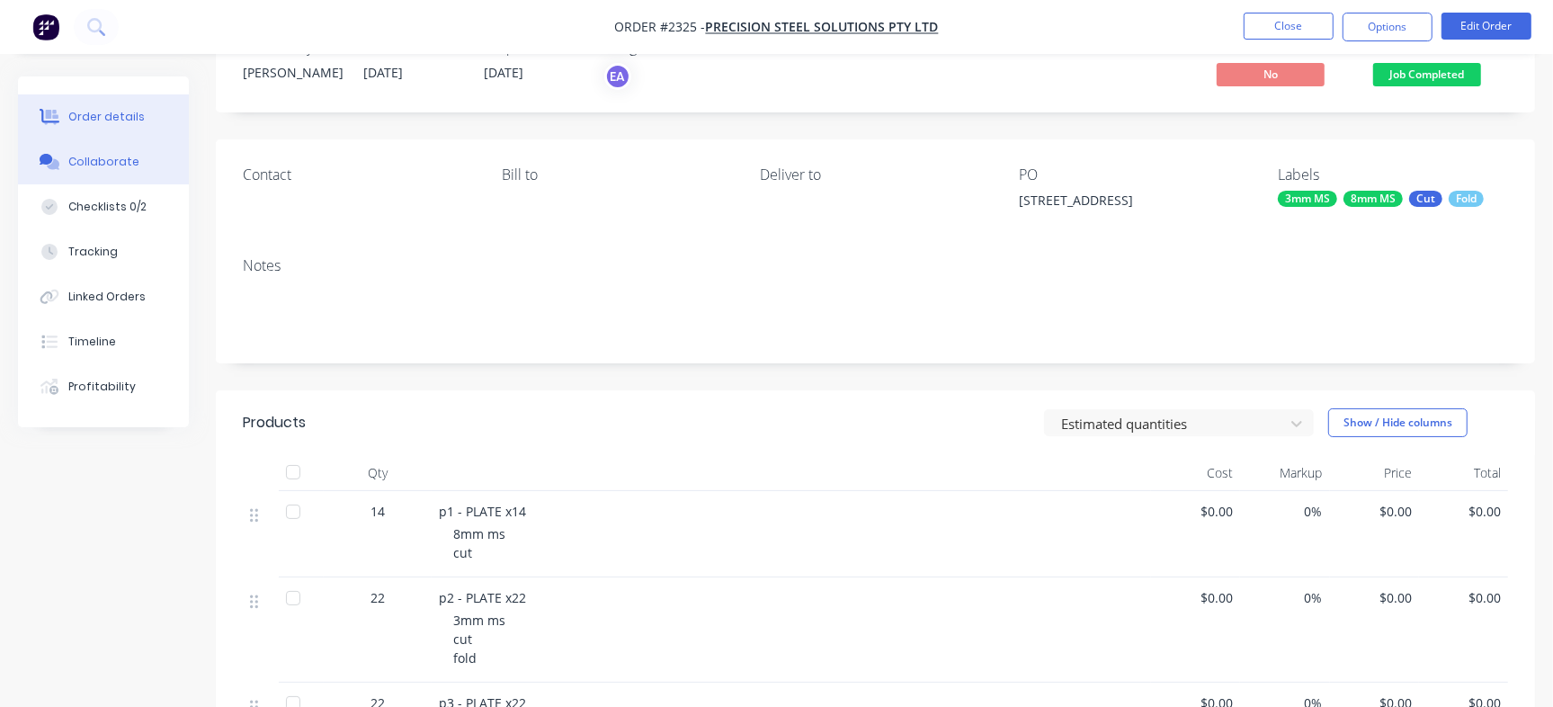
click at [146, 167] on button "Collaborate" at bounding box center [103, 161] width 171 height 45
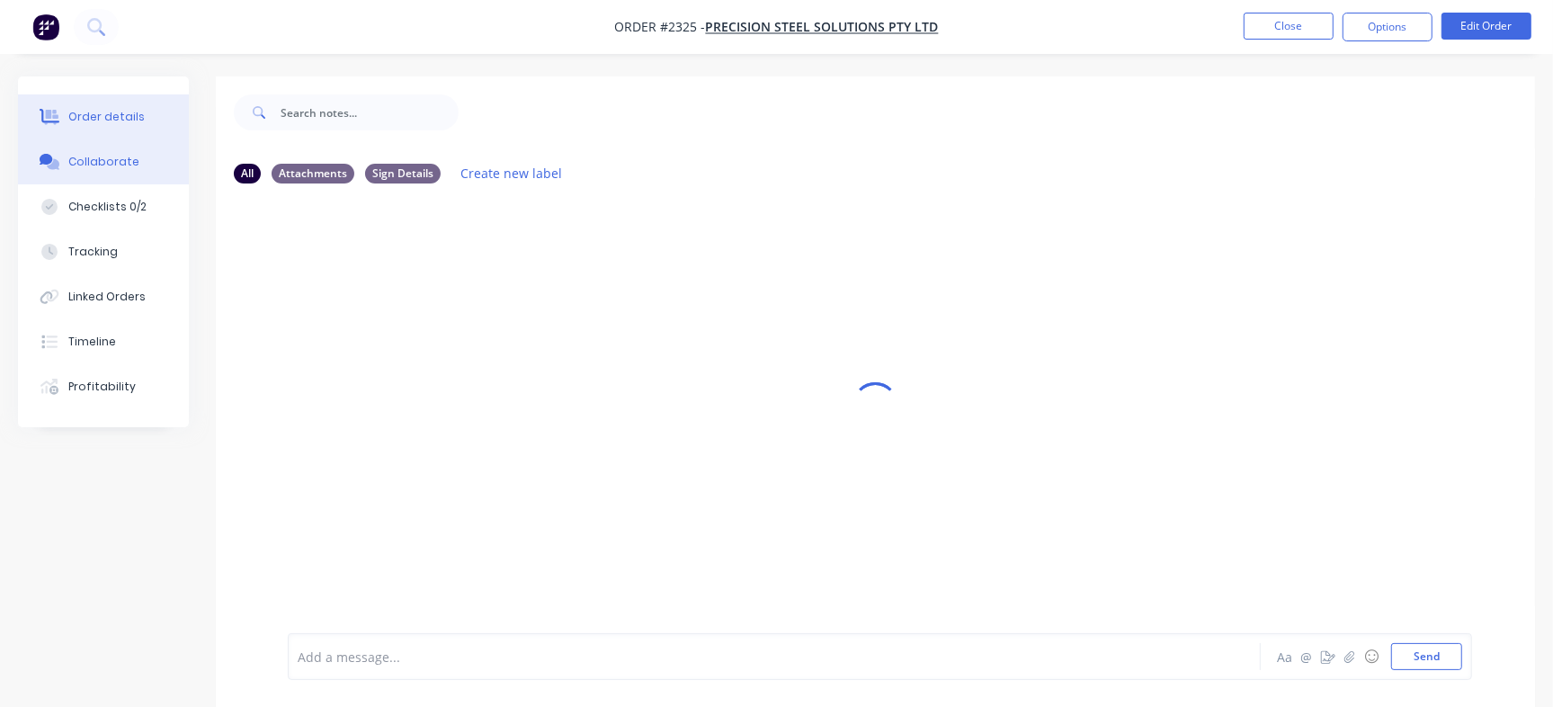
click at [127, 114] on div "Order details" at bounding box center [106, 117] width 76 height 16
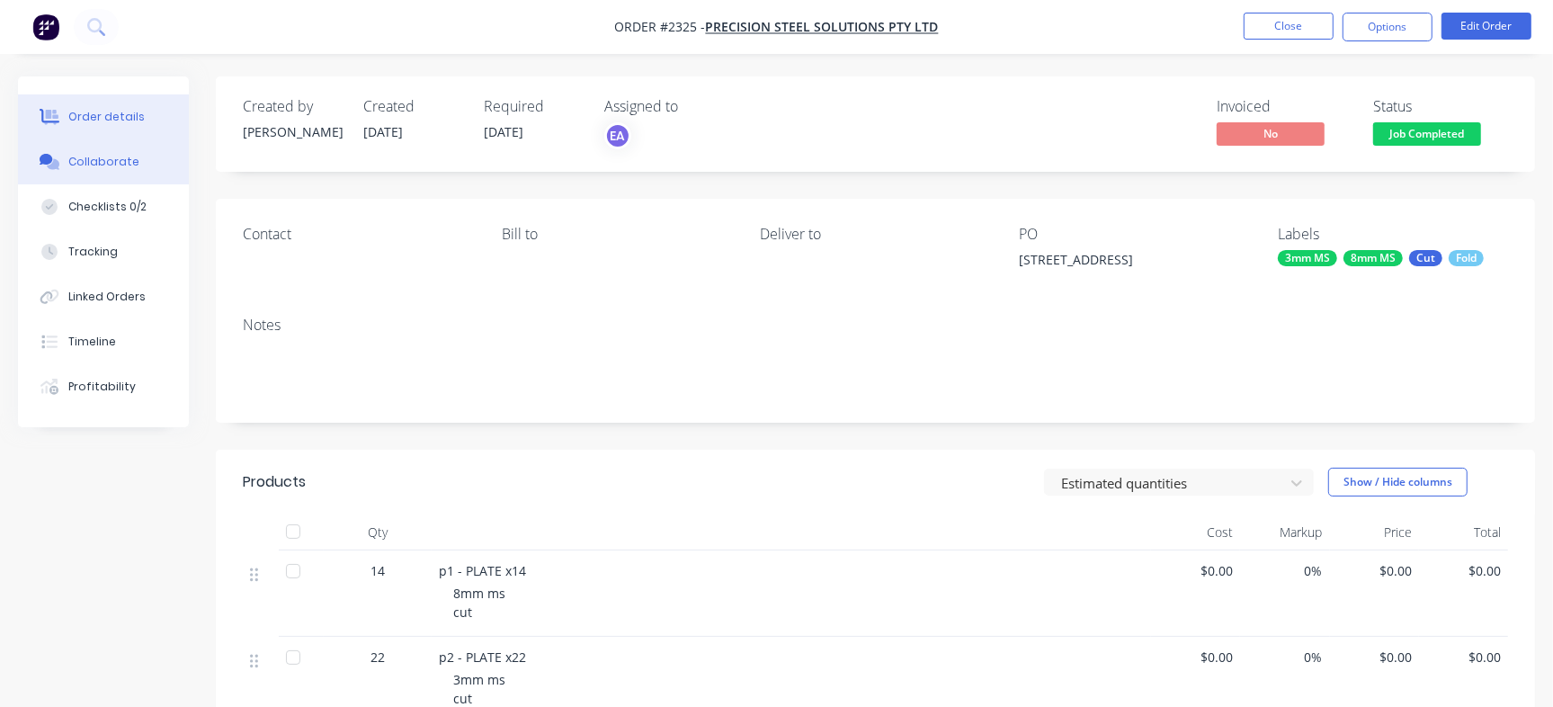
click at [86, 159] on div "Collaborate" at bounding box center [103, 162] width 71 height 16
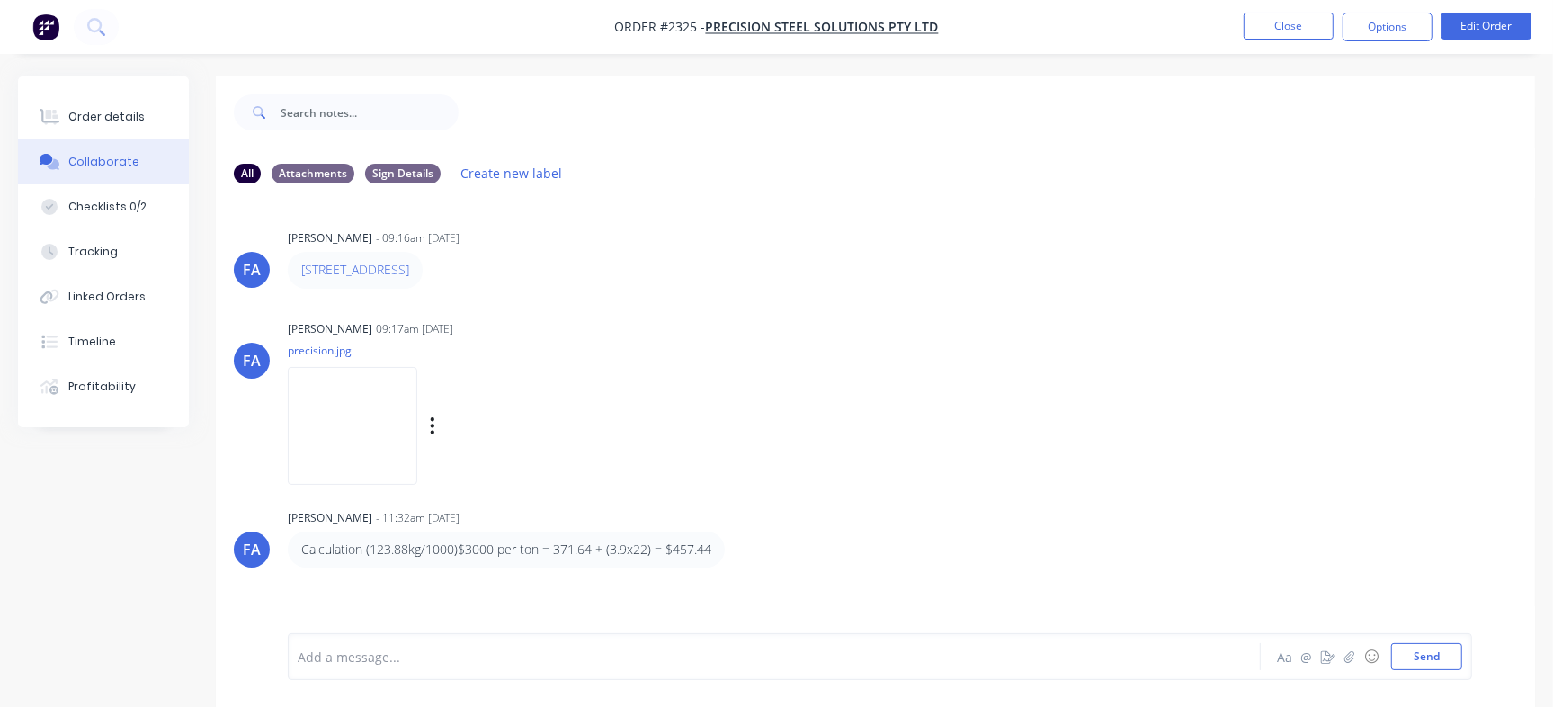
click at [395, 420] on img at bounding box center [352, 426] width 129 height 118
click at [136, 110] on div "Order details" at bounding box center [106, 117] width 76 height 16
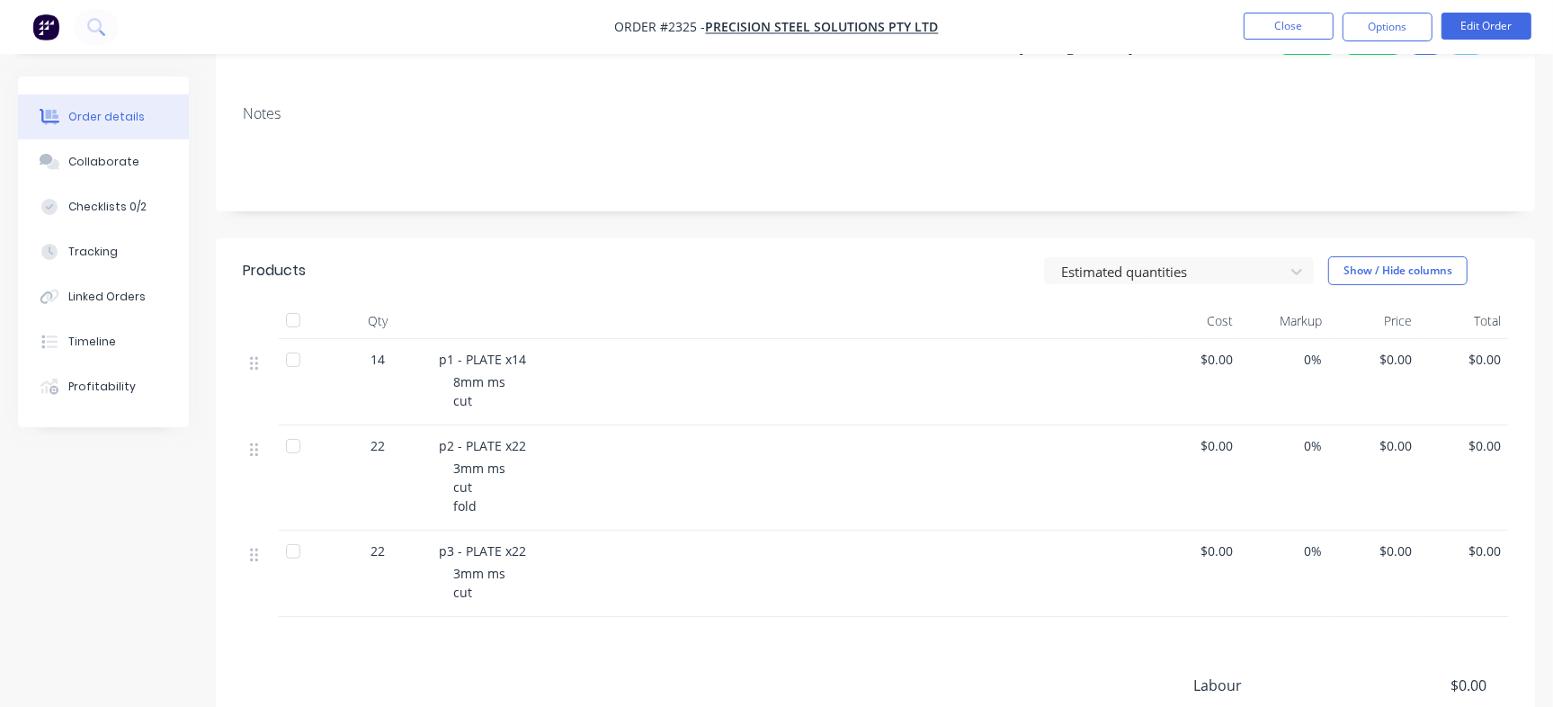
scroll to position [233, 0]
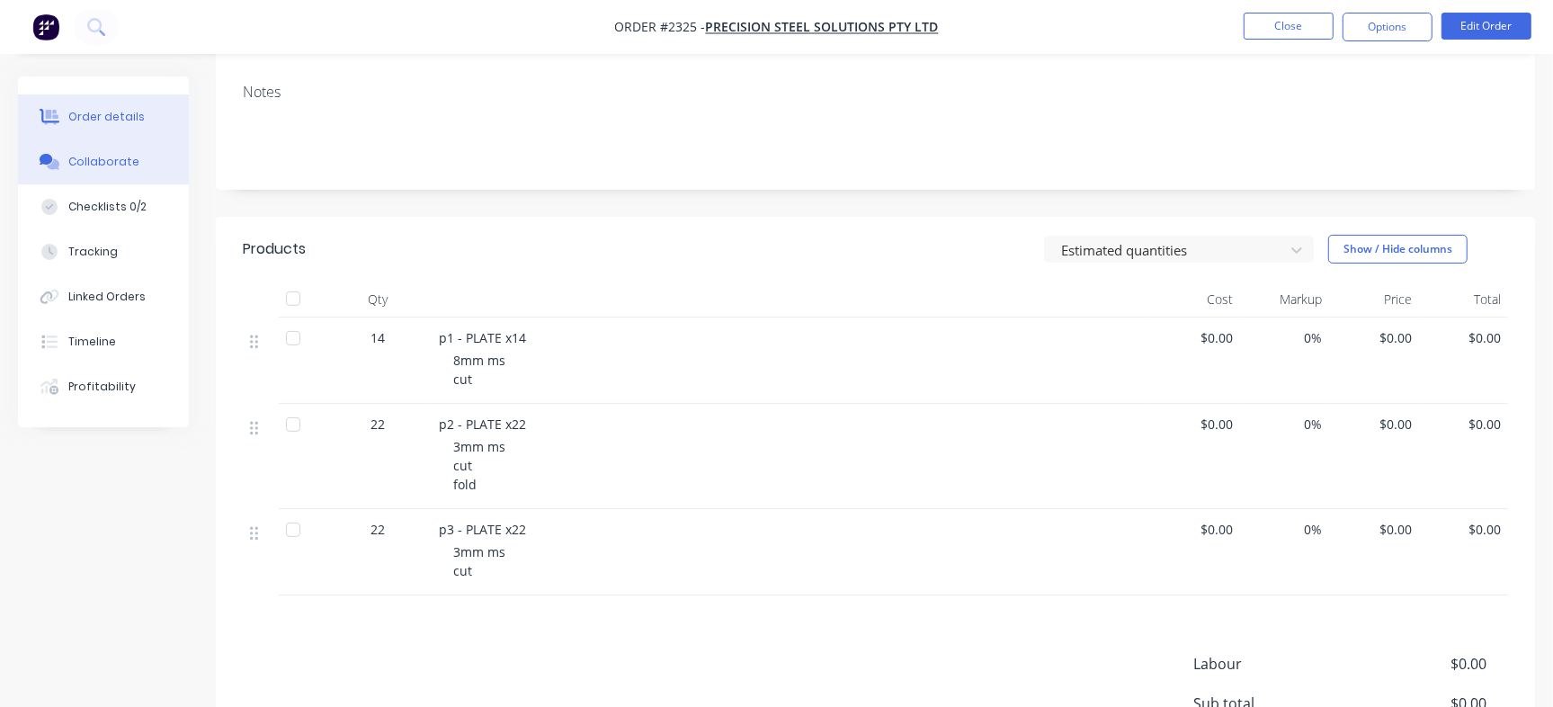
click at [144, 171] on button "Collaborate" at bounding box center [103, 161] width 171 height 45
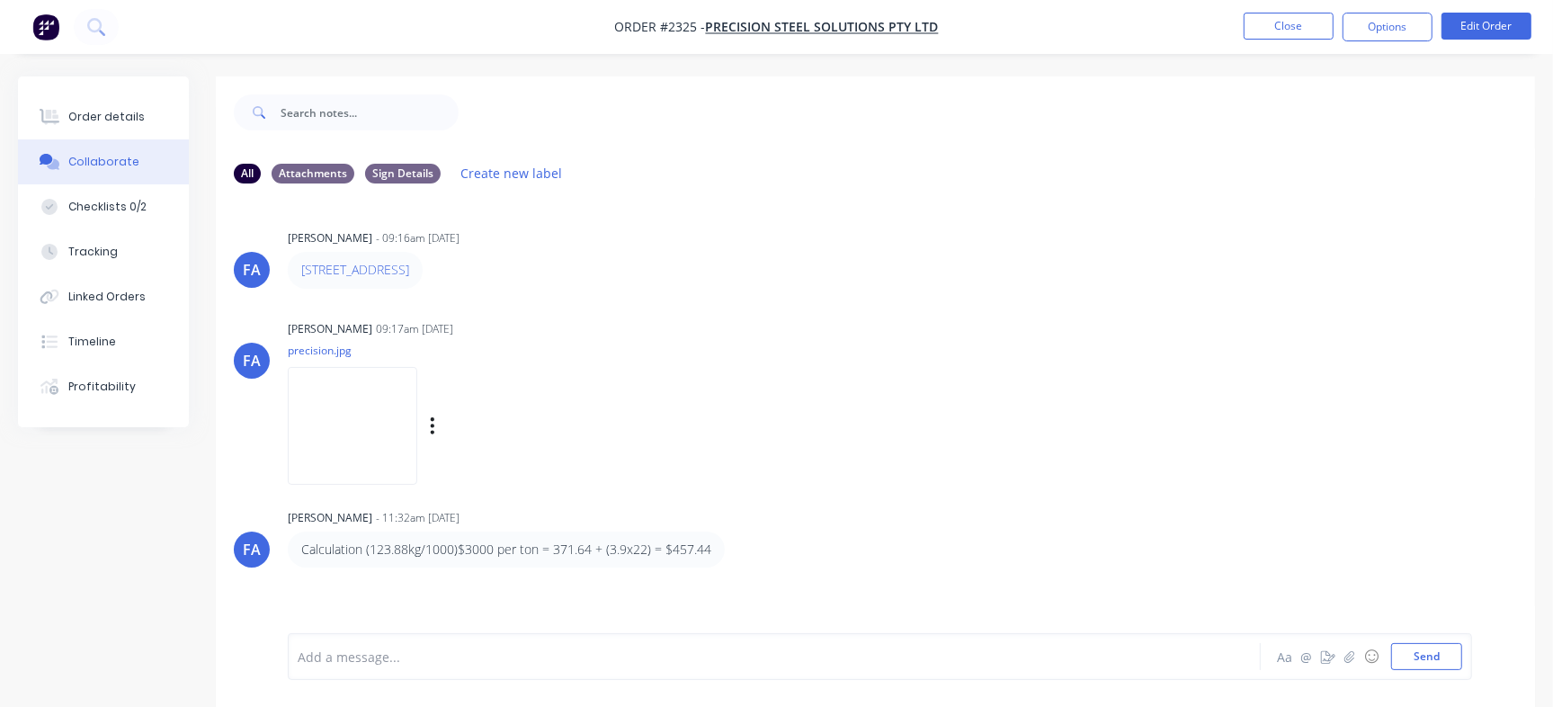
click at [954, 417] on div "FA Francis Adrian Candido 09:17am 19/09/25 precision.jpg Labels Download Delete" at bounding box center [875, 397] width 1319 height 162
drag, startPoint x: 669, startPoint y: 542, endPoint x: 708, endPoint y: 548, distance: 40.1
click at [708, 548] on p "Calculation (123.88kg/1000)$3000 per ton = 371.64 + (3.9x22) = $457.44" at bounding box center [506, 549] width 410 height 18
copy p "457.44"
click at [160, 121] on button "Order details" at bounding box center [103, 116] width 171 height 45
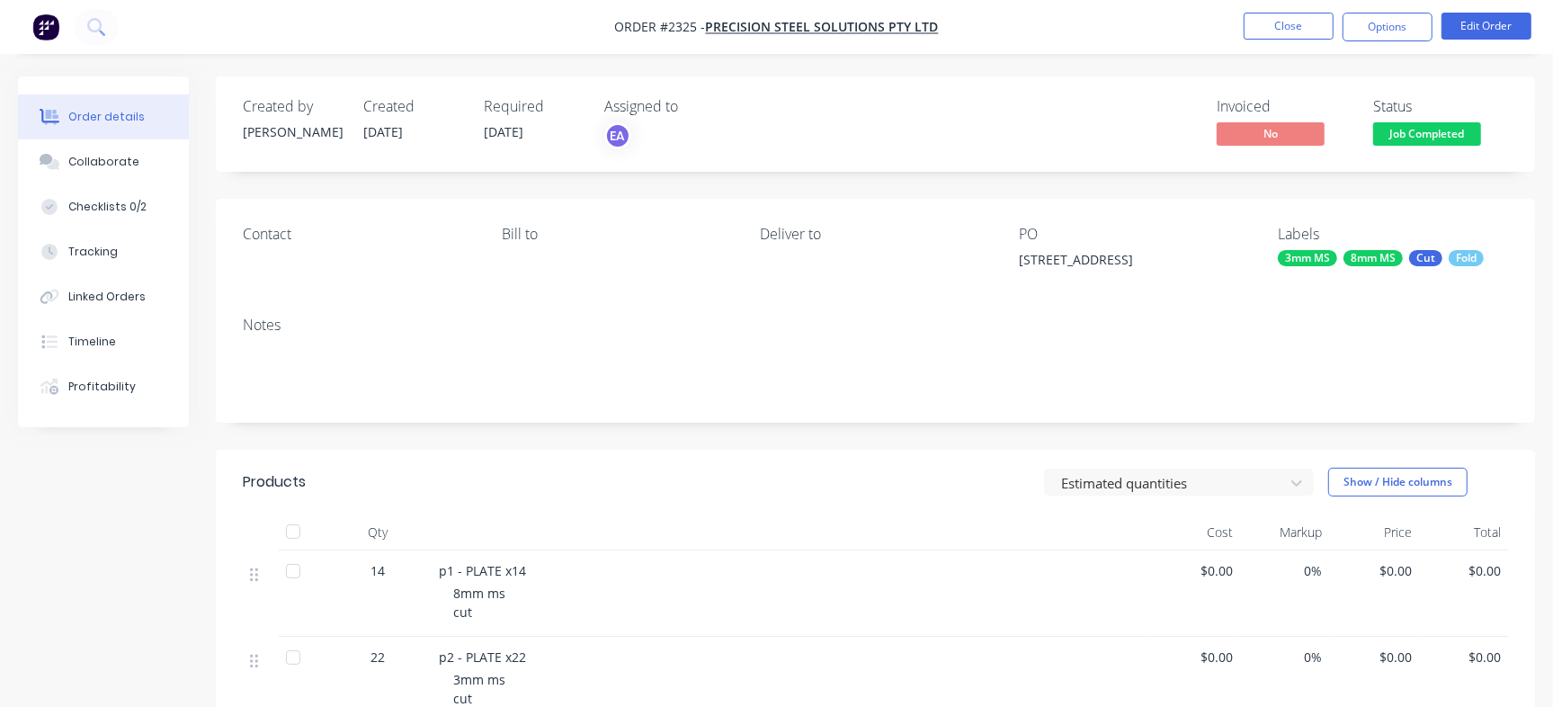
drag, startPoint x: 1046, startPoint y: 250, endPoint x: 1179, endPoint y: 251, distance: 132.2
click at [1179, 251] on div "[STREET_ADDRESS]" at bounding box center [1131, 262] width 225 height 25
copy div "29 Commercial Rd"
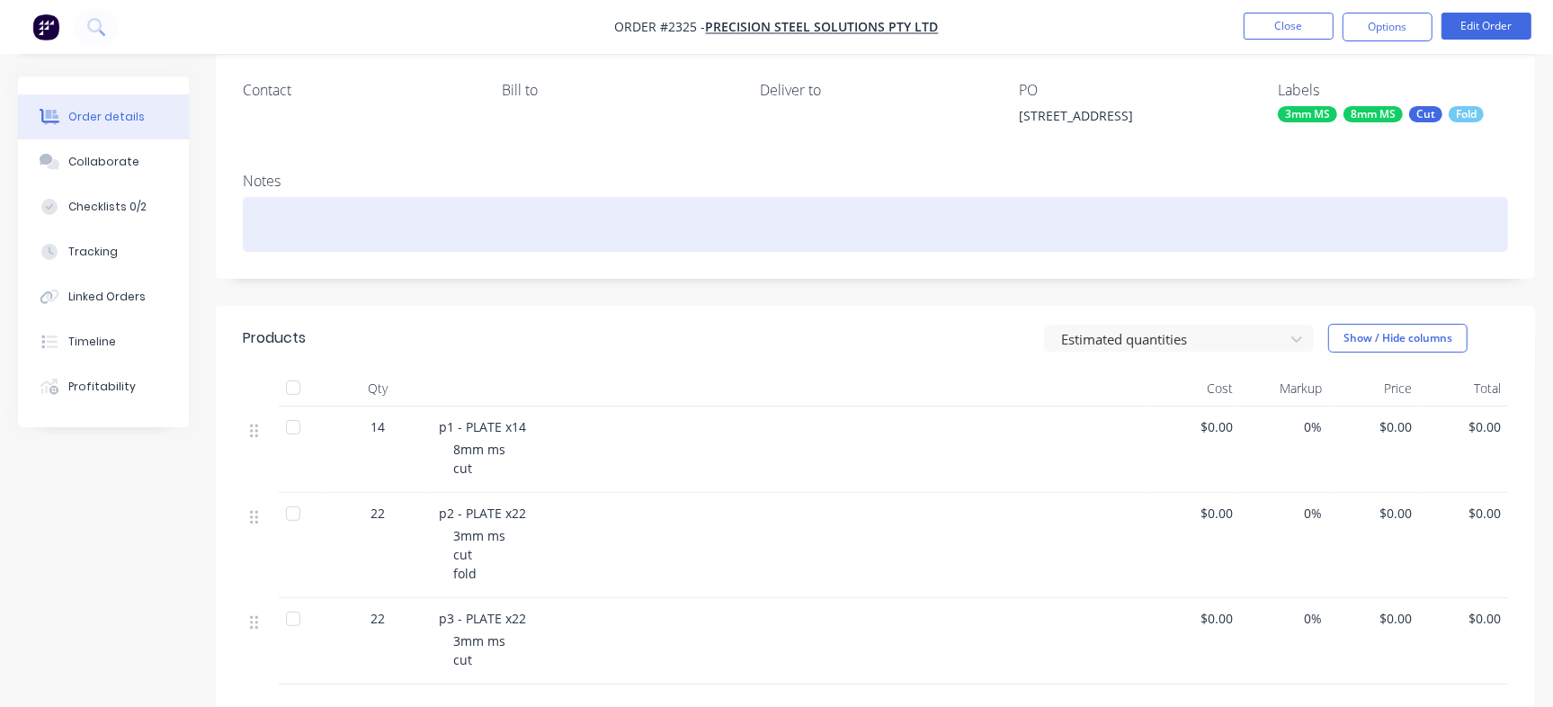
scroll to position [135, 0]
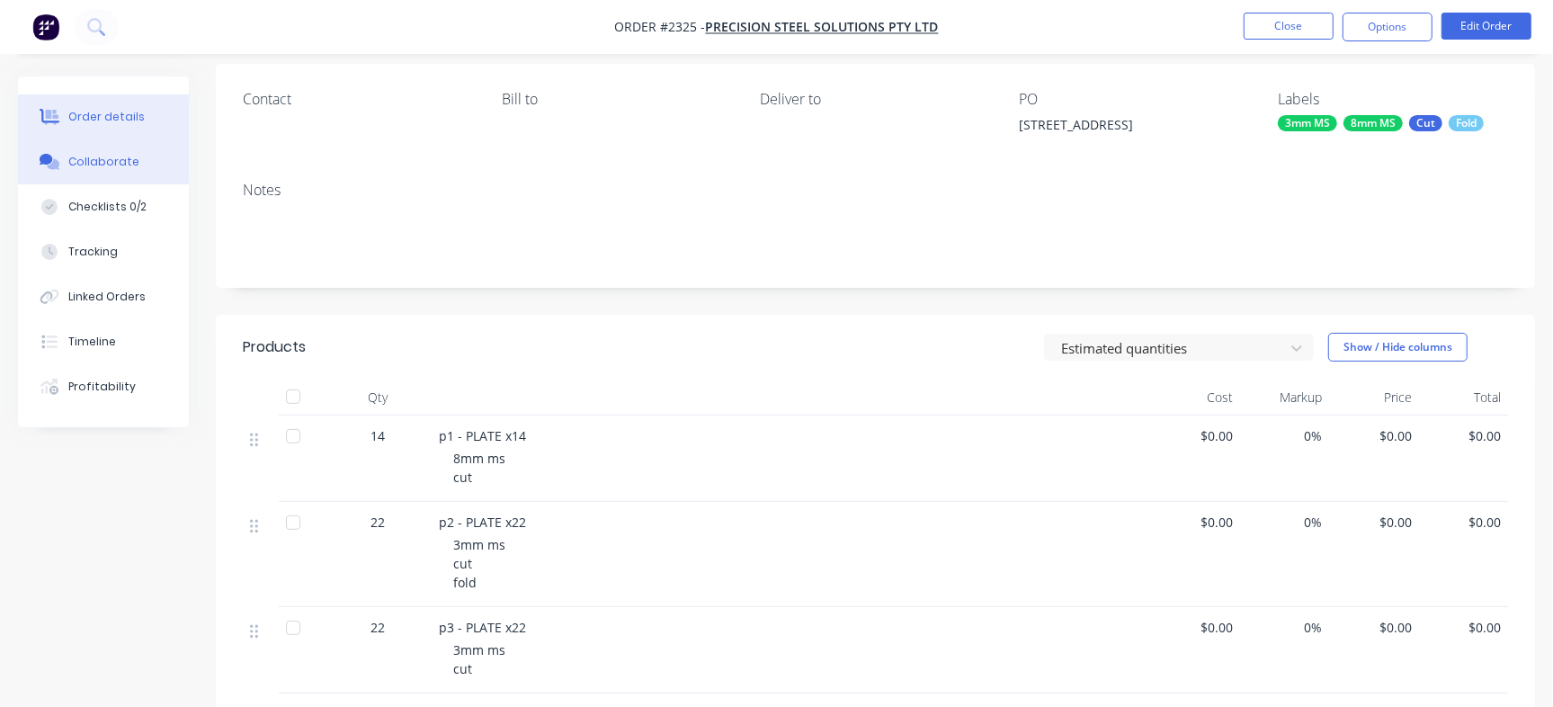
click at [132, 171] on button "Collaborate" at bounding box center [103, 161] width 171 height 45
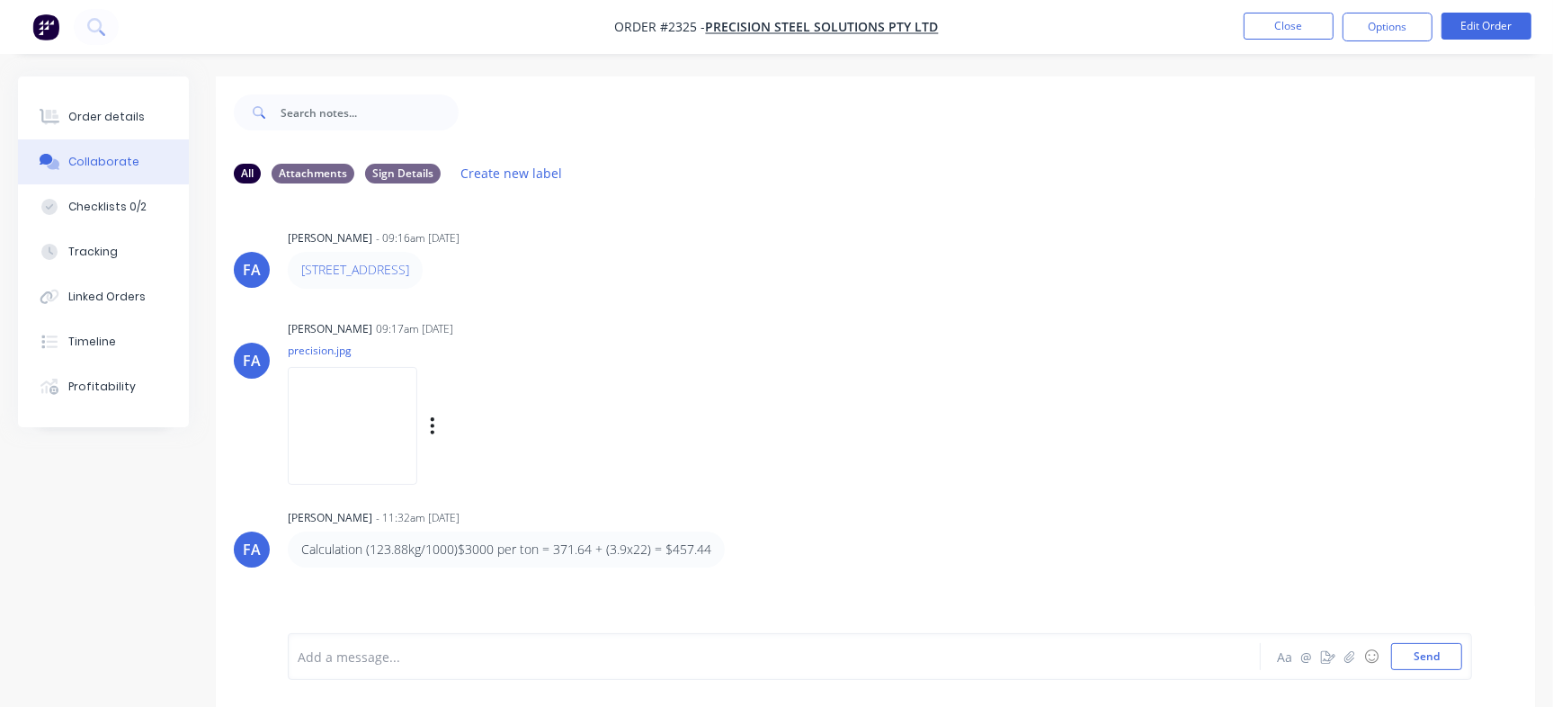
scroll to position [27, 0]
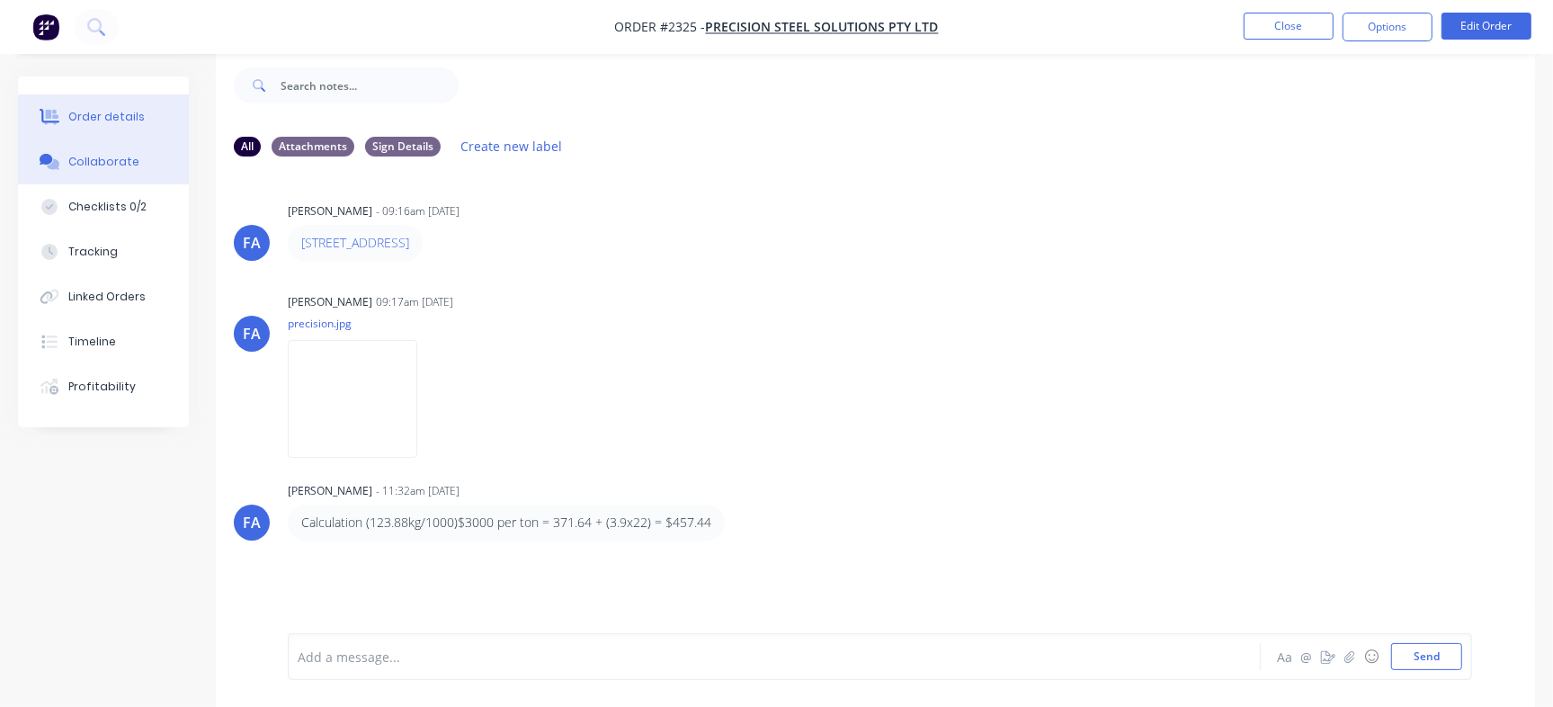
click at [124, 115] on div "Order details" at bounding box center [106, 117] width 76 height 16
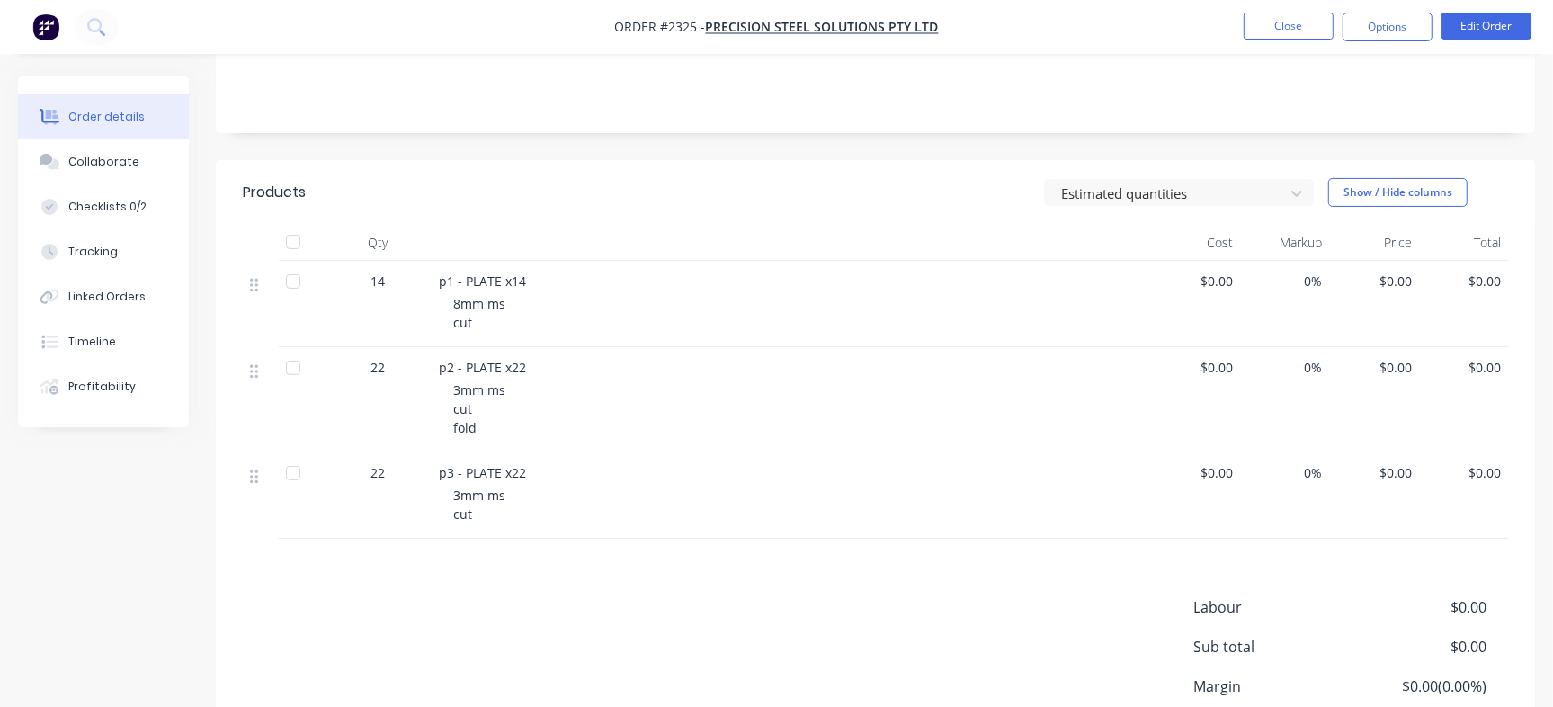
scroll to position [288, 0]
click at [440, 282] on span "p1 - PLATE x14" at bounding box center [482, 282] width 87 height 17
copy span "p1"
click at [415, 283] on div "14" at bounding box center [377, 282] width 93 height 19
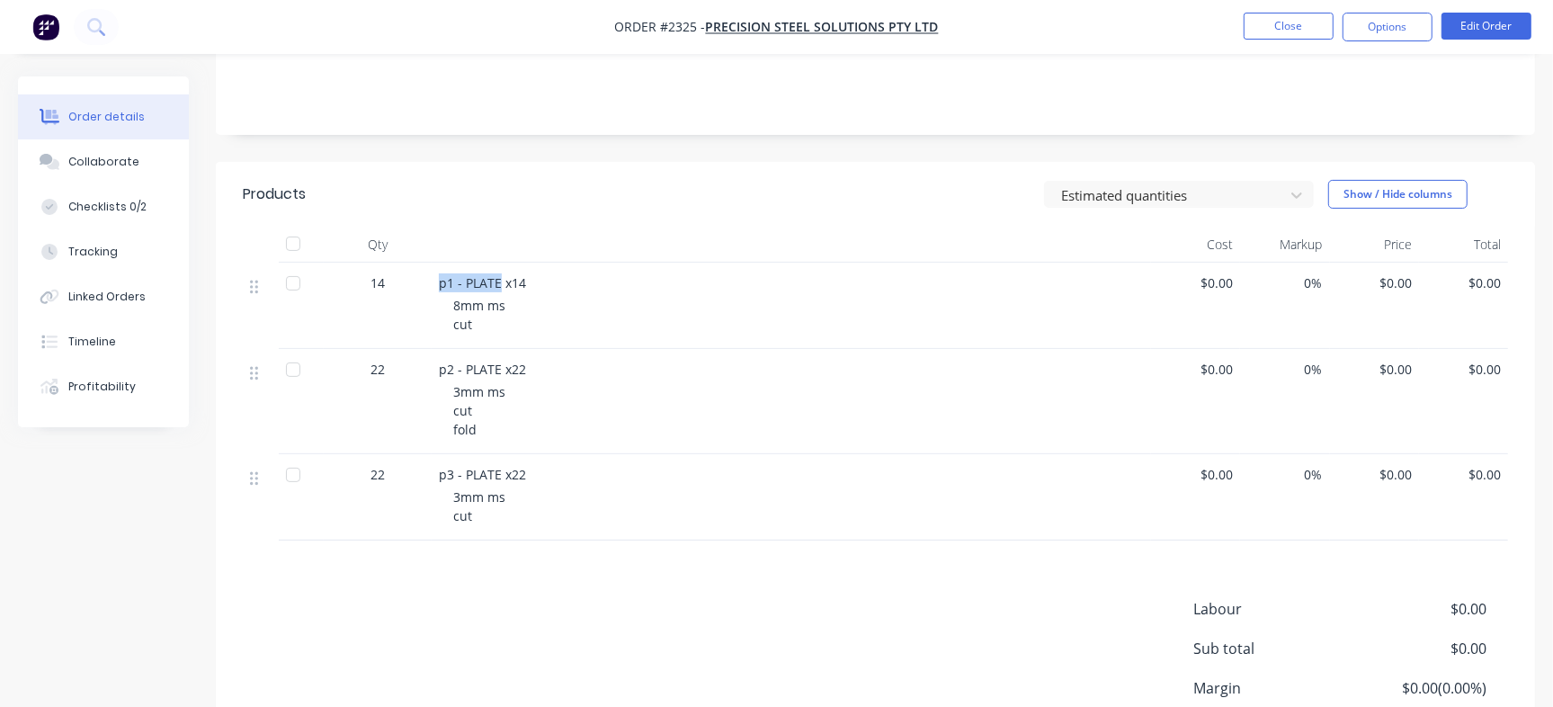
drag, startPoint x: 432, startPoint y: 280, endPoint x: 498, endPoint y: 289, distance: 66.1
click at [498, 289] on div "p1 - PLATE x14 8mm ms cut" at bounding box center [791, 306] width 719 height 86
click at [498, 289] on span "p1 - PLATE x14" at bounding box center [482, 282] width 87 height 17
drag, startPoint x: 434, startPoint y: 285, endPoint x: 500, endPoint y: 282, distance: 65.7
click at [500, 282] on div "p1 - PLATE x14 8mm ms cut" at bounding box center [791, 306] width 719 height 86
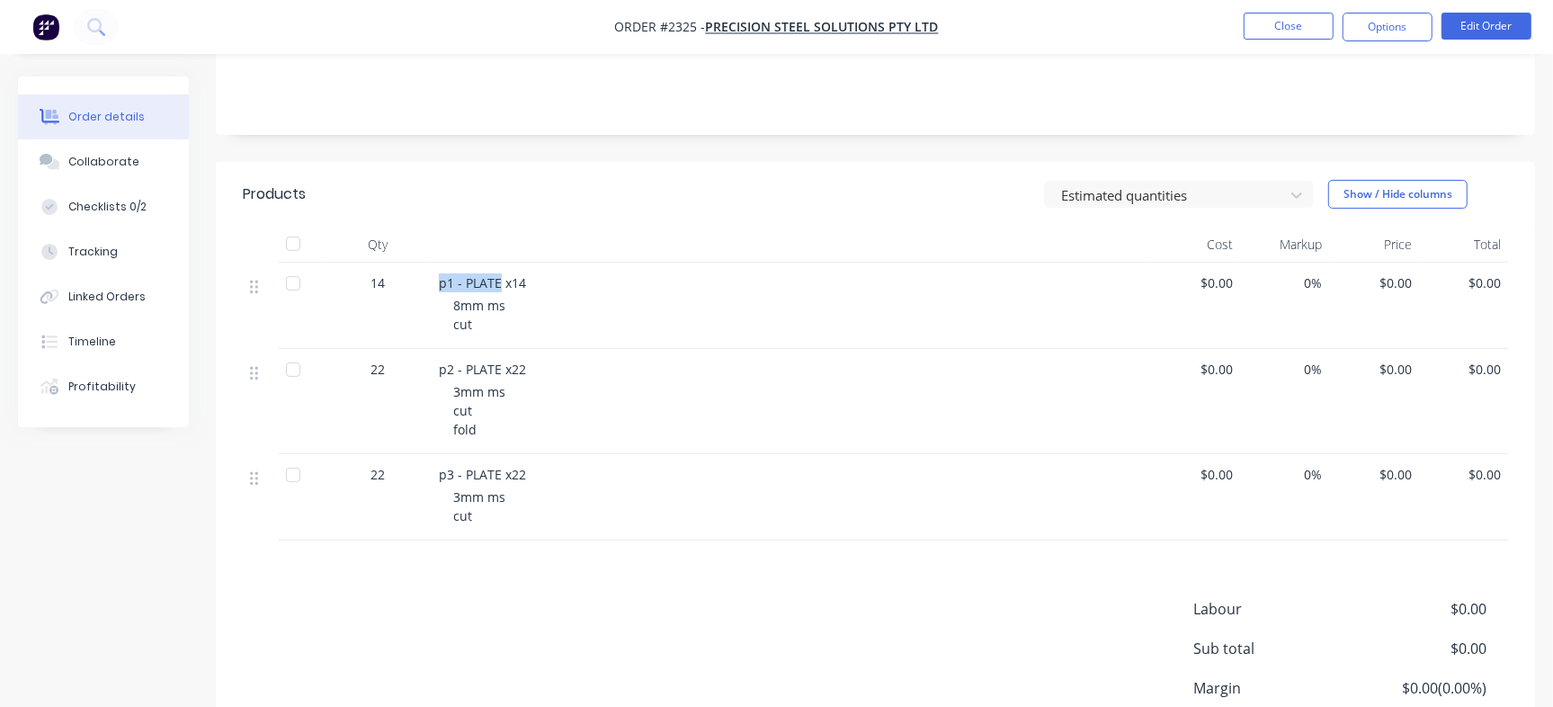
copy span "p1 - PLATE"
drag, startPoint x: 440, startPoint y: 366, endPoint x: 480, endPoint y: 365, distance: 40.5
drag, startPoint x: 480, startPoint y: 365, endPoint x: 454, endPoint y: 365, distance: 26.1
click at [454, 365] on span "p2 - PLATE x22" at bounding box center [482, 368] width 87 height 17
drag, startPoint x: 440, startPoint y: 367, endPoint x: 485, endPoint y: 363, distance: 46.0
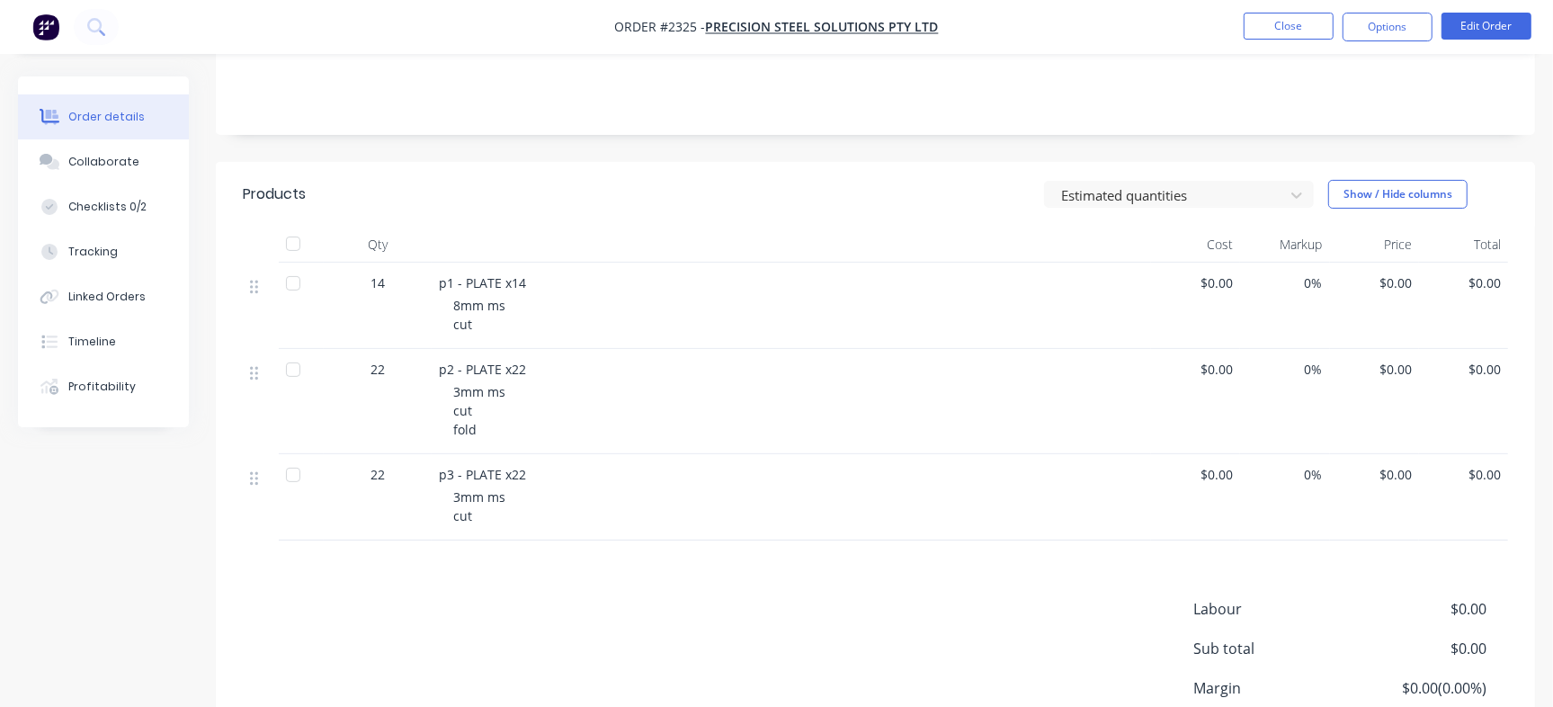
drag, startPoint x: 485, startPoint y: 363, endPoint x: 451, endPoint y: 375, distance: 36.1
click at [451, 375] on span "p2 - PLATE x22" at bounding box center [482, 368] width 87 height 17
drag, startPoint x: 440, startPoint y: 370, endPoint x: 497, endPoint y: 374, distance: 57.6
click at [497, 374] on span "p2 - PLATE x22" at bounding box center [482, 368] width 87 height 17
copy span "p2 - PLATE"
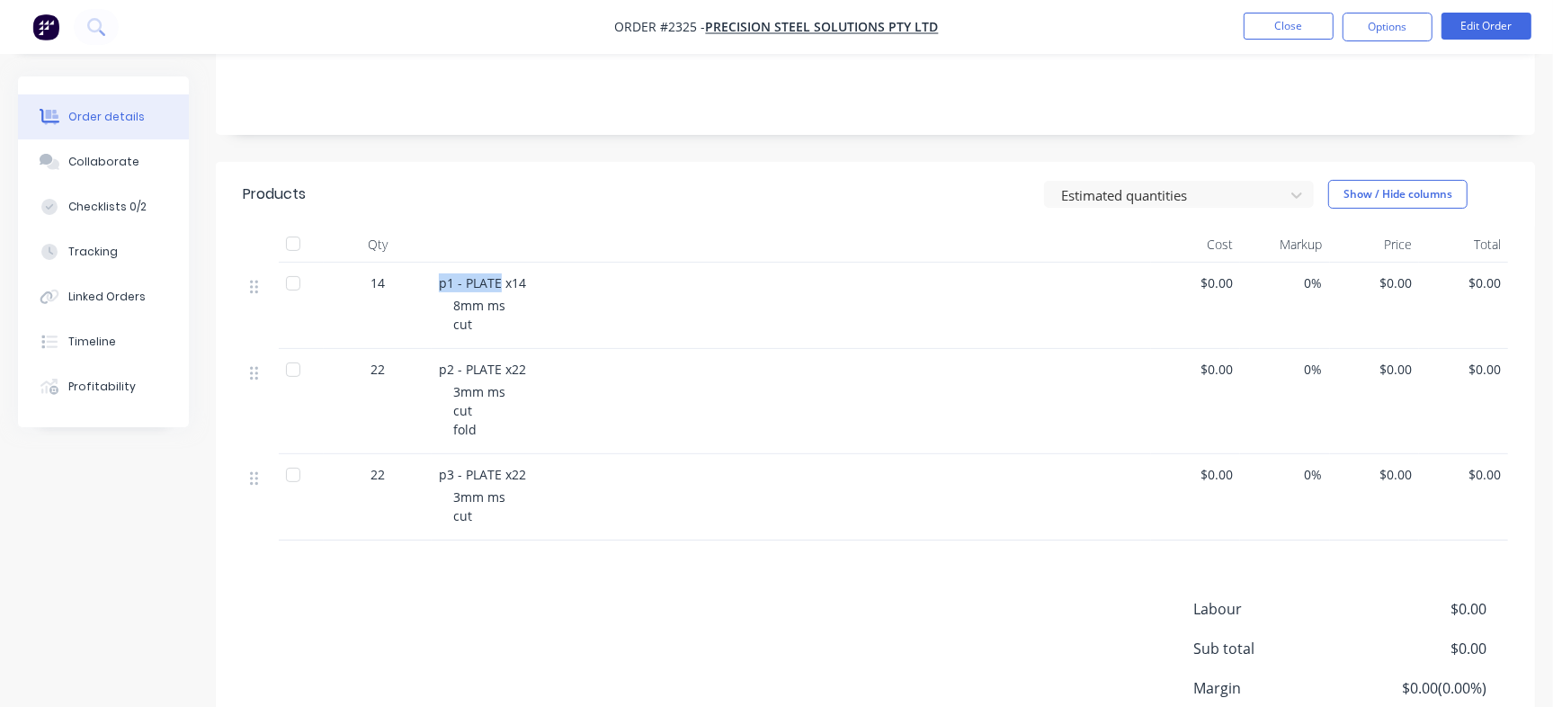
drag, startPoint x: 435, startPoint y: 279, endPoint x: 499, endPoint y: 280, distance: 63.8
click at [499, 280] on div "p1 - PLATE x14 8mm ms cut" at bounding box center [791, 306] width 719 height 86
copy span "p1 - PLATE"
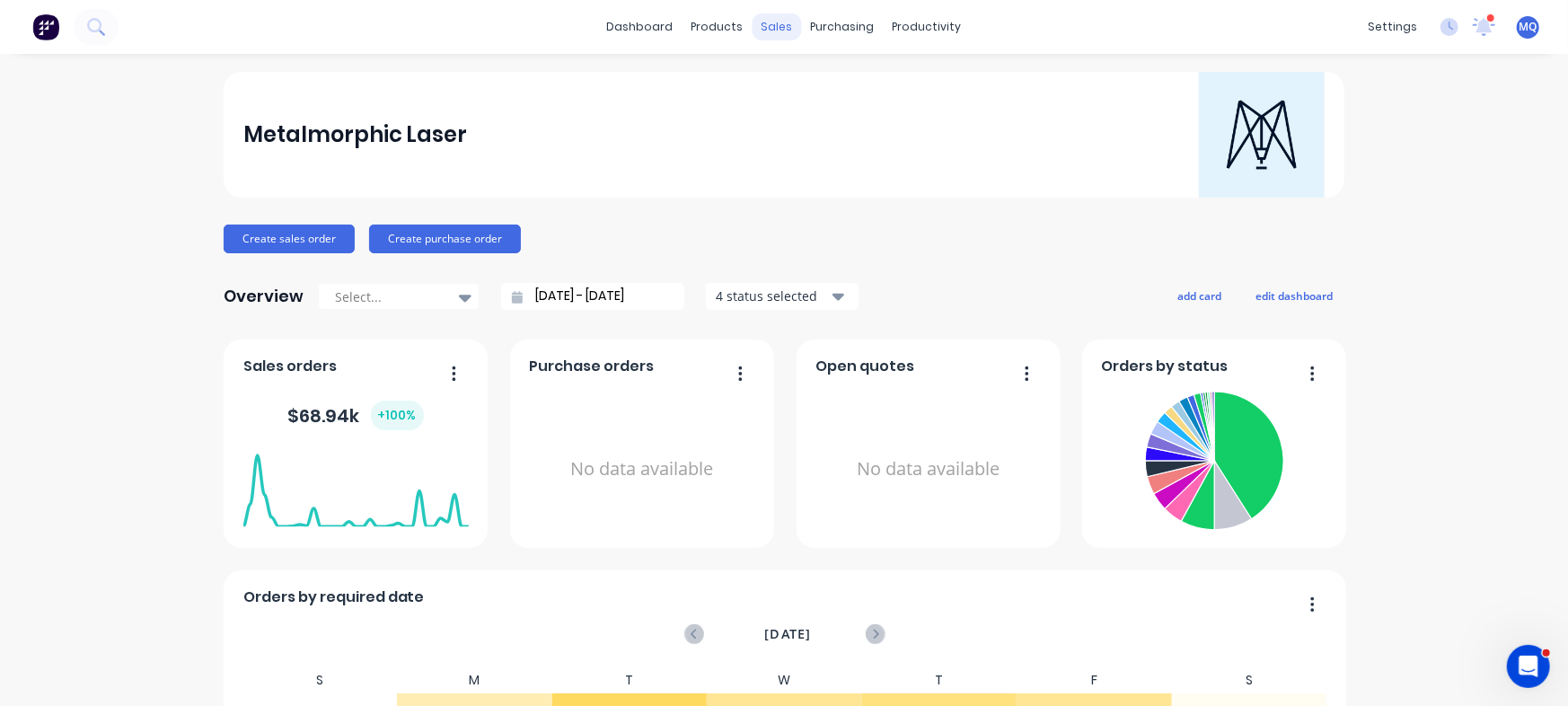
click at [768, 29] on div "sales" at bounding box center [776, 26] width 49 height 27
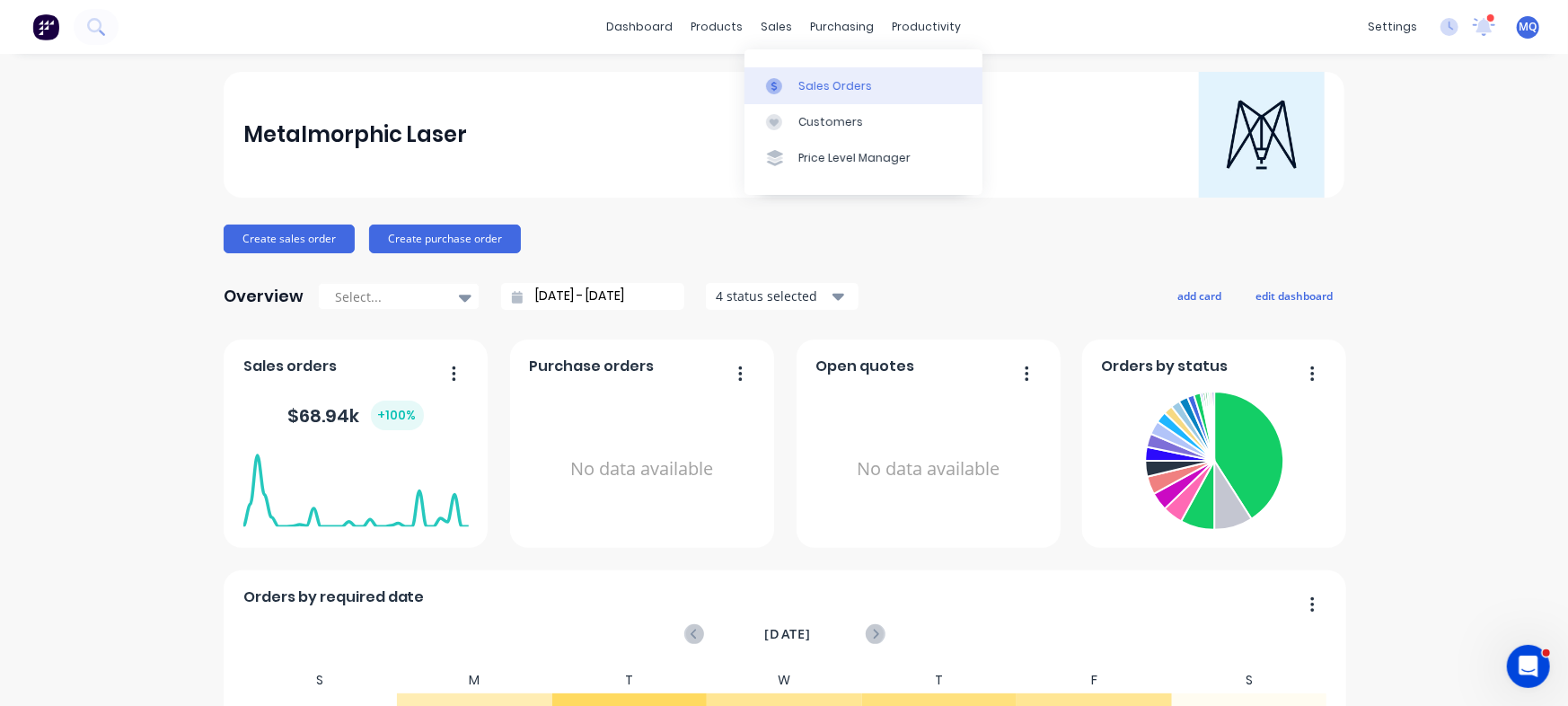
click at [791, 85] on div at bounding box center [779, 86] width 27 height 16
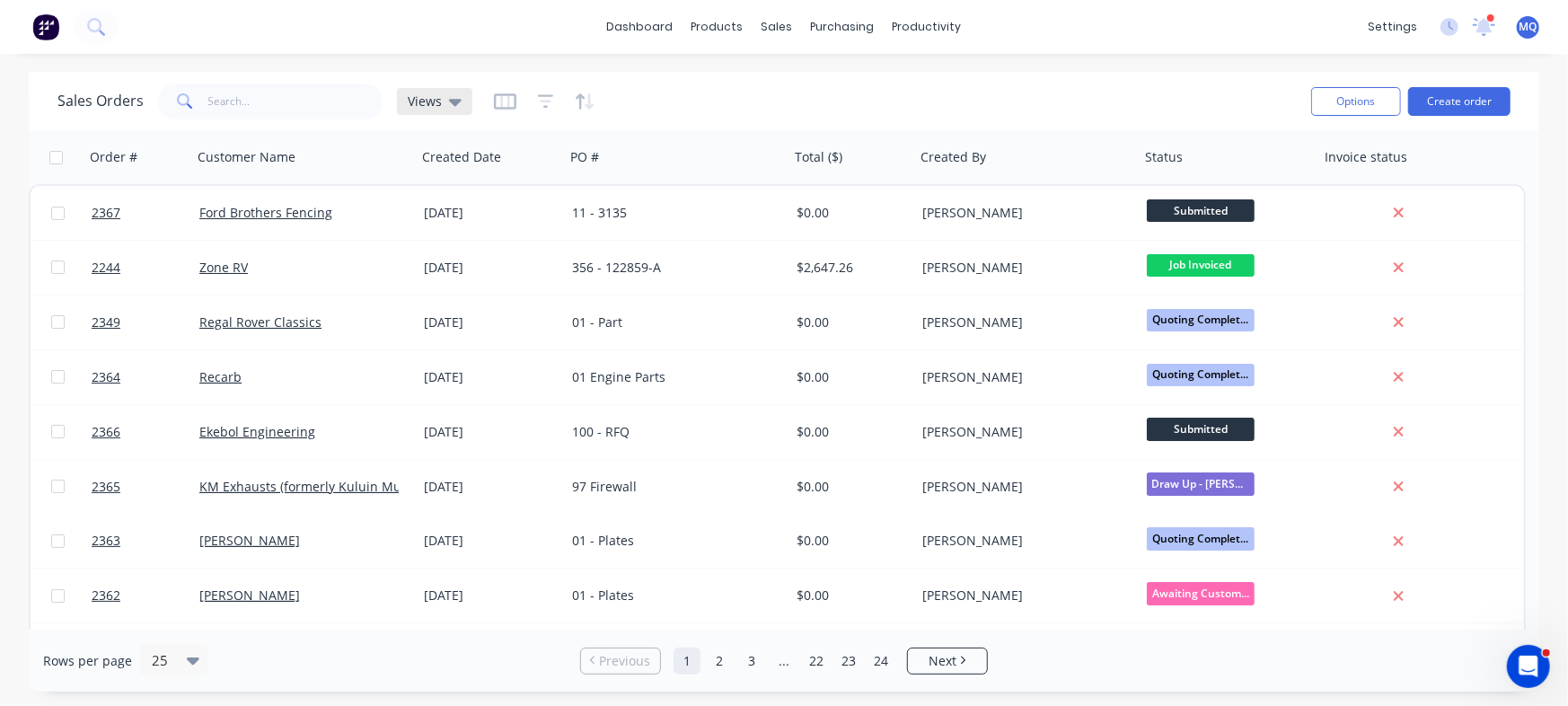
click at [442, 99] on div "Views" at bounding box center [434, 101] width 54 height 16
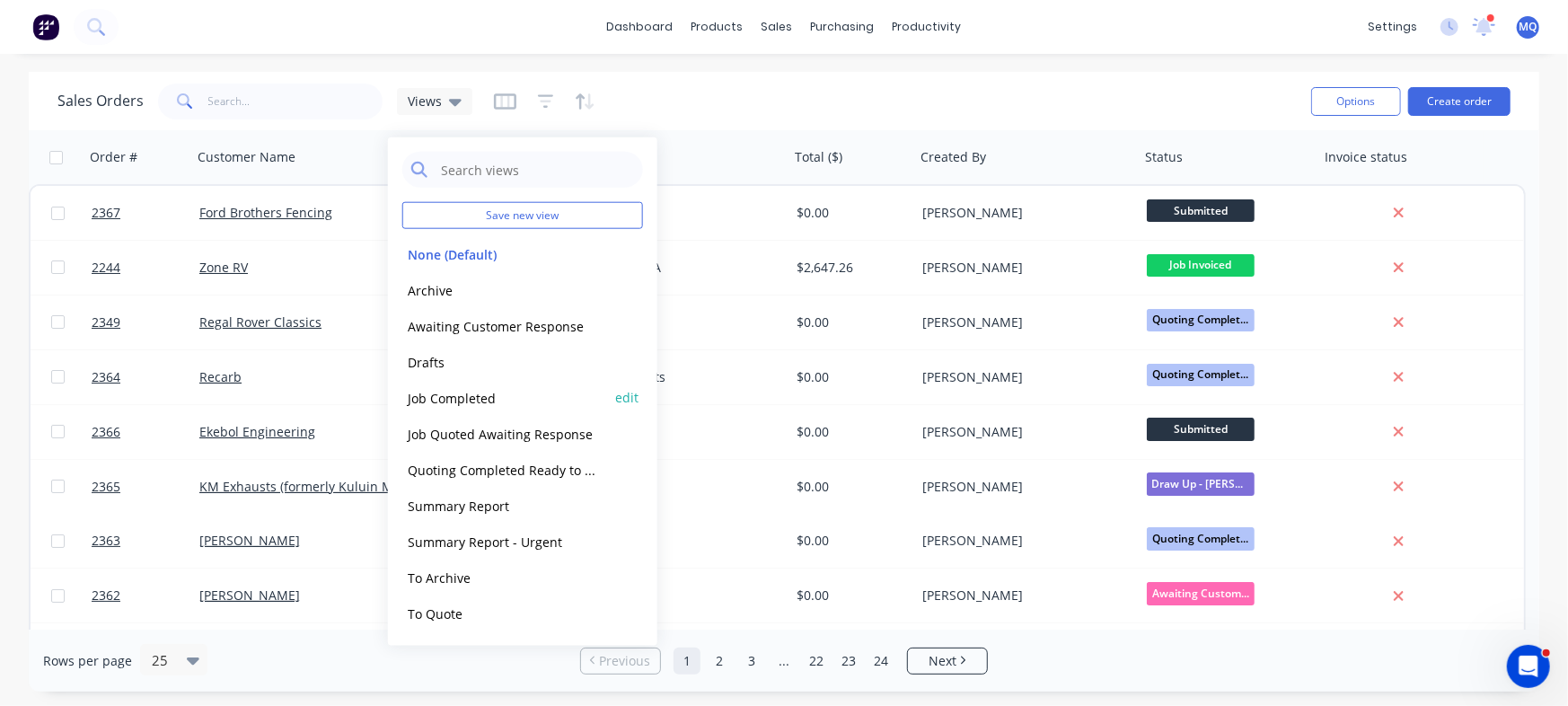
click at [454, 391] on button "Job Completed" at bounding box center [504, 396] width 205 height 21
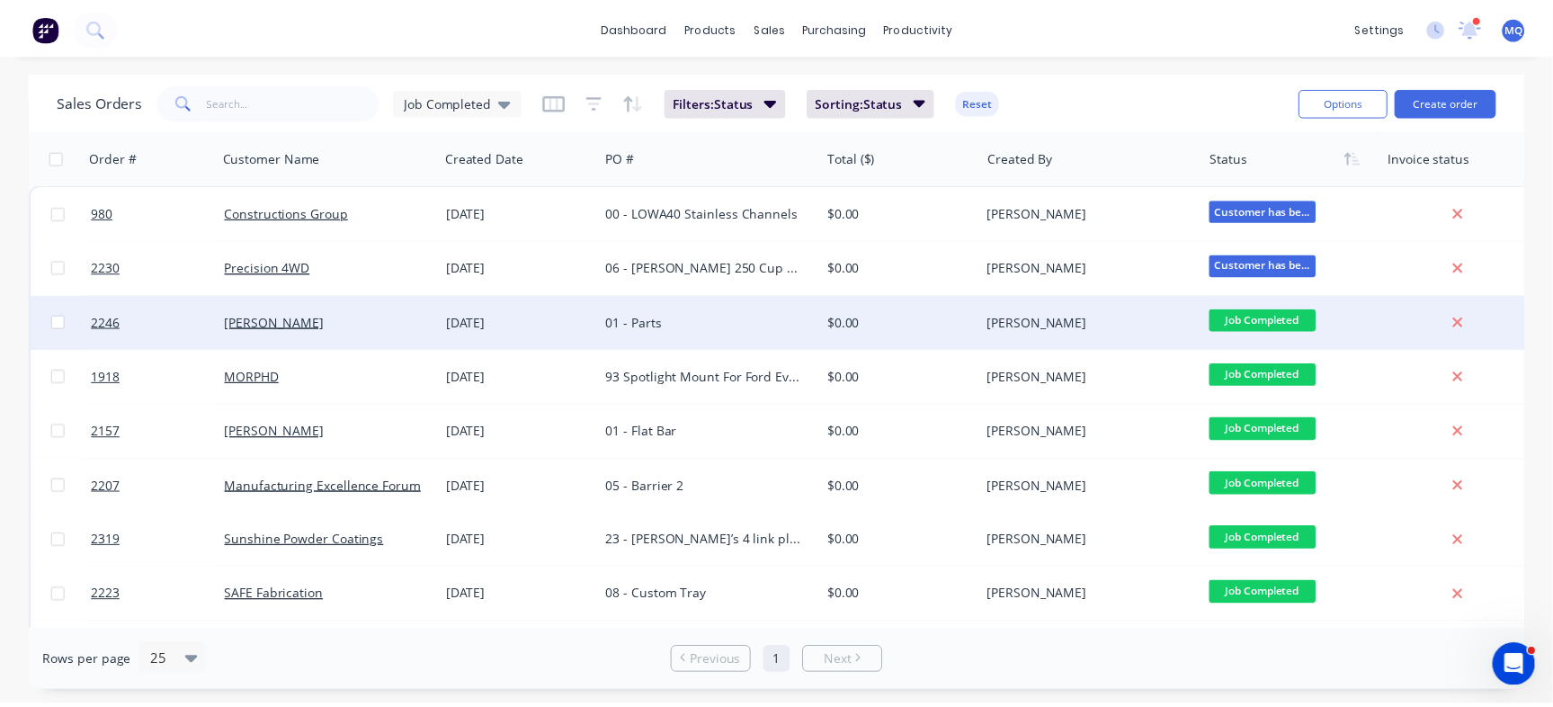
scroll to position [261, 0]
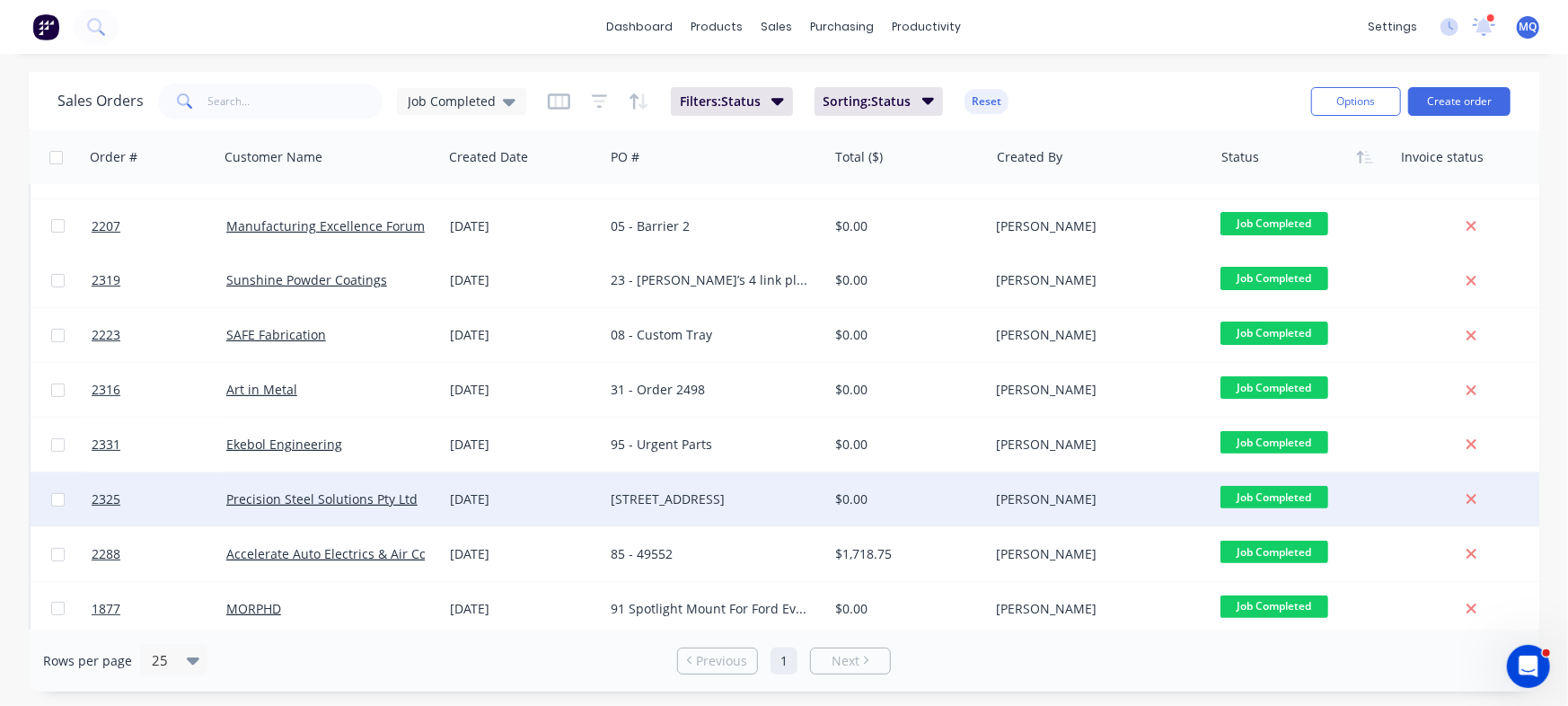
click at [652, 489] on div "[STREET_ADDRESS]" at bounding box center [715, 499] width 224 height 54
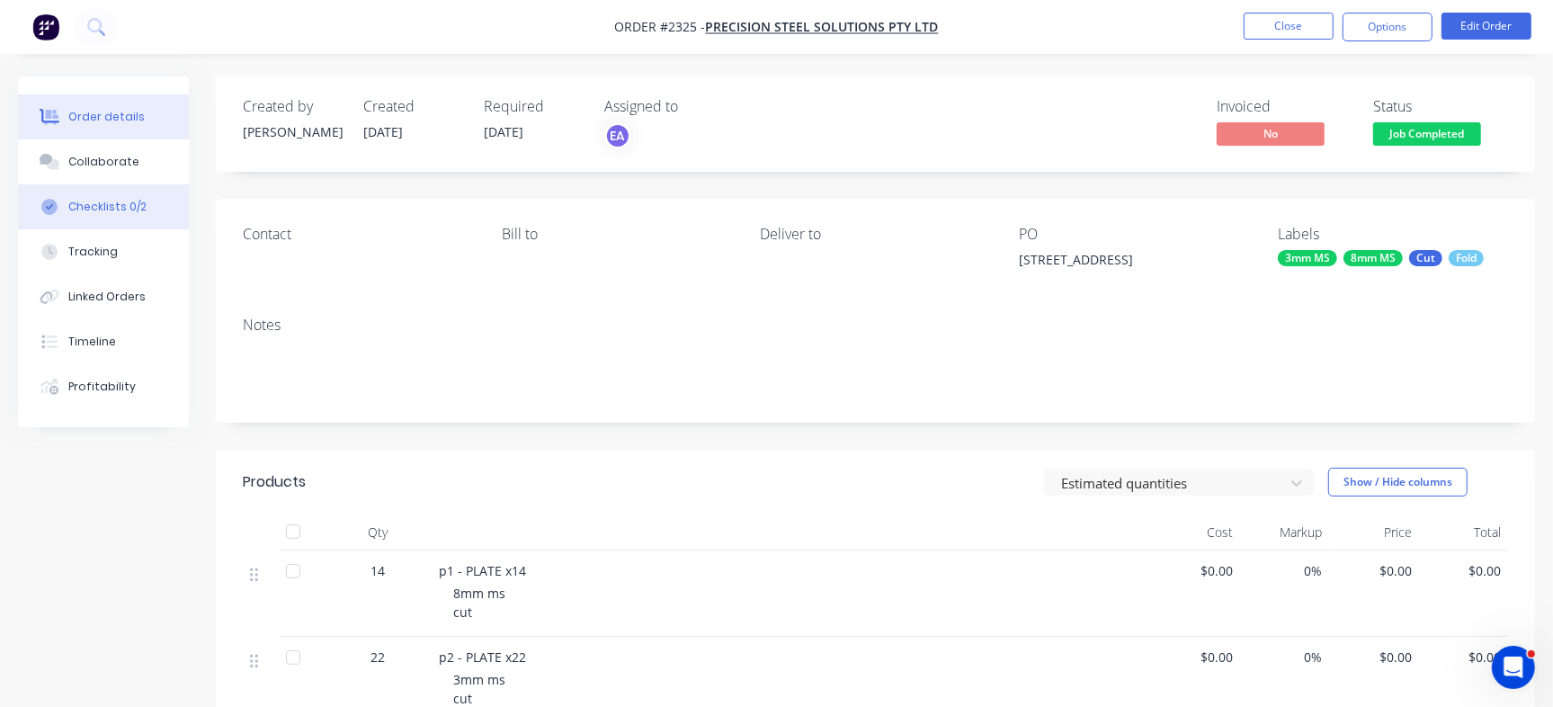
click at [181, 198] on button "Checklists 0/2" at bounding box center [103, 206] width 171 height 45
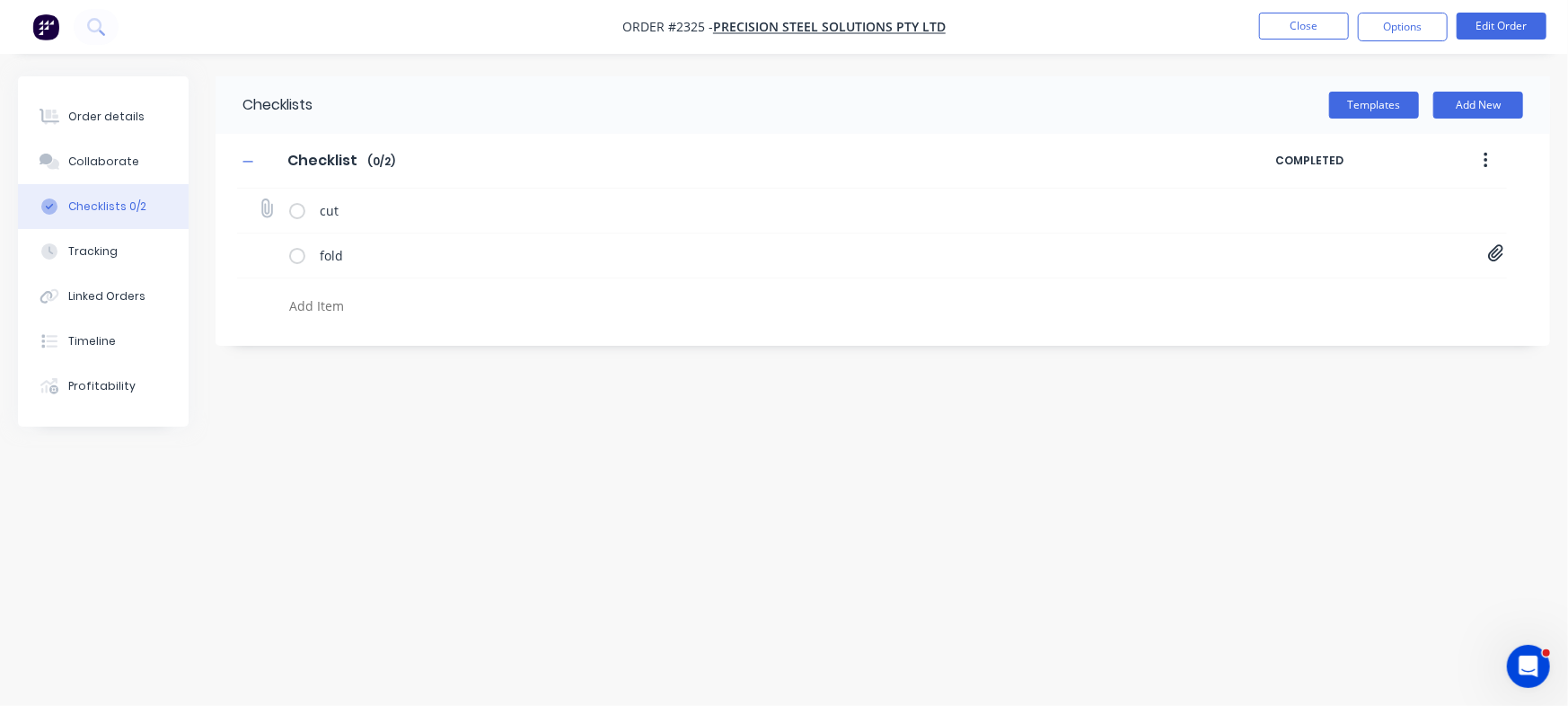
type textarea "x"
click at [87, 174] on button "Collaborate" at bounding box center [103, 161] width 171 height 45
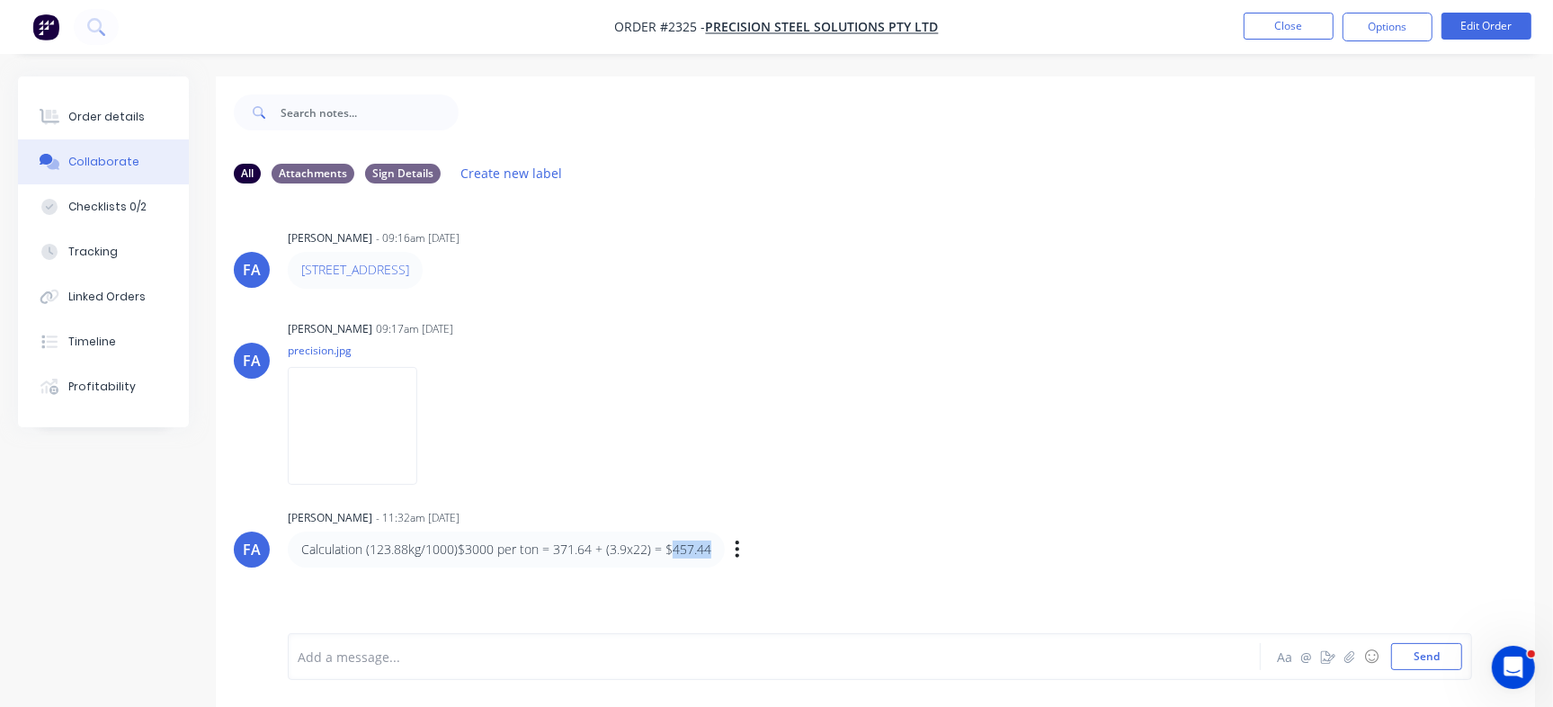
drag, startPoint x: 669, startPoint y: 544, endPoint x: 713, endPoint y: 535, distance: 45.0
click at [713, 535] on div "Calculation (123.88kg/1000)$3000 per ton = 371.64 + (3.9x22) = $457.44" at bounding box center [506, 549] width 437 height 36
copy p "457.44"
click at [124, 116] on div "Order details" at bounding box center [106, 117] width 76 height 16
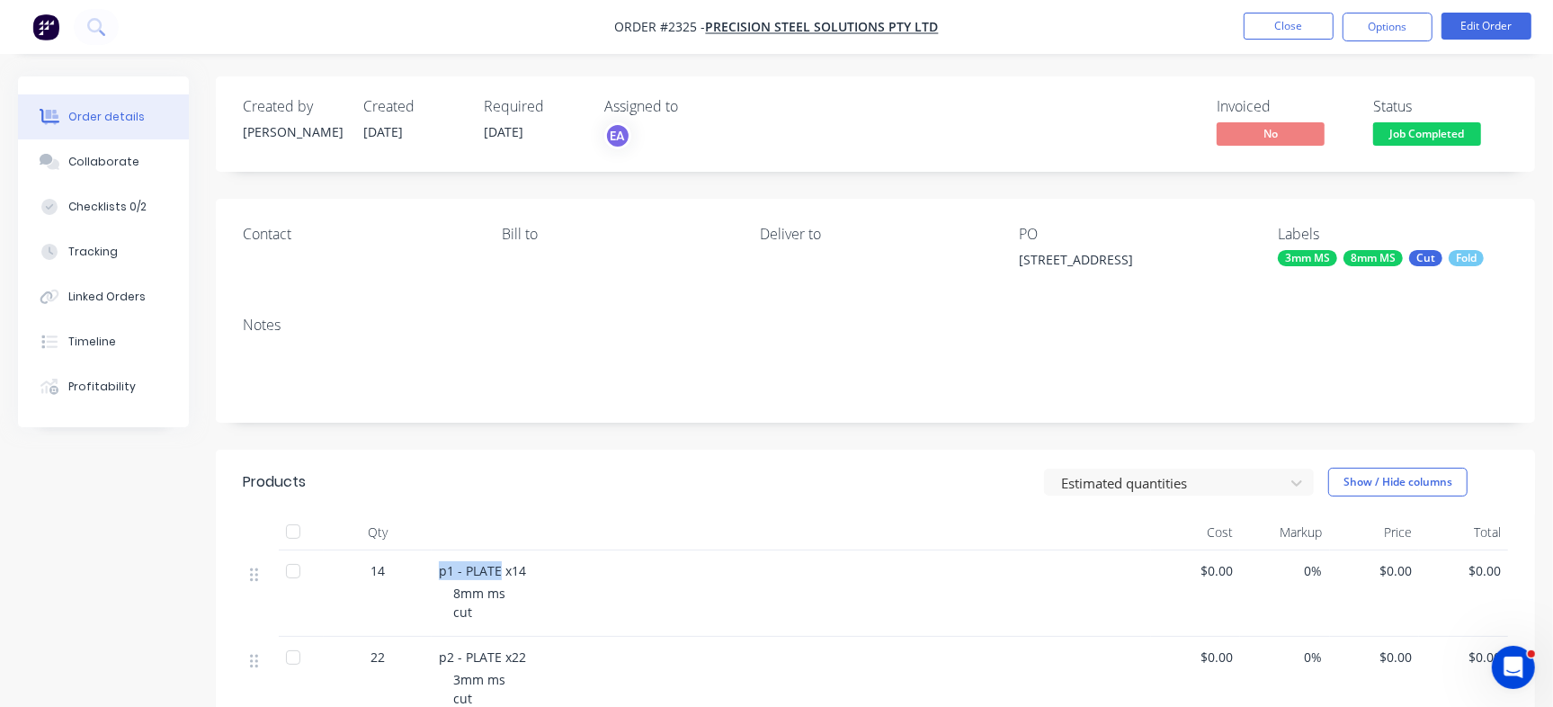
drag, startPoint x: 440, startPoint y: 572, endPoint x: 496, endPoint y: 570, distance: 56.7
click at [496, 570] on span "p1 - PLATE x14" at bounding box center [482, 570] width 87 height 17
copy span "p1 - PLATE"
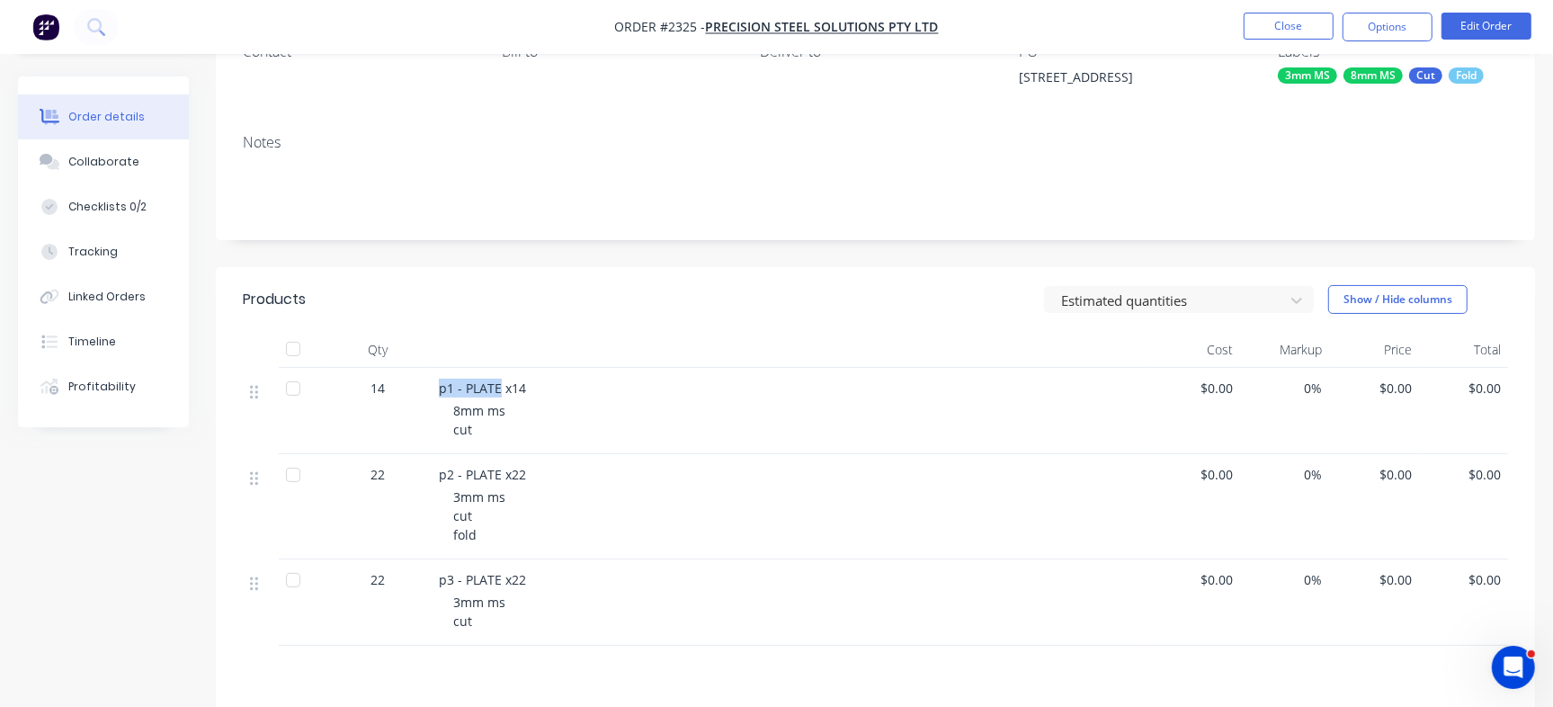
scroll to position [185, 0]
drag, startPoint x: 440, startPoint y: 470, endPoint x: 498, endPoint y: 473, distance: 58.5
click at [498, 473] on span "p2 - PLATE x22" at bounding box center [482, 471] width 87 height 17
copy span "p2 - PLATE"
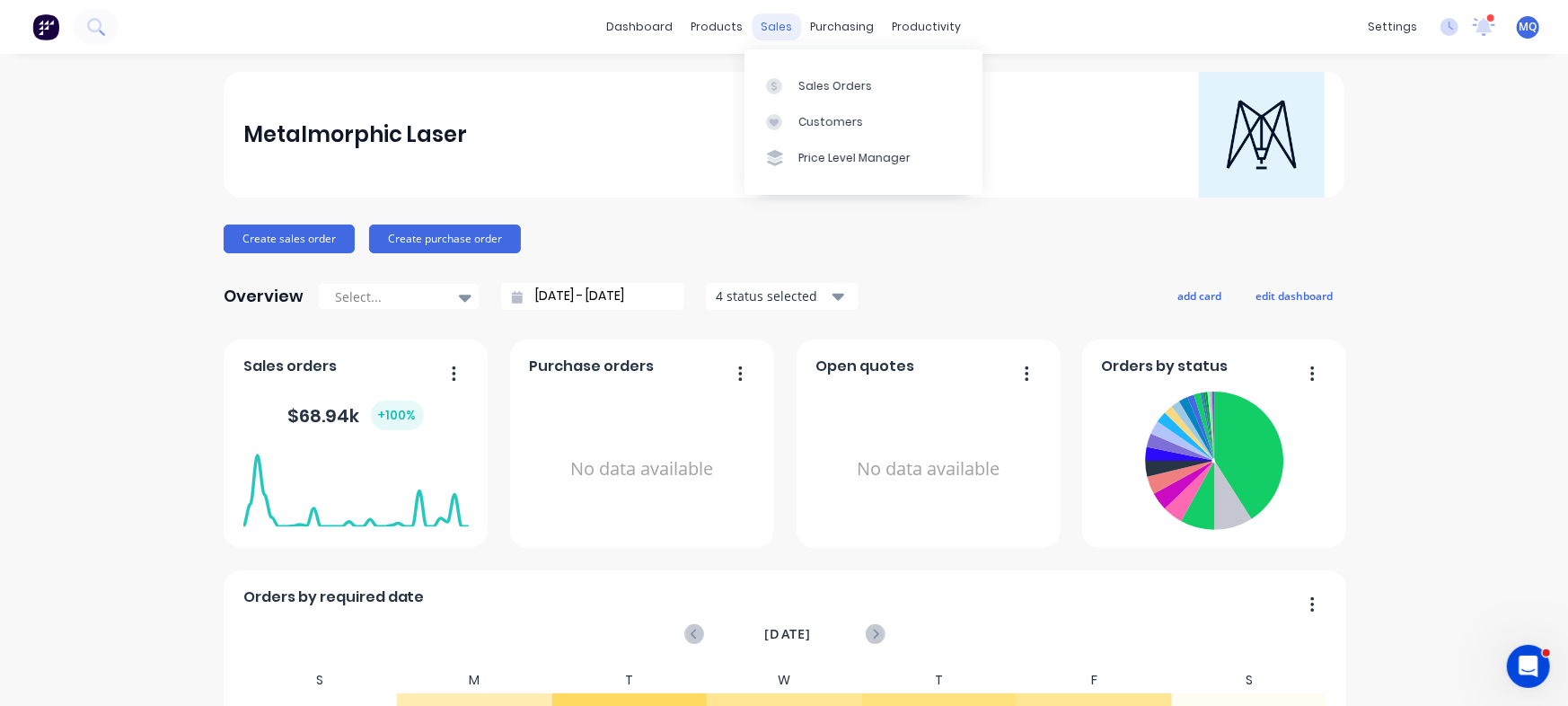
click at [777, 33] on div "sales" at bounding box center [776, 26] width 49 height 27
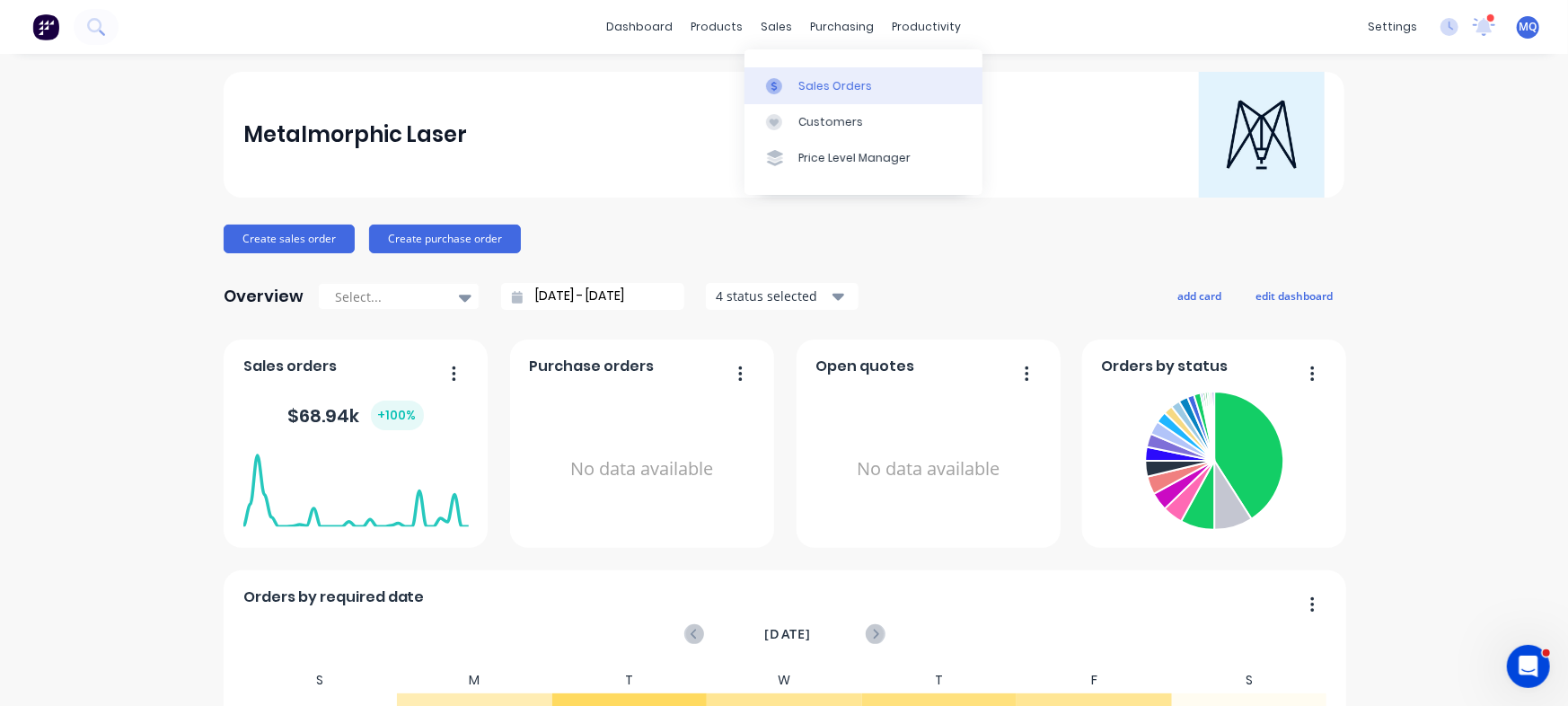
click at [798, 75] on link "Sales Orders" at bounding box center [863, 85] width 238 height 36
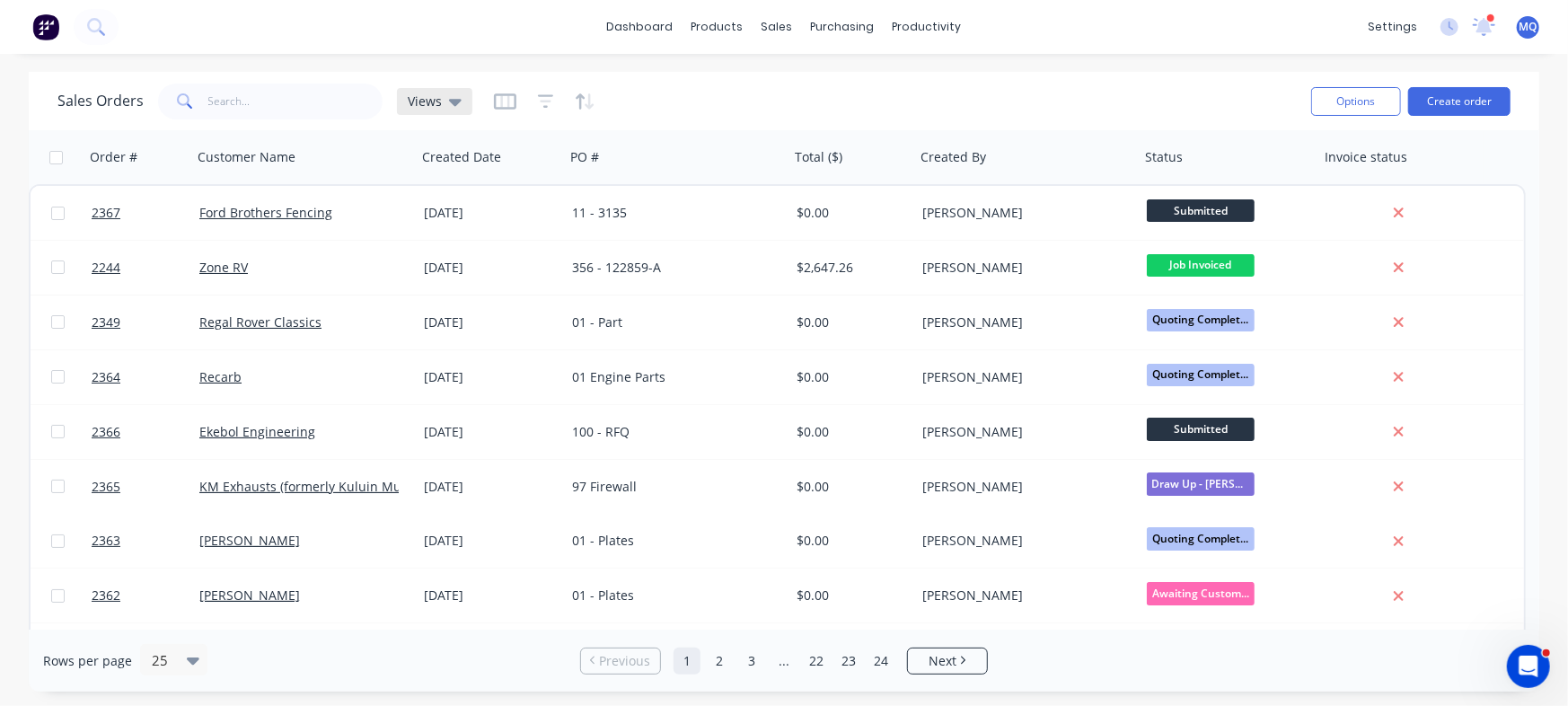
click at [461, 99] on div "Views" at bounding box center [434, 101] width 76 height 27
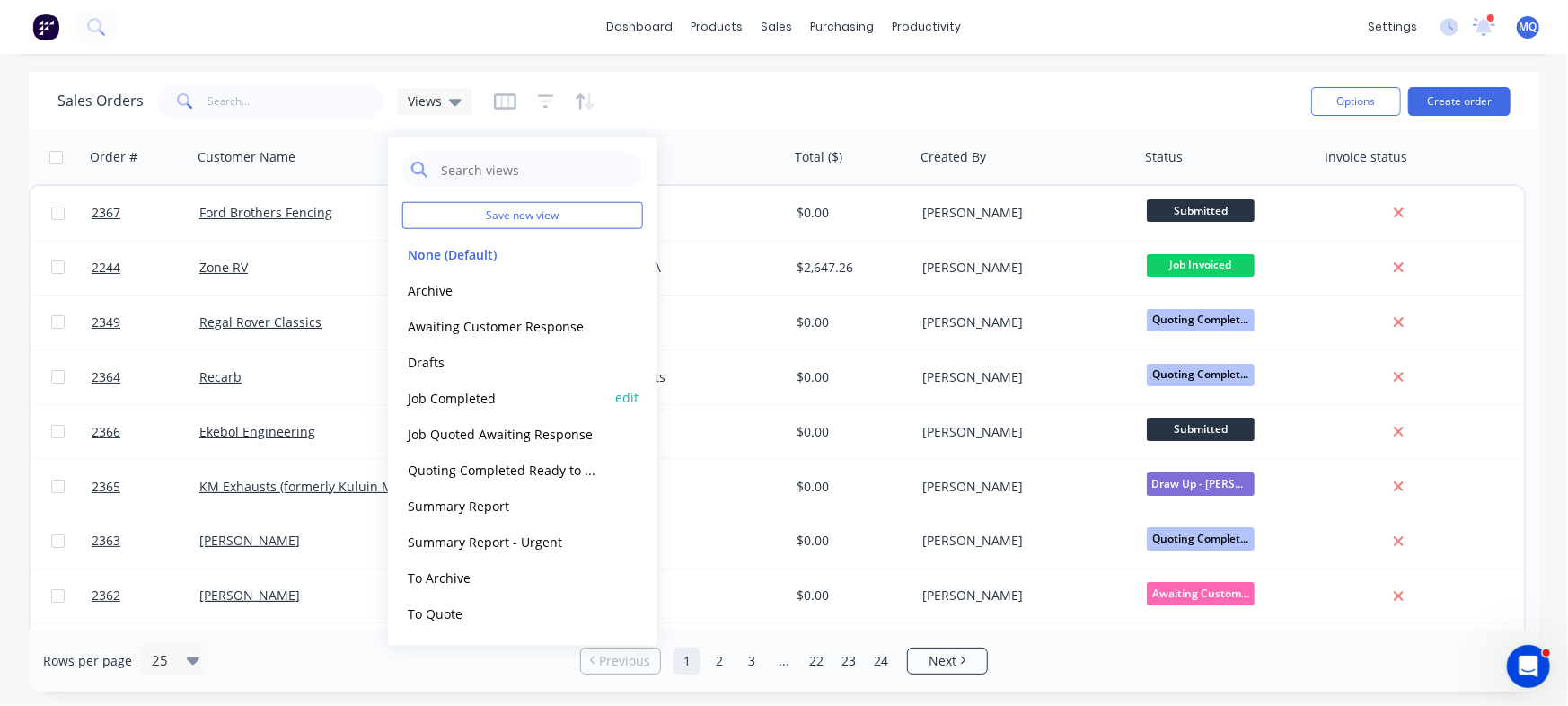
click at [435, 408] on div "Job Completed edit" at bounding box center [522, 397] width 241 height 36
click at [432, 404] on button "Job Completed" at bounding box center [504, 396] width 205 height 21
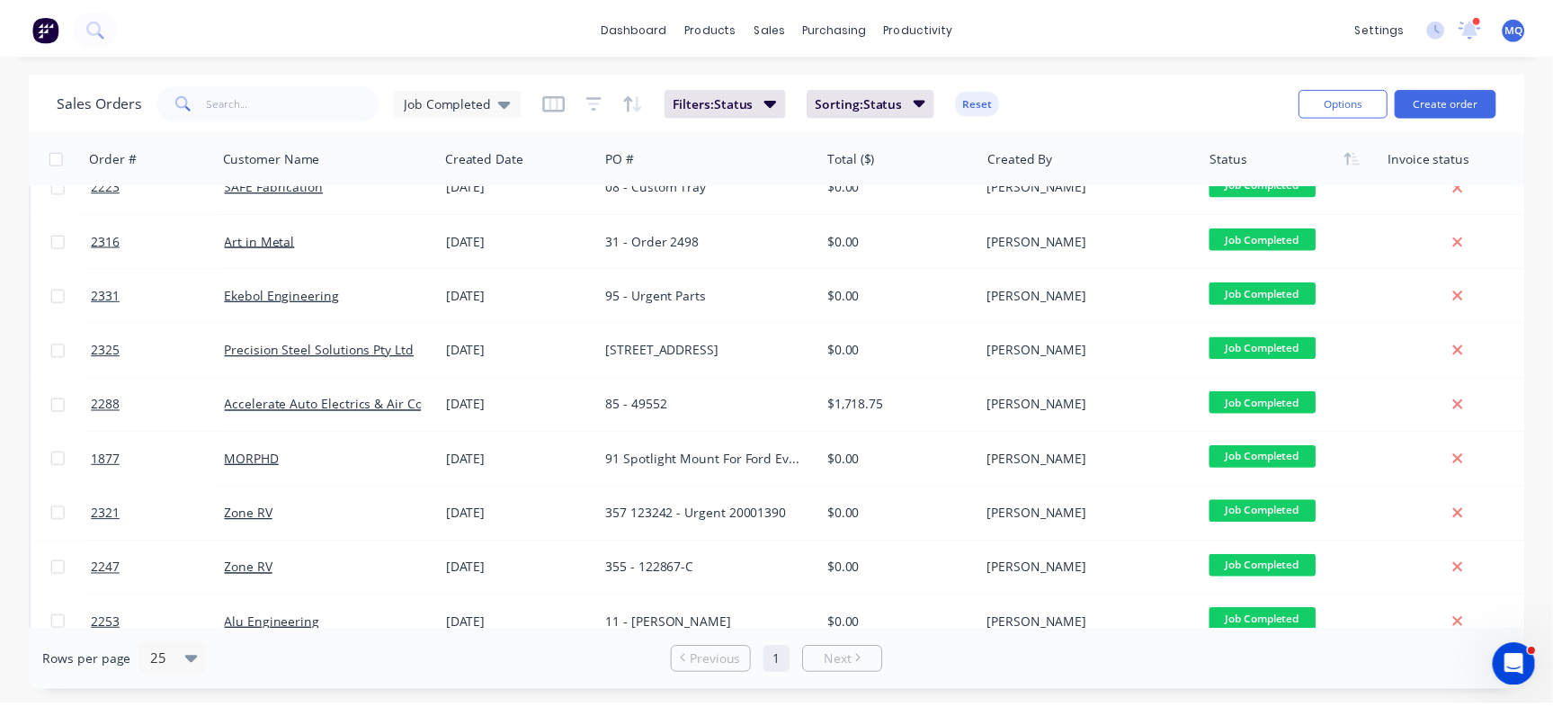
scroll to position [371, 0]
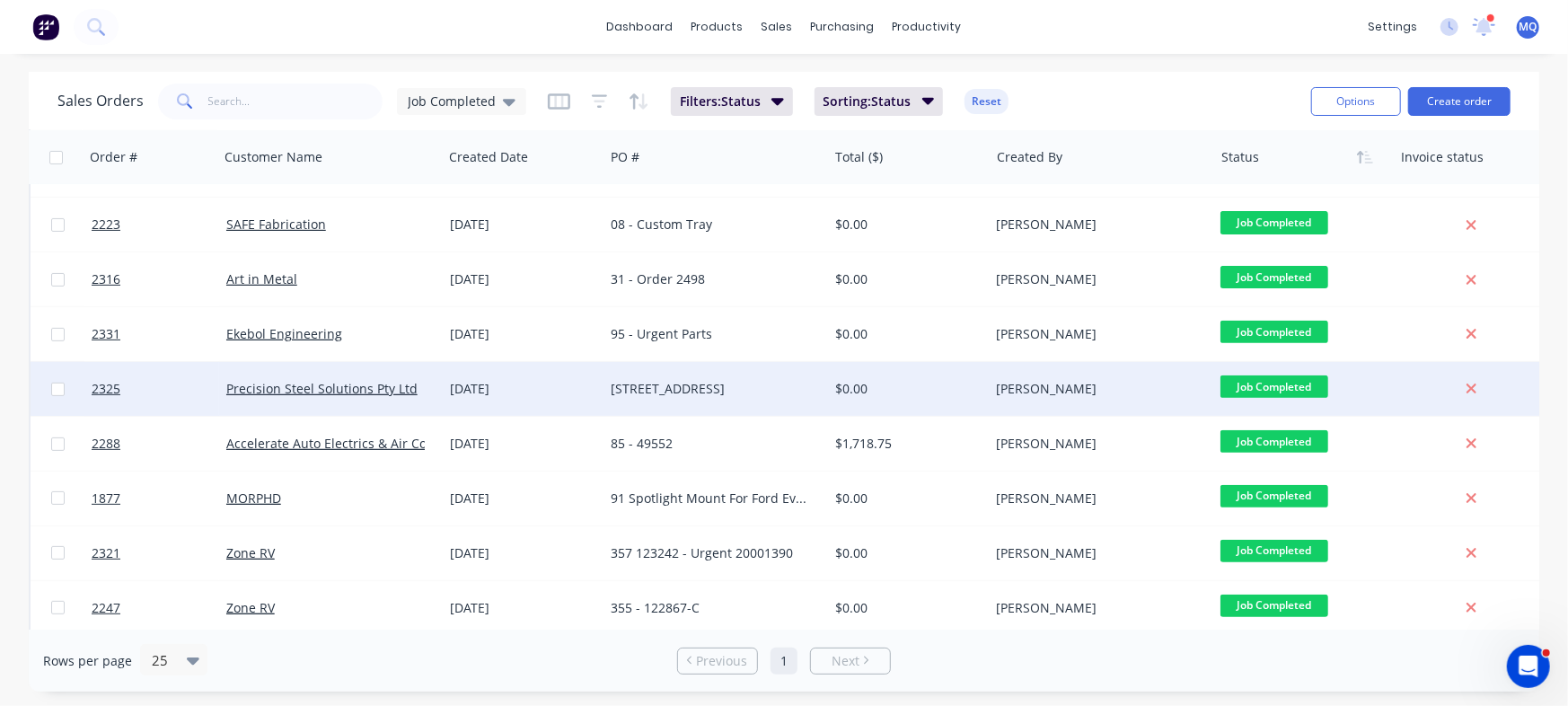
click at [720, 389] on div "[STREET_ADDRESS]" at bounding box center [710, 388] width 200 height 18
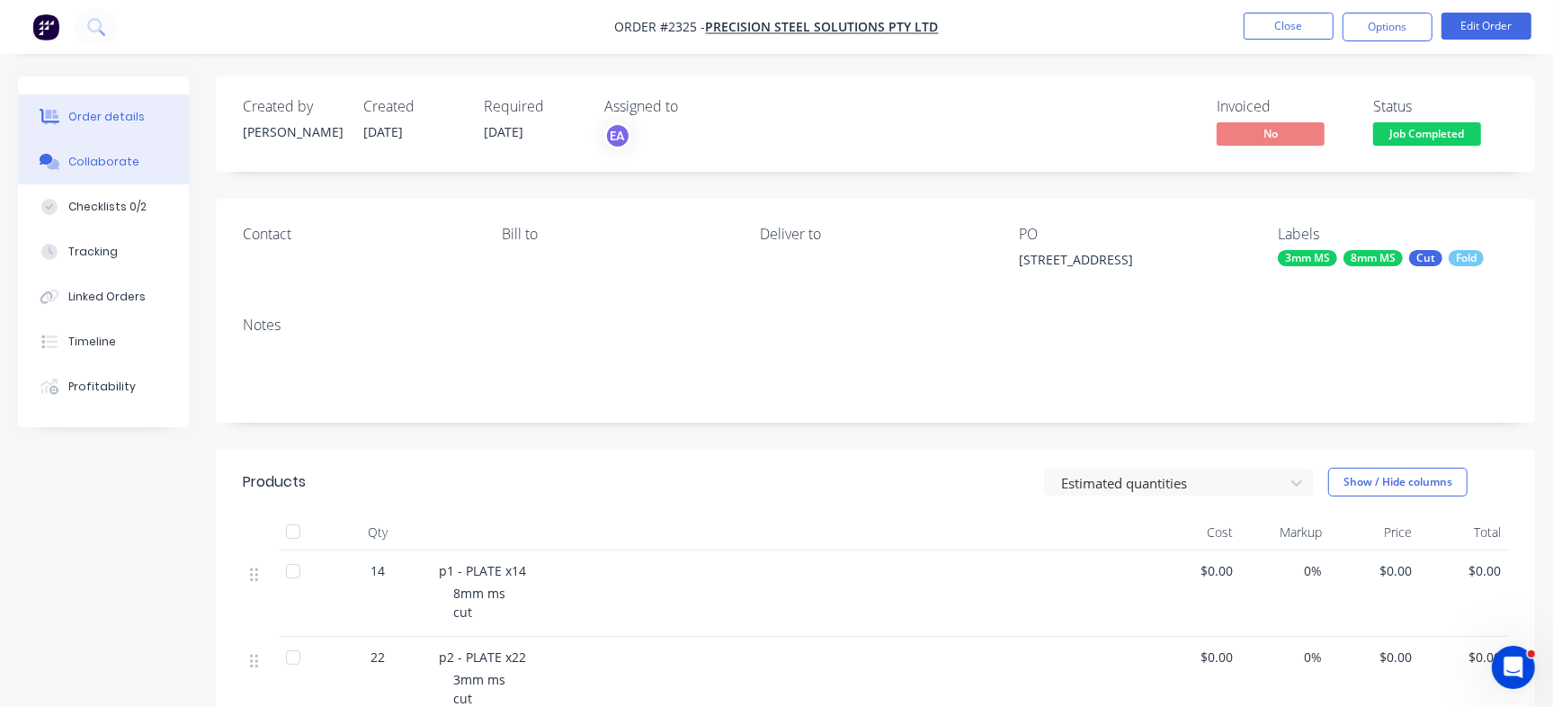
click at [121, 158] on div "Collaborate" at bounding box center [103, 162] width 71 height 16
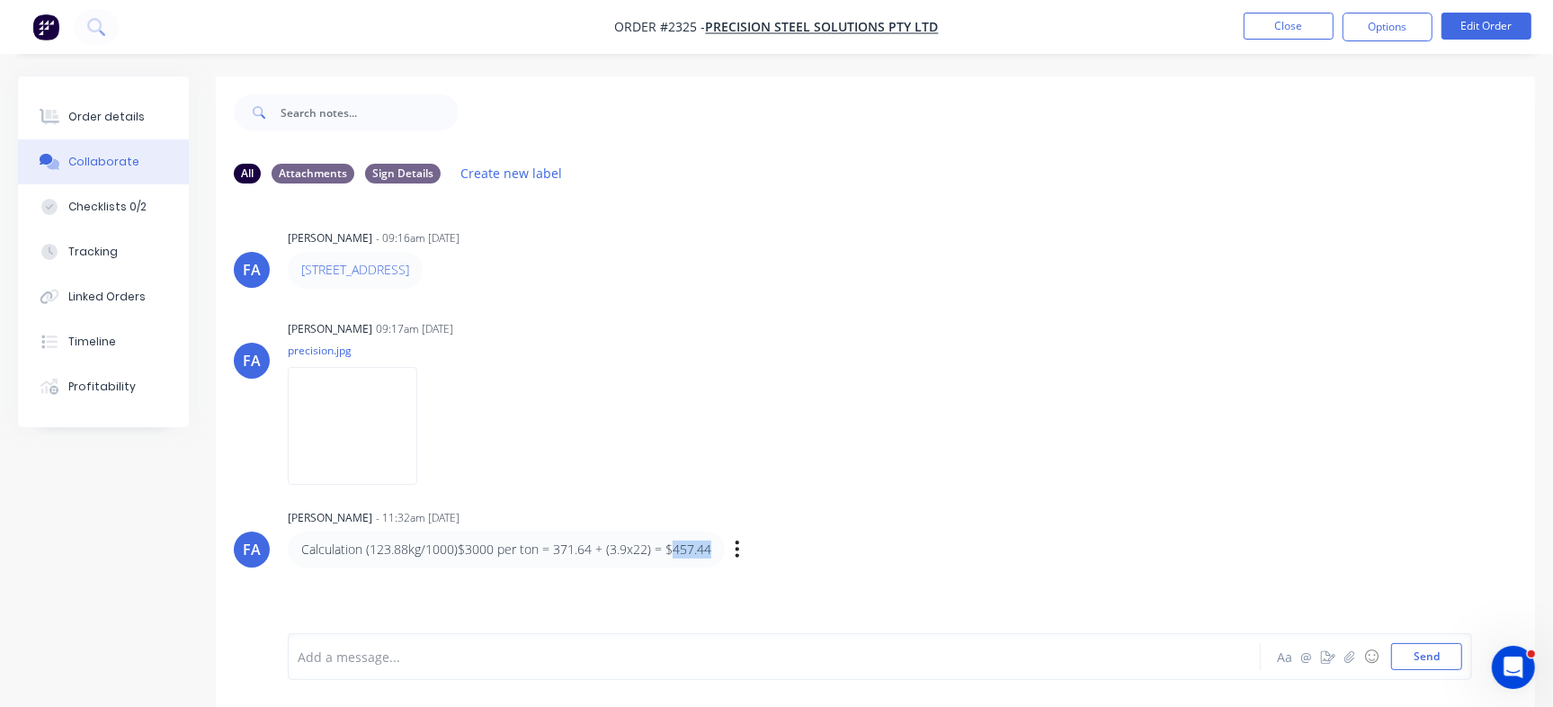
drag, startPoint x: 672, startPoint y: 545, endPoint x: 718, endPoint y: 540, distance: 46.1
click at [718, 540] on div "Calculation (123.88kg/1000)$3000 per ton = 371.64 + (3.9x22) = $457.44" at bounding box center [506, 549] width 437 height 36
click at [171, 111] on button "Order details" at bounding box center [103, 116] width 171 height 45
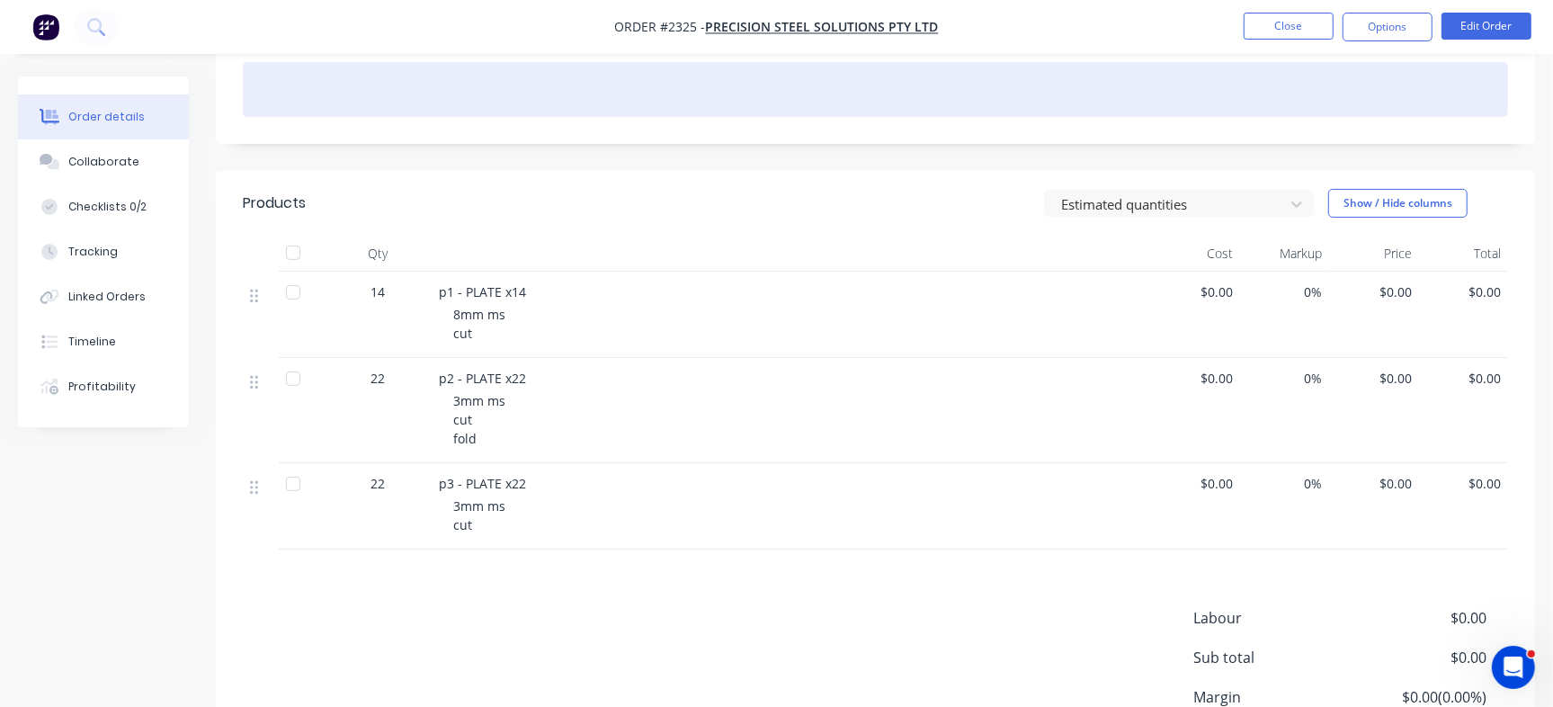
scroll to position [279, 0]
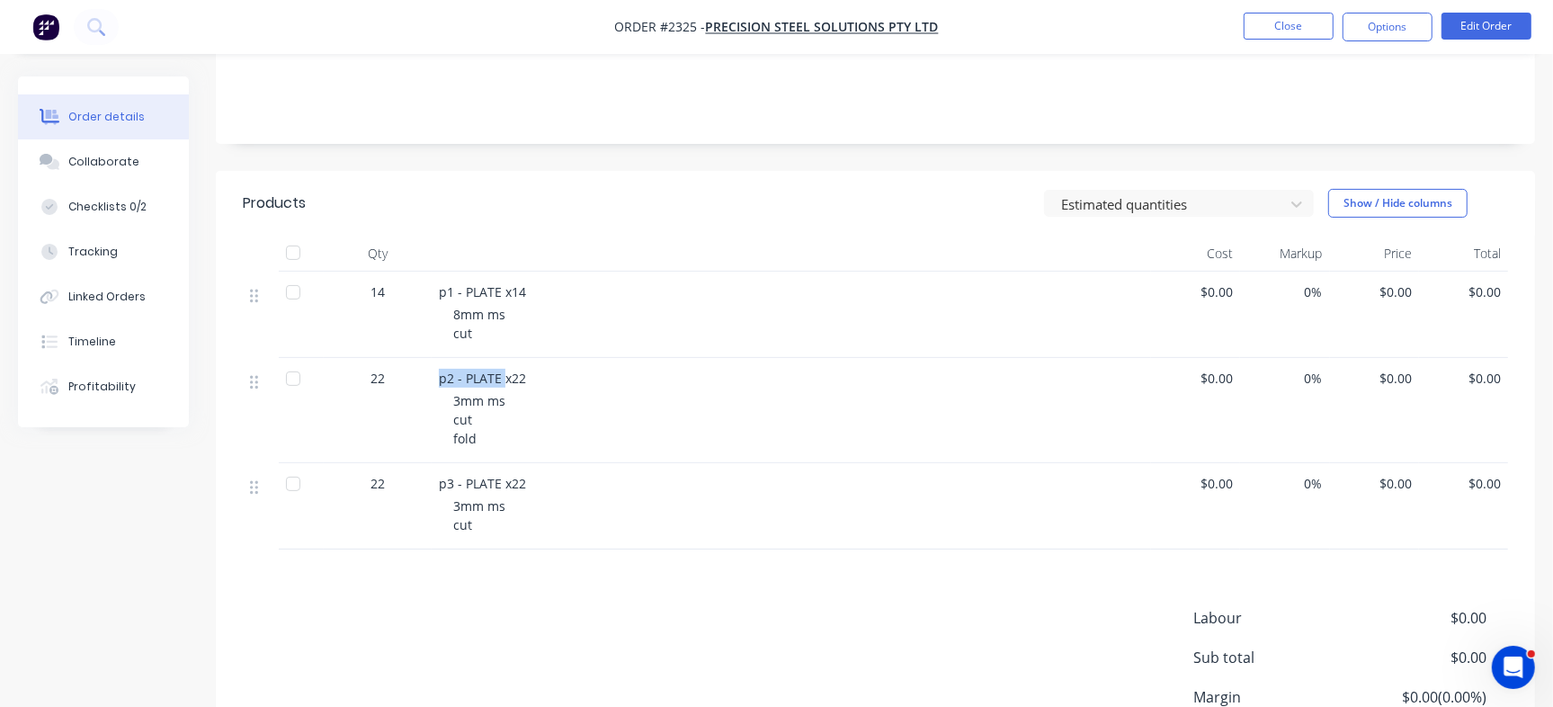
drag, startPoint x: 436, startPoint y: 374, endPoint x: 503, endPoint y: 386, distance: 67.5
click at [503, 386] on div "p2 - PLATE x22 3mm ms cut fold" at bounding box center [791, 410] width 719 height 105
copy span "p2 - PLATE"
